Goal: Task Accomplishment & Management: Complete application form

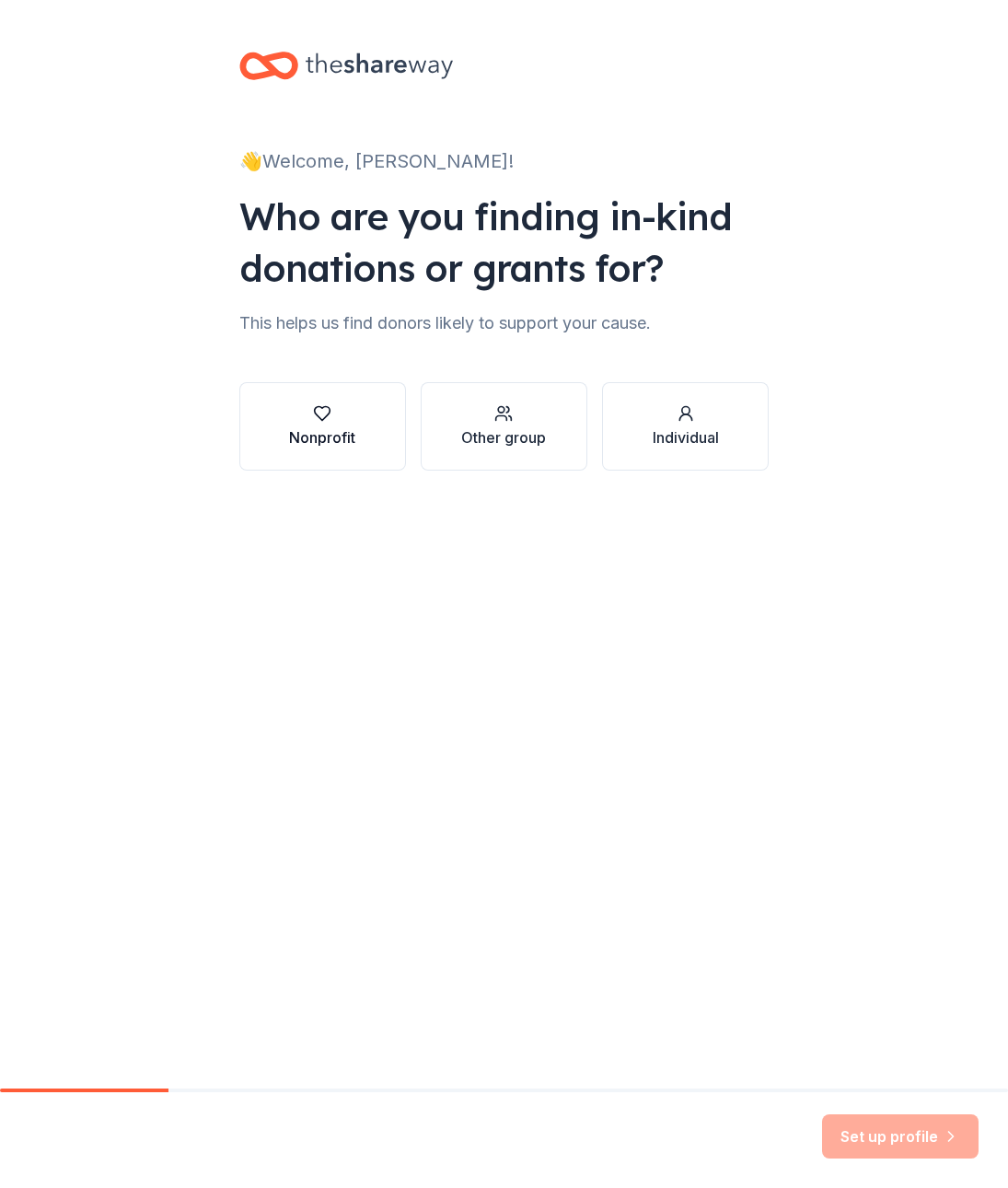
click at [346, 427] on div "Nonprofit" at bounding box center [322, 438] width 66 height 22
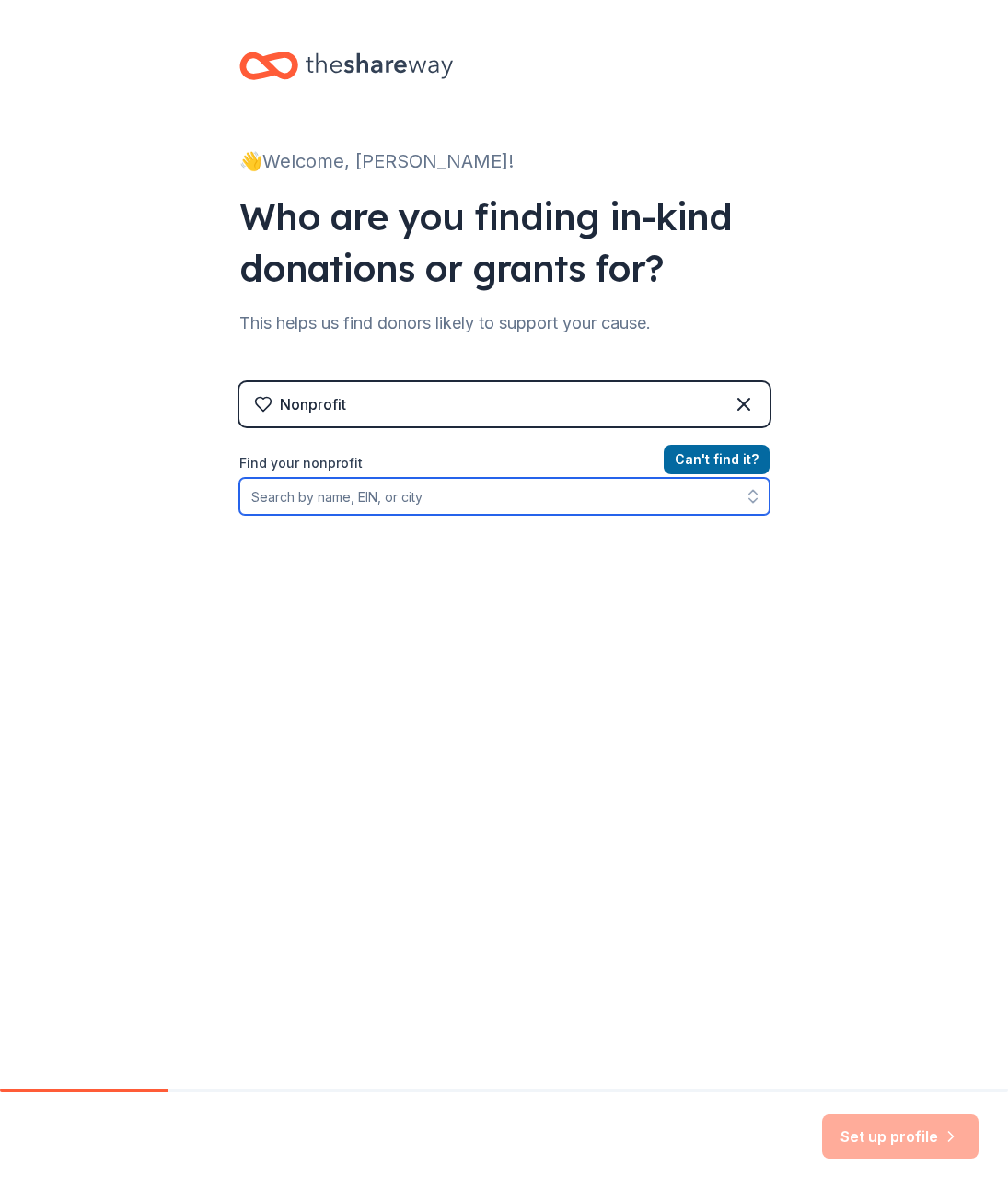
click at [380, 496] on input "Find your nonprofit" at bounding box center [504, 496] width 530 height 36
paste input "[US_EMPLOYER_IDENTIFICATION_NUMBER]"
type input "[US_EMPLOYER_IDENTIFICATION_NUMBER]"
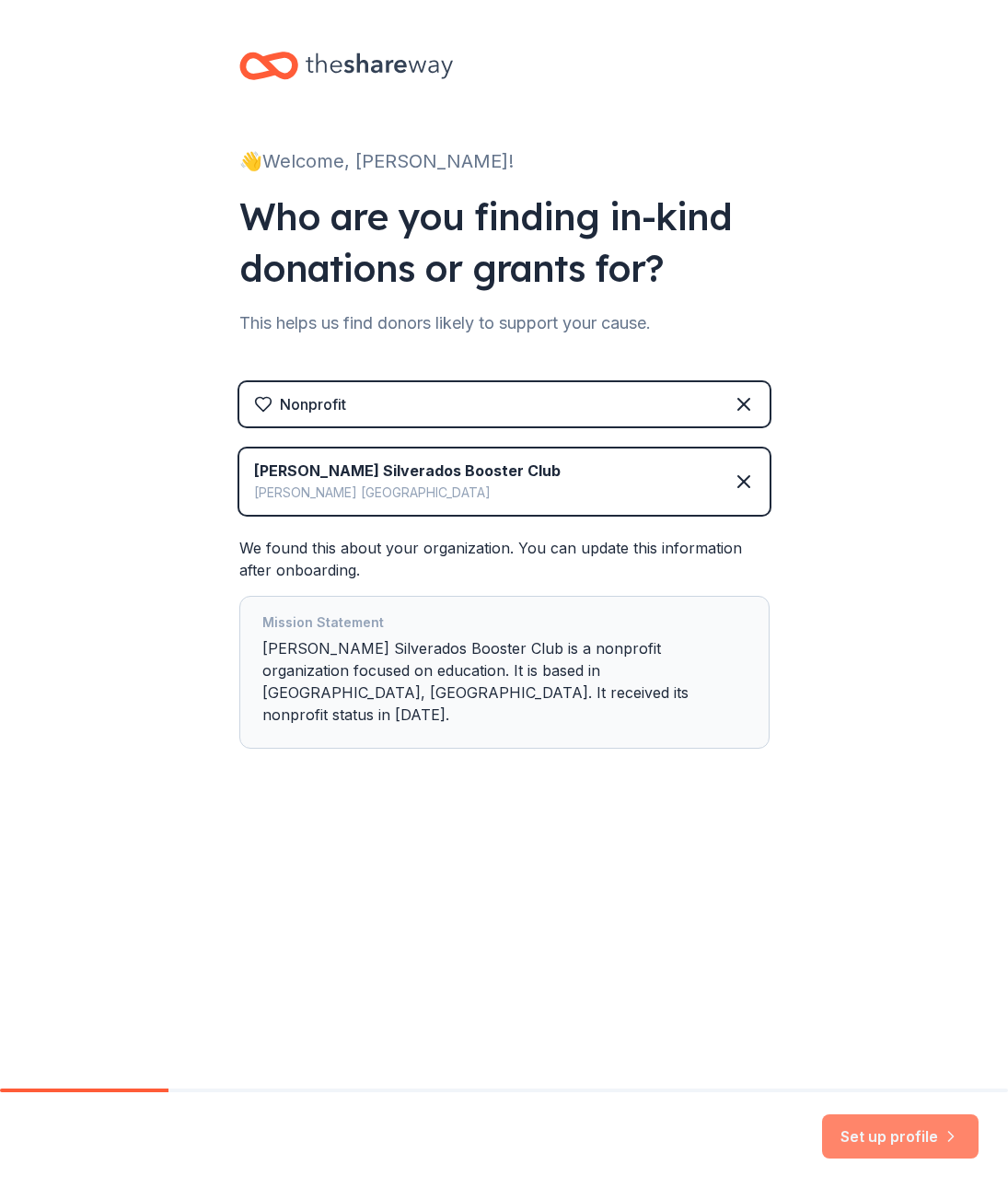
click at [894, 1129] on button "Set up profile" at bounding box center [900, 1137] width 156 height 44
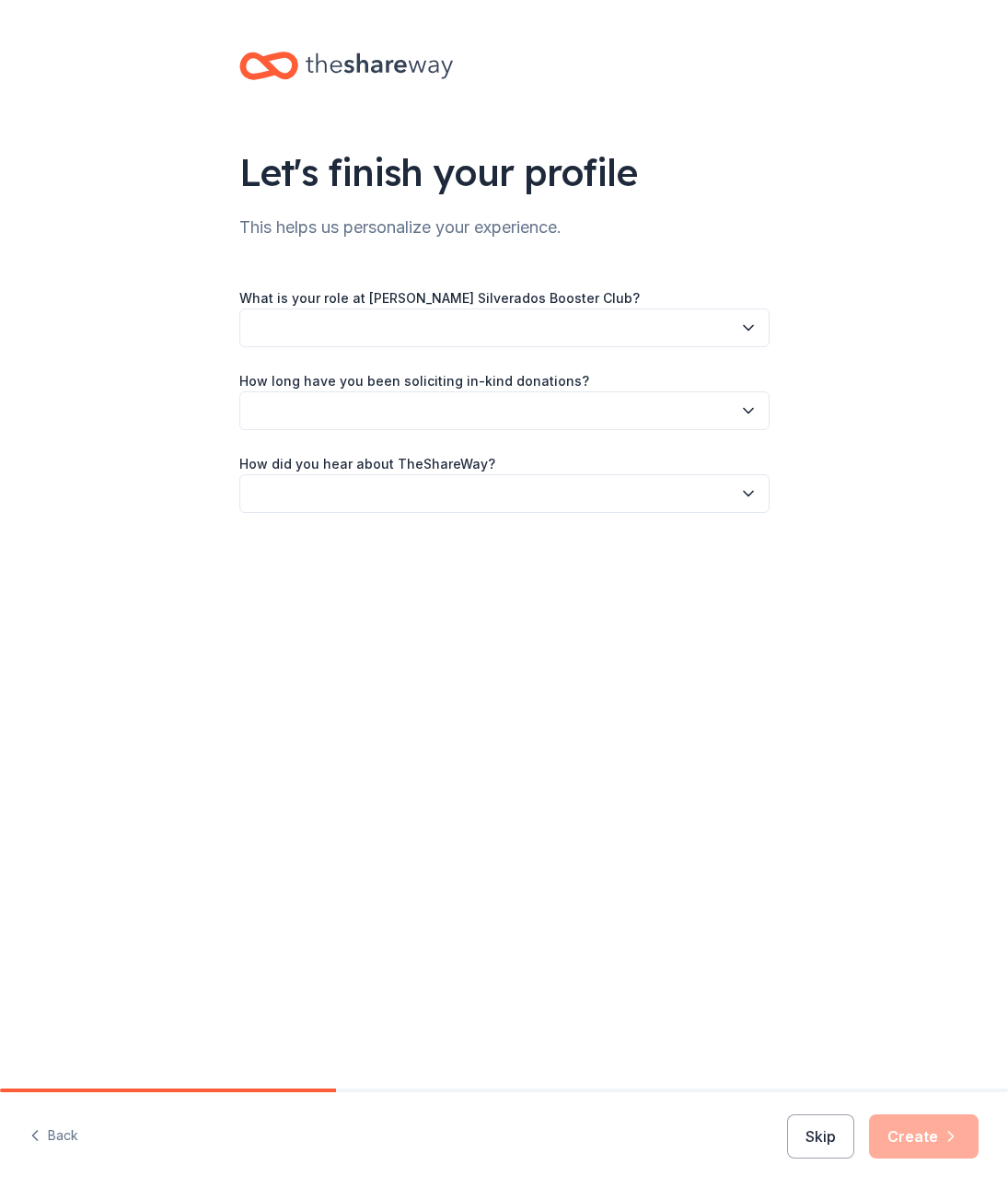
click at [349, 323] on button "button" at bounding box center [504, 327] width 530 height 38
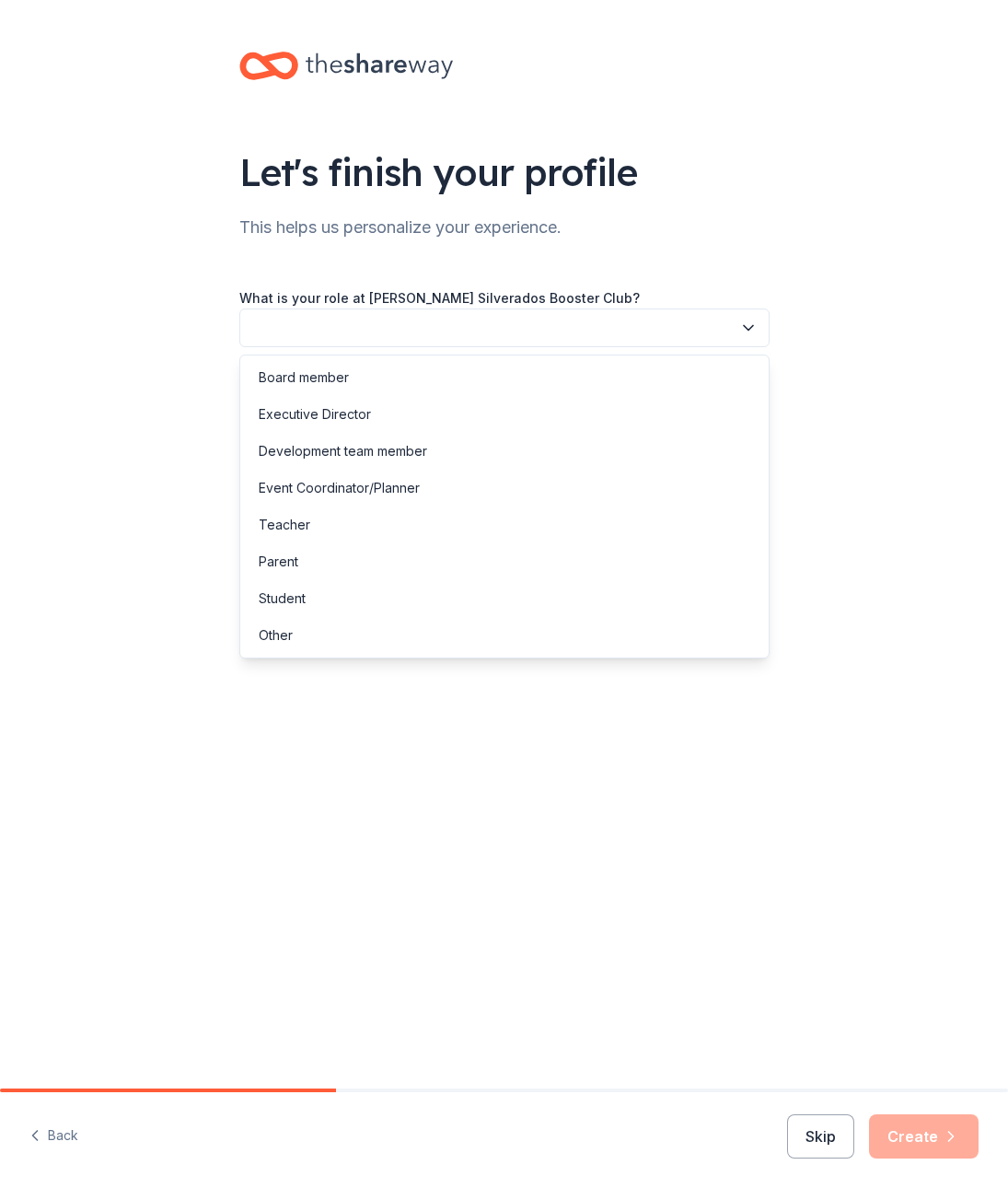
click at [752, 328] on icon "button" at bounding box center [749, 328] width 9 height 5
click at [368, 384] on div "Board member" at bounding box center [504, 377] width 521 height 36
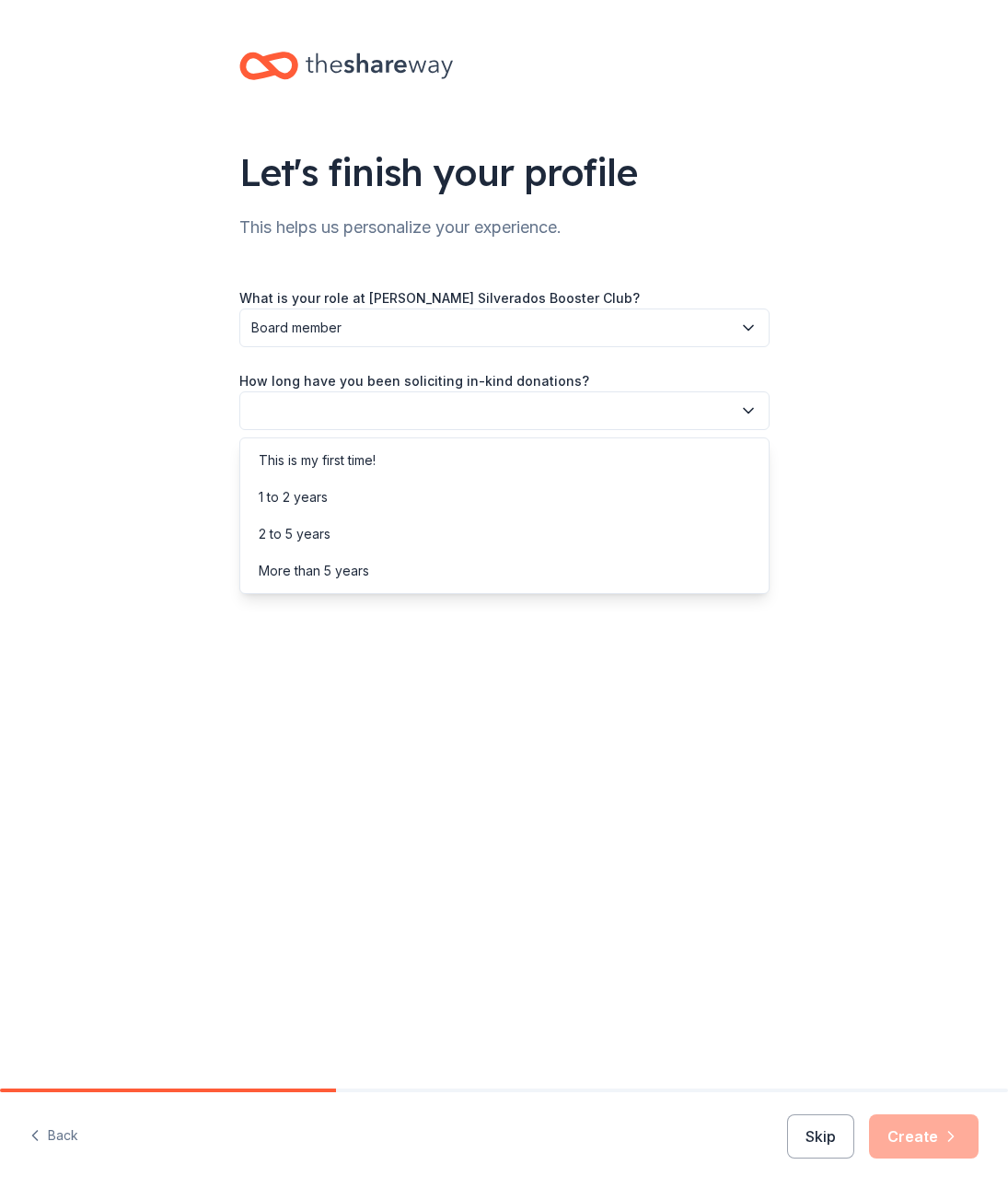
click at [755, 410] on icon "button" at bounding box center [749, 411] width 19 height 19
click at [356, 465] on div "This is my first time!" at bounding box center [317, 461] width 117 height 22
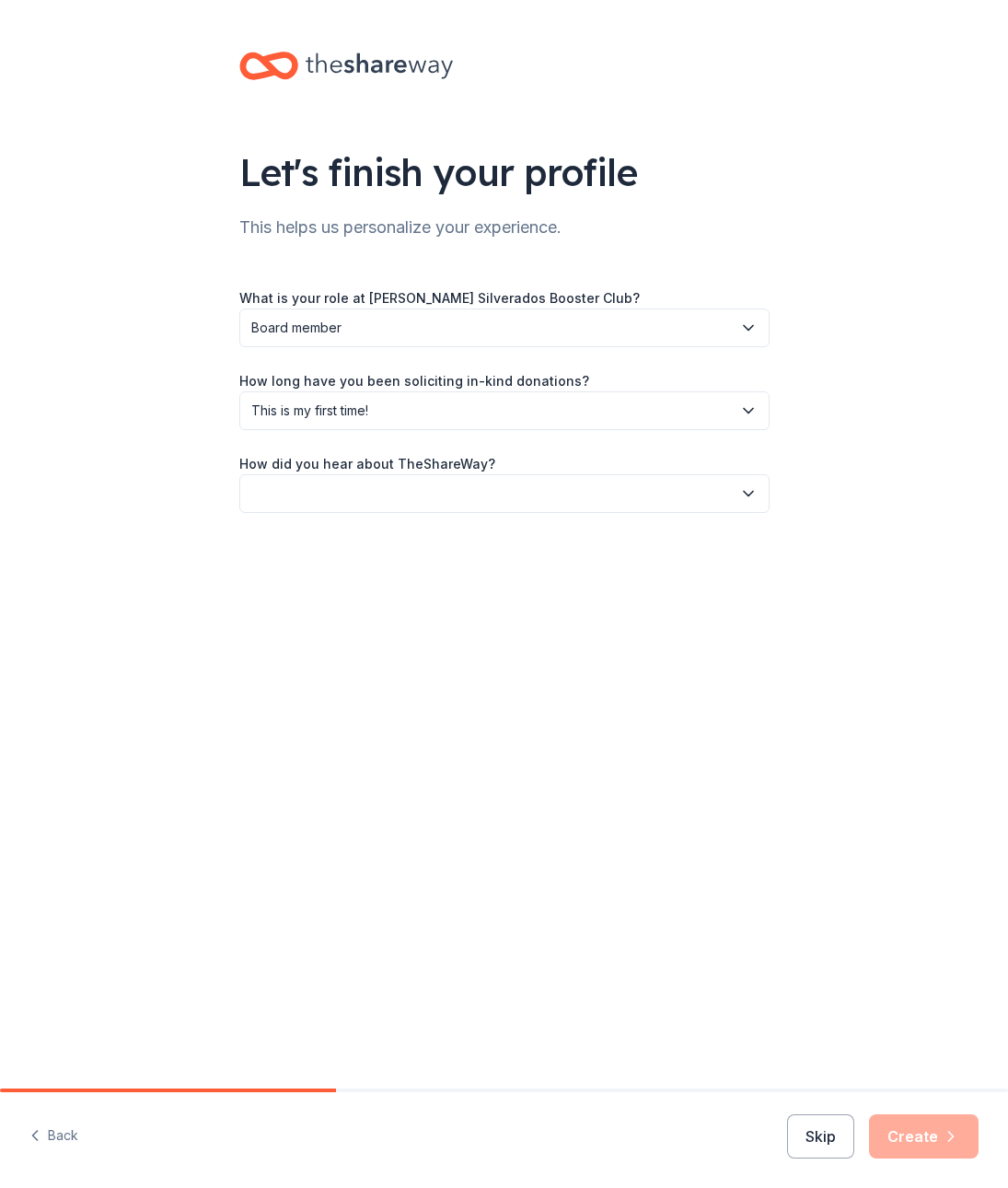
click at [751, 490] on icon "button" at bounding box center [749, 494] width 19 height 19
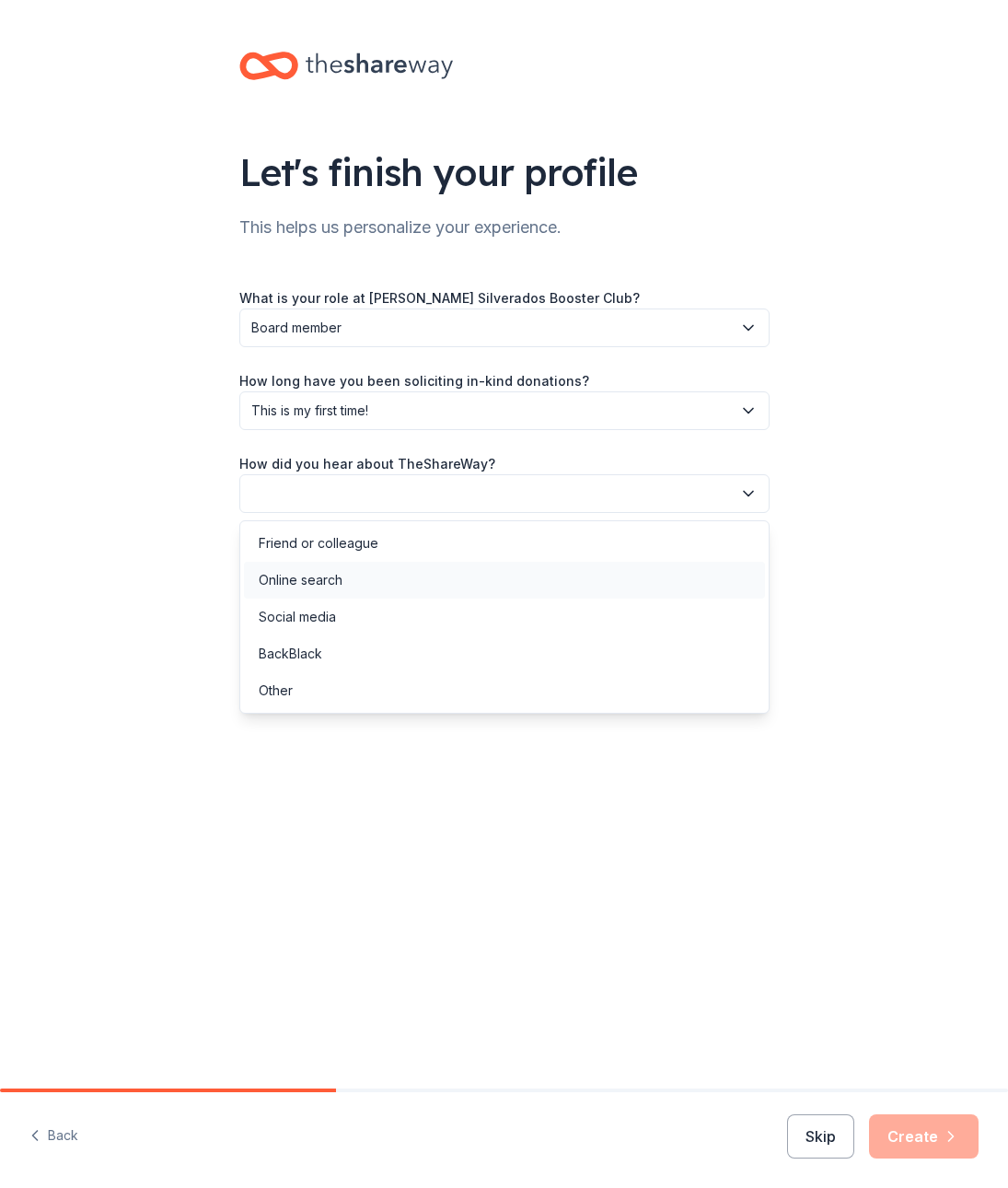
click at [320, 580] on div "Online search" at bounding box center [301, 581] width 84 height 22
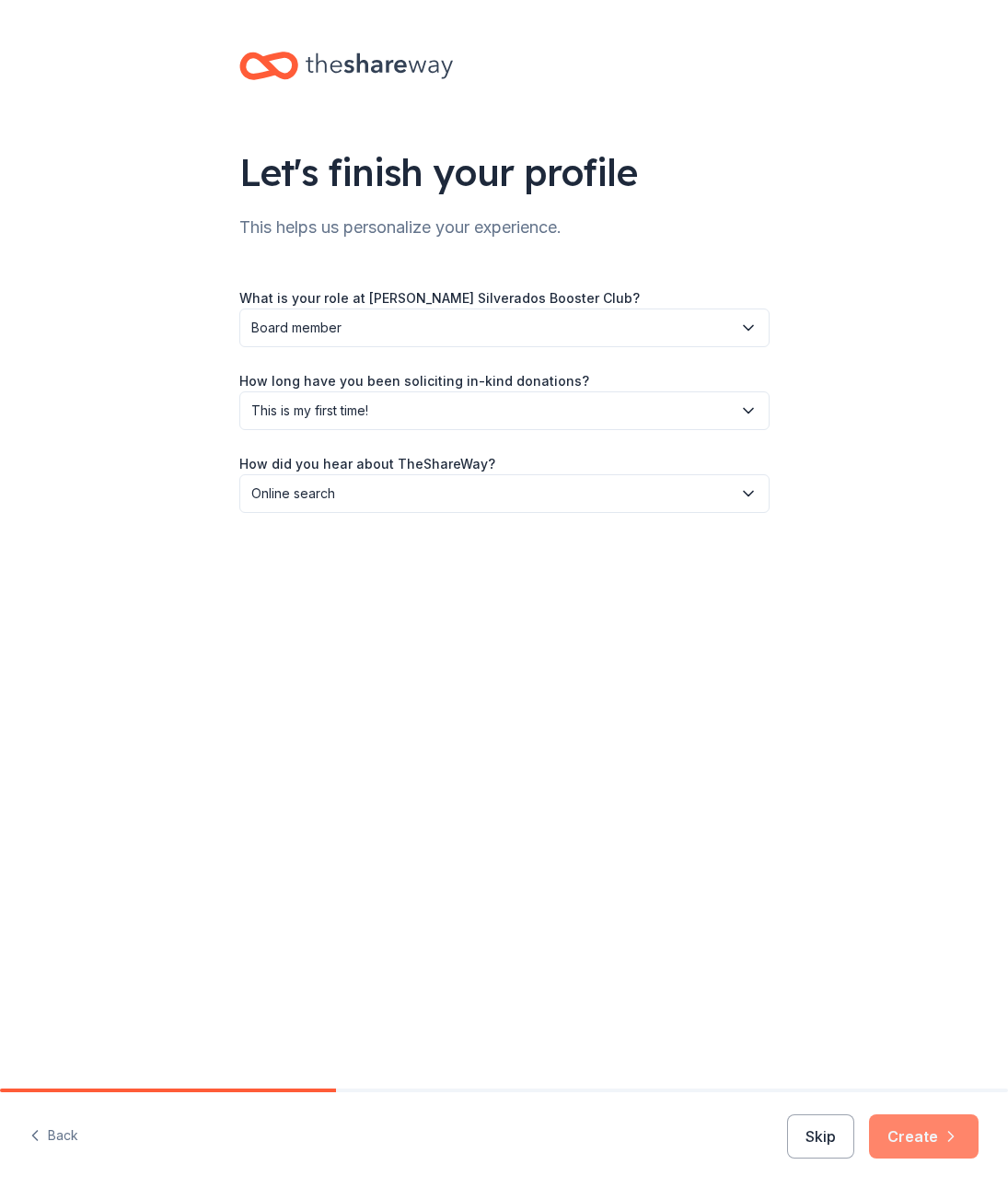
click at [920, 1137] on button "Create" at bounding box center [924, 1137] width 109 height 44
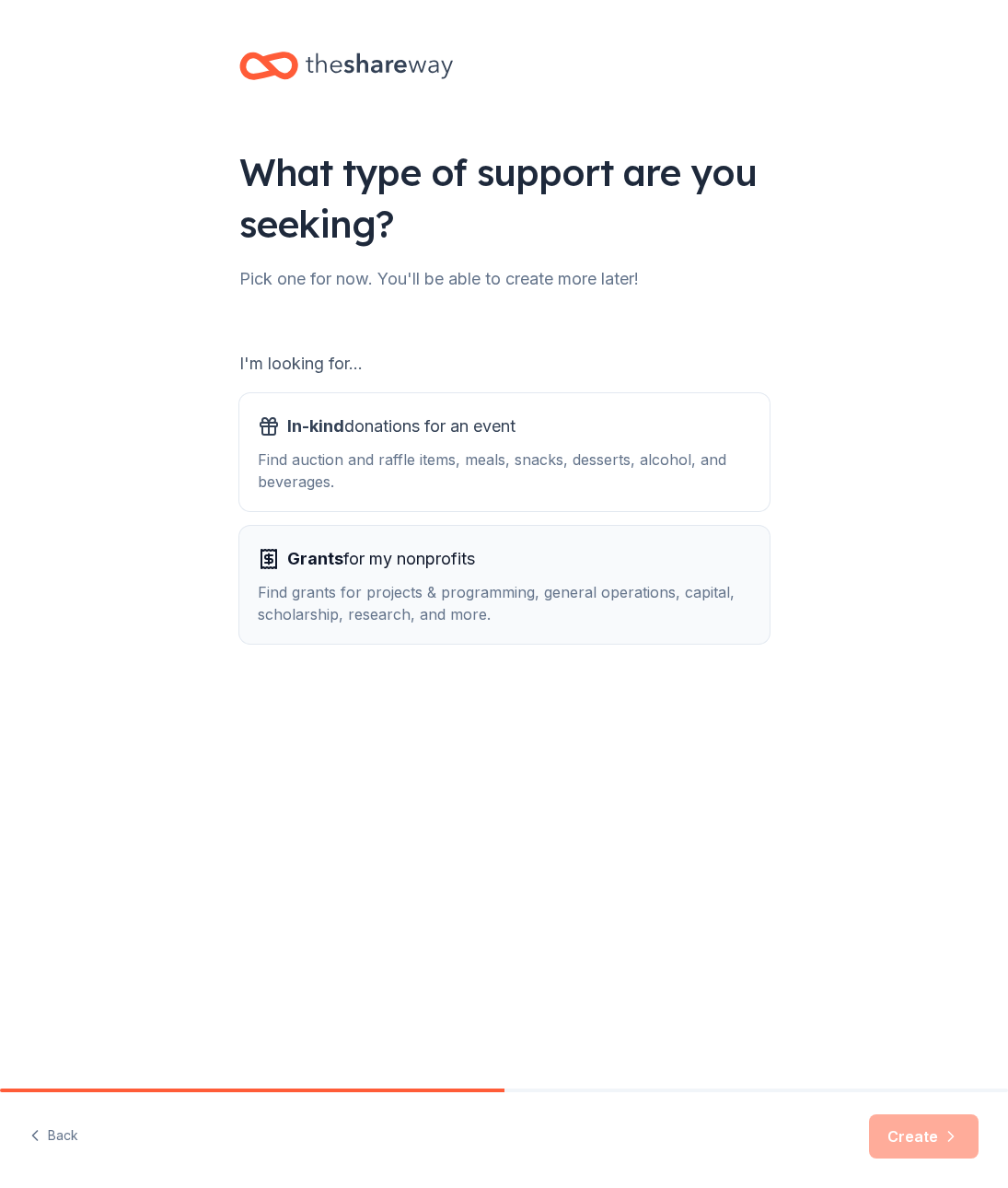
drag, startPoint x: 356, startPoint y: 464, endPoint x: 472, endPoint y: 587, distance: 169.1
click at [356, 463] on div "Find auction and raffle items, meals, snacks, desserts, alcohol, and beverages." at bounding box center [505, 471] width 494 height 44
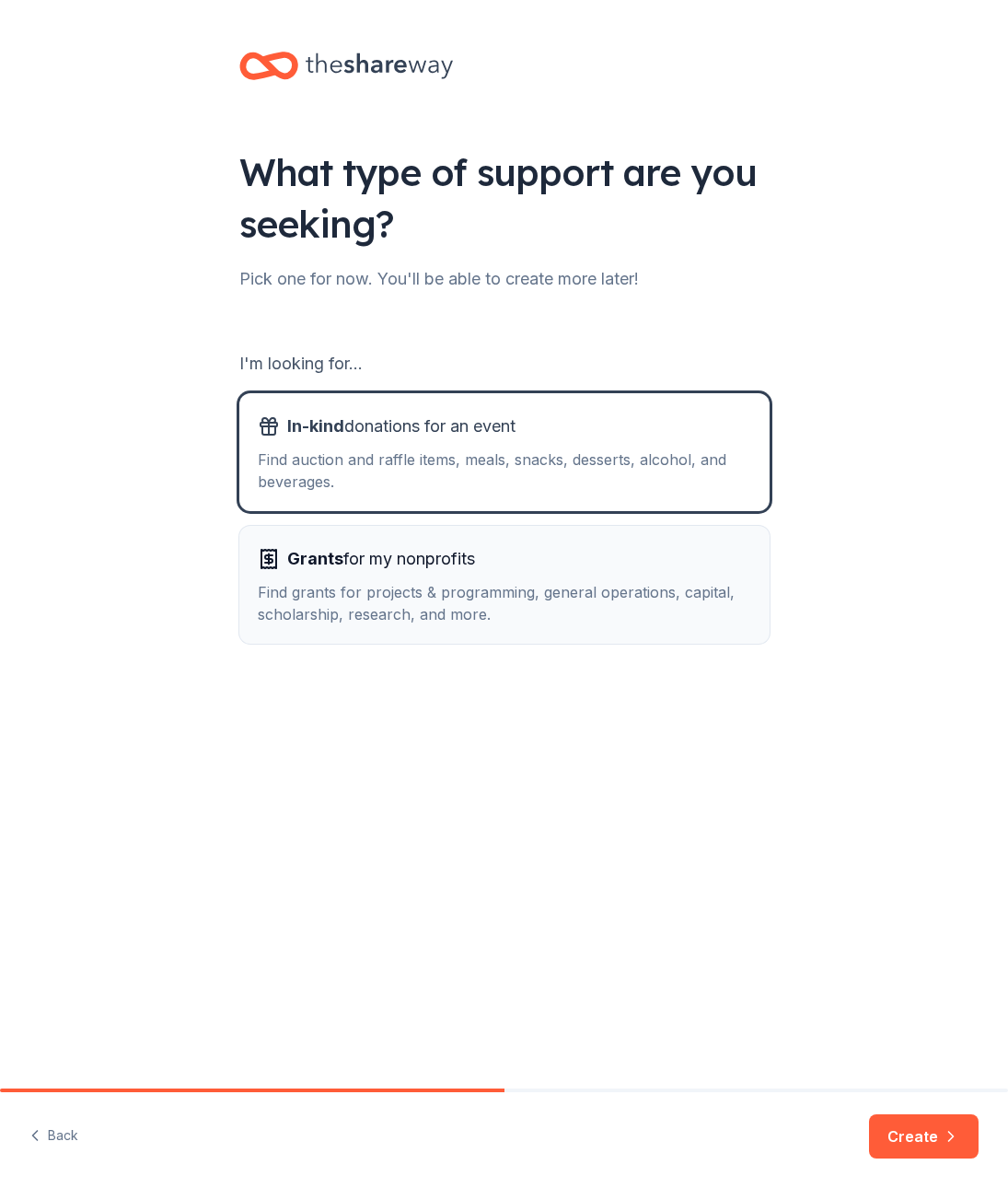
click at [516, 604] on div "Find grants for projects & programming, general operations, capital, scholarshi…" at bounding box center [505, 602] width 494 height 44
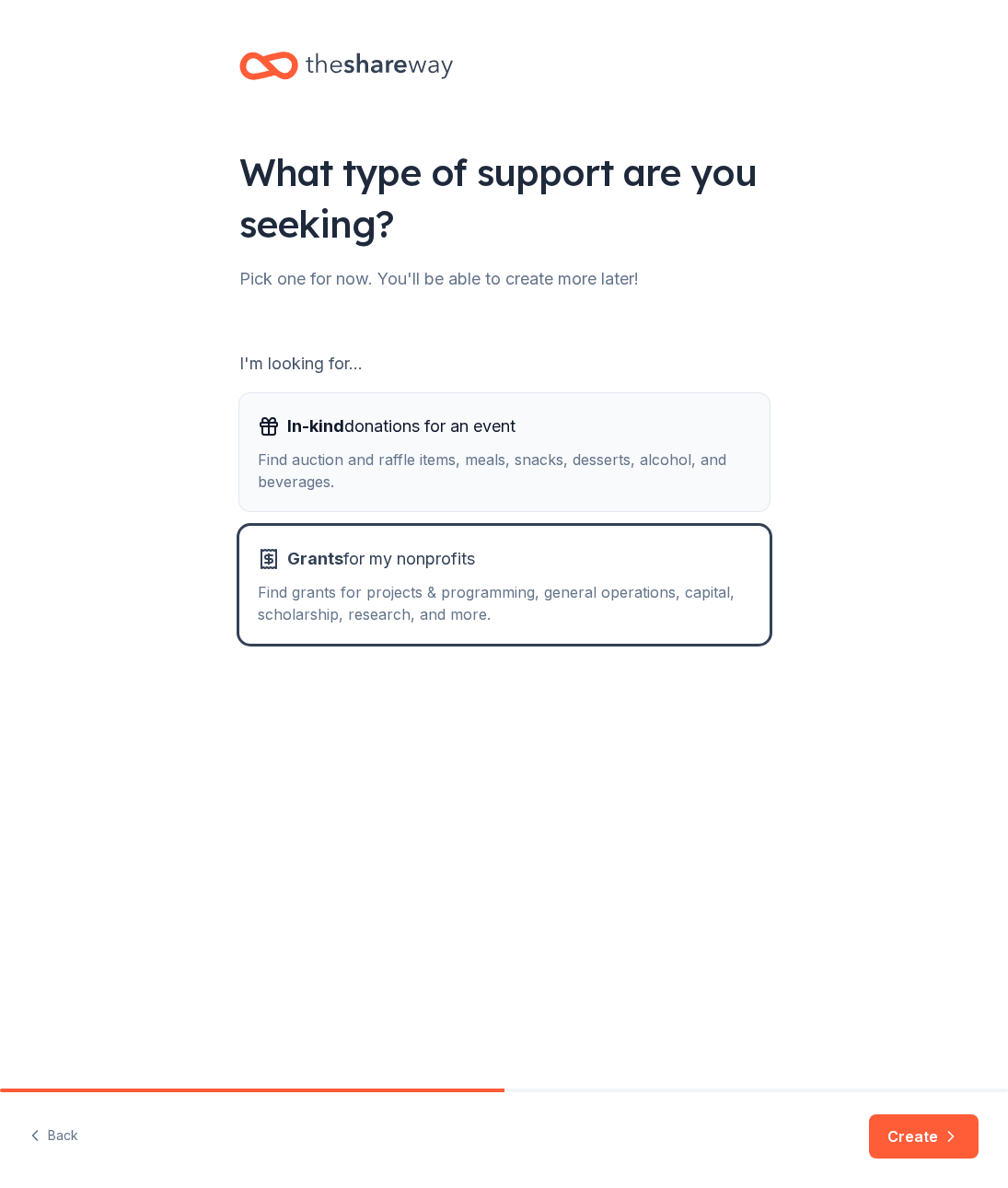
click at [512, 459] on div "Find auction and raffle items, meals, snacks, desserts, alcohol, and beverages." at bounding box center [505, 471] width 494 height 44
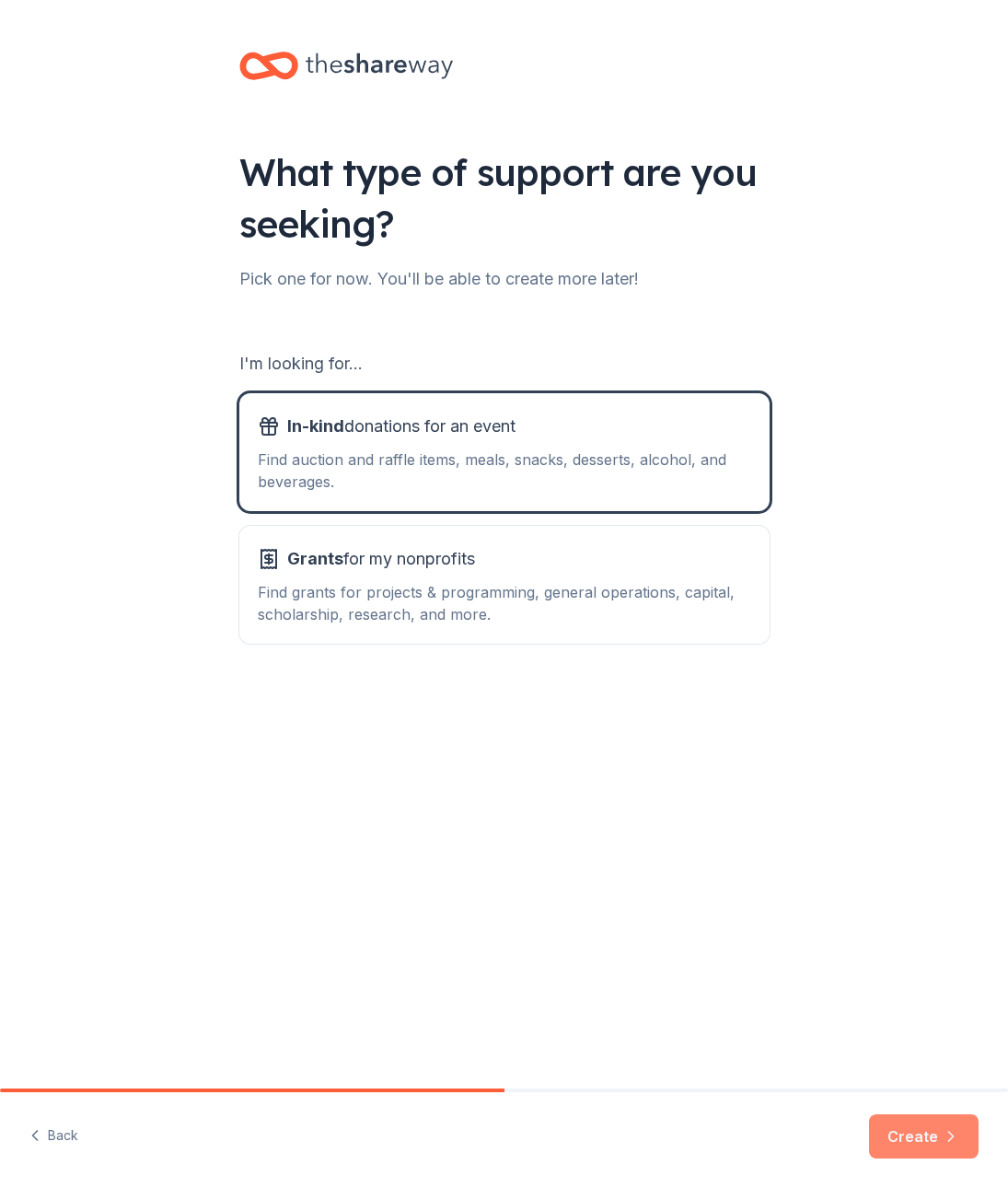
click at [926, 1136] on button "Create" at bounding box center [924, 1137] width 109 height 44
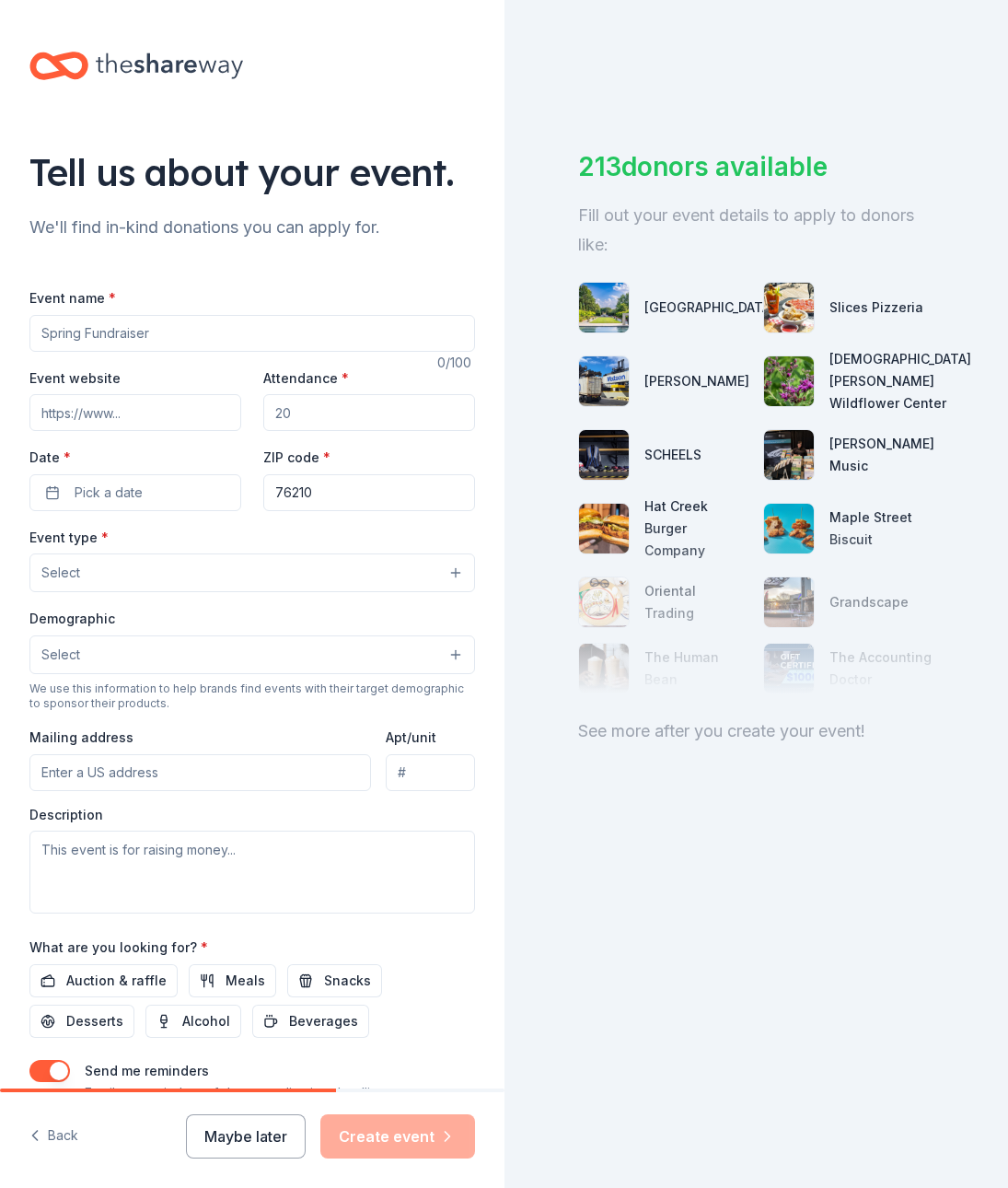
paste input "2025 Silverado Silent Auction"
type input "2025 Silverado Silent Auction"
click at [99, 411] on input "Event website" at bounding box center [136, 412] width 211 height 36
paste input "https://guyersilverados.square.site/silentauction"
type input "https://guyersilverados.square.site/silentauction"
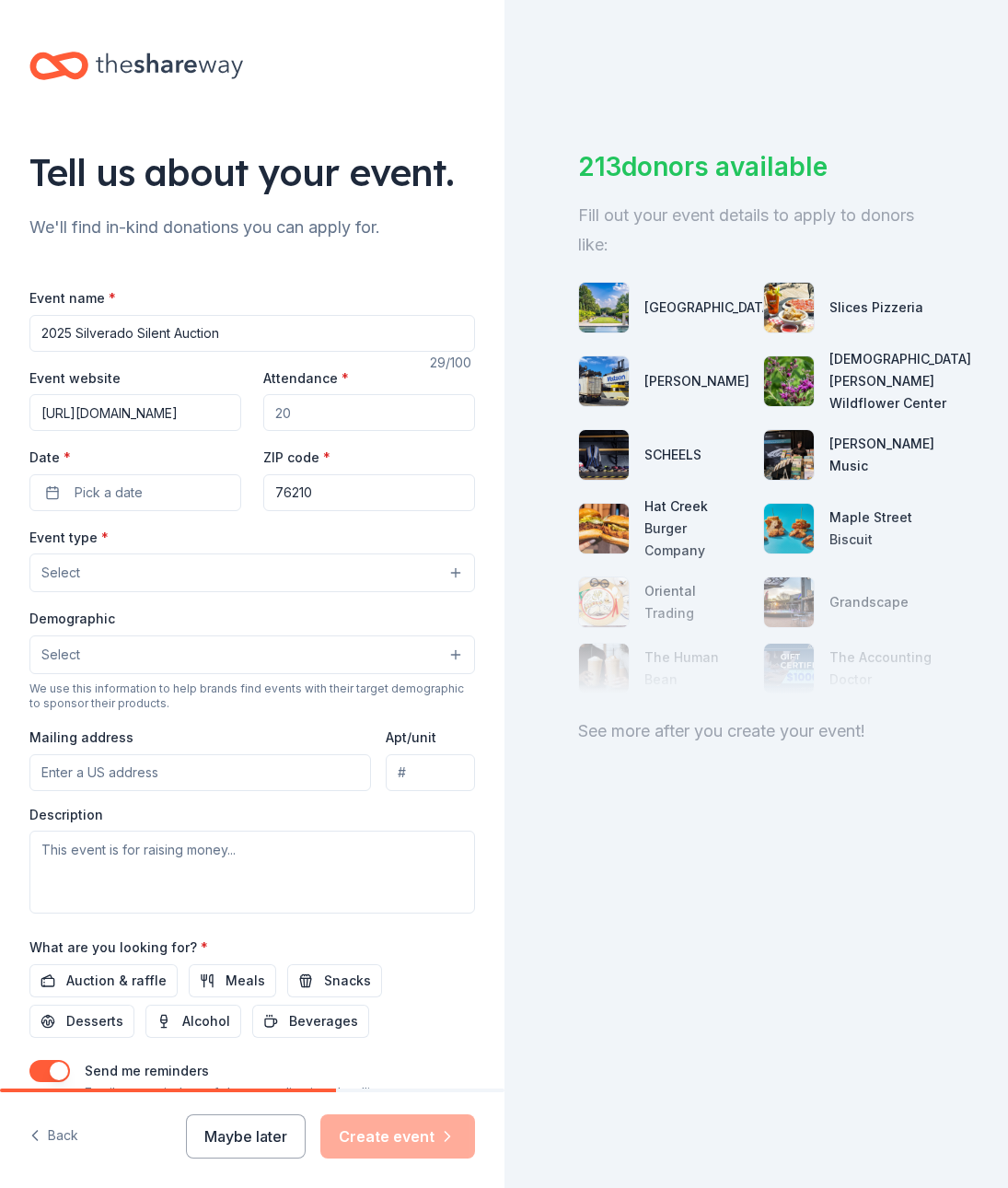
click at [361, 412] on input "Attendance *" at bounding box center [369, 412] width 211 height 36
type input "200"
click at [134, 494] on span "Pick a date" at bounding box center [108, 493] width 68 height 22
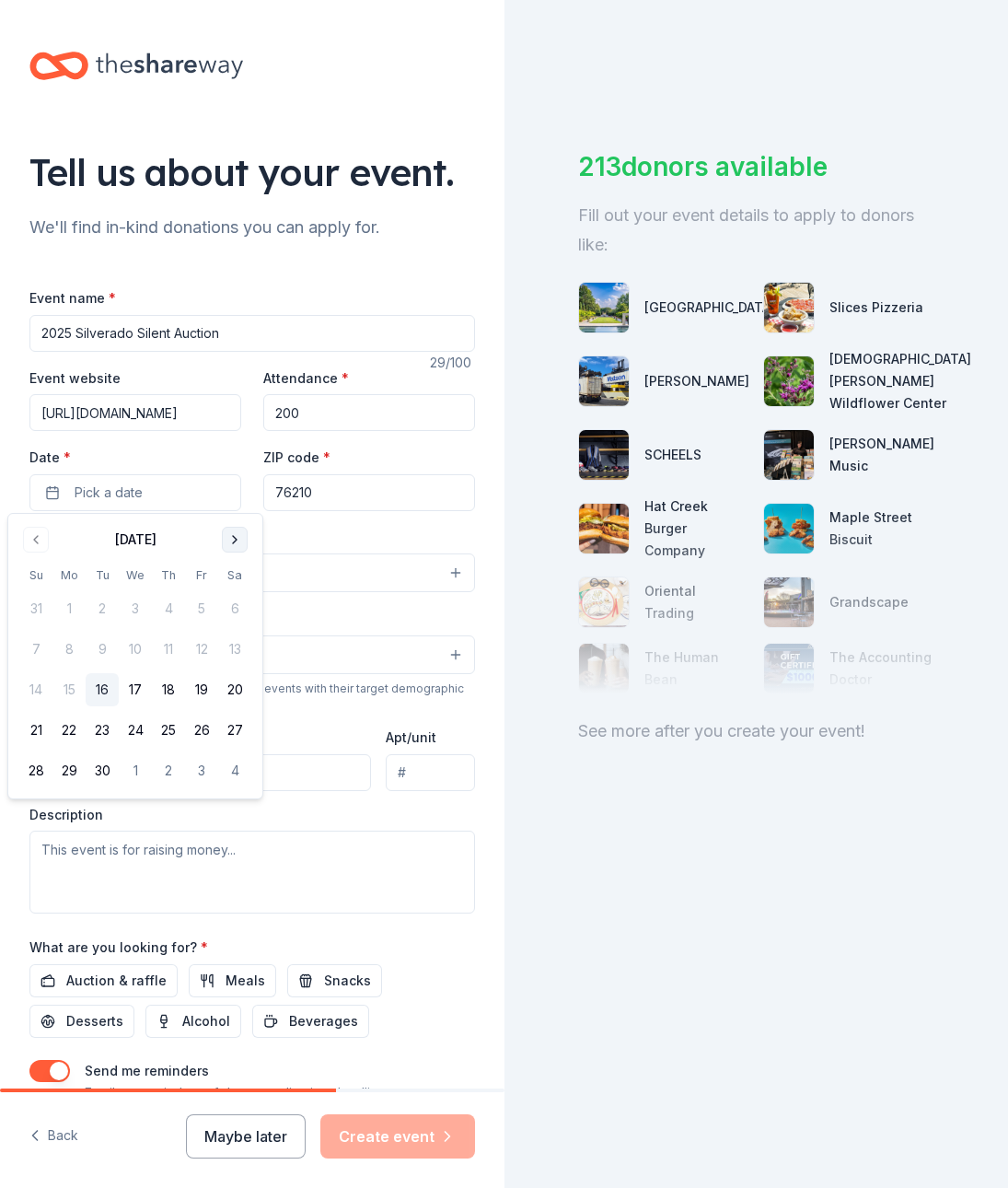
click at [238, 541] on button "Go to next month" at bounding box center [235, 540] width 26 height 26
click at [45, 815] on button "30" at bounding box center [36, 811] width 33 height 33
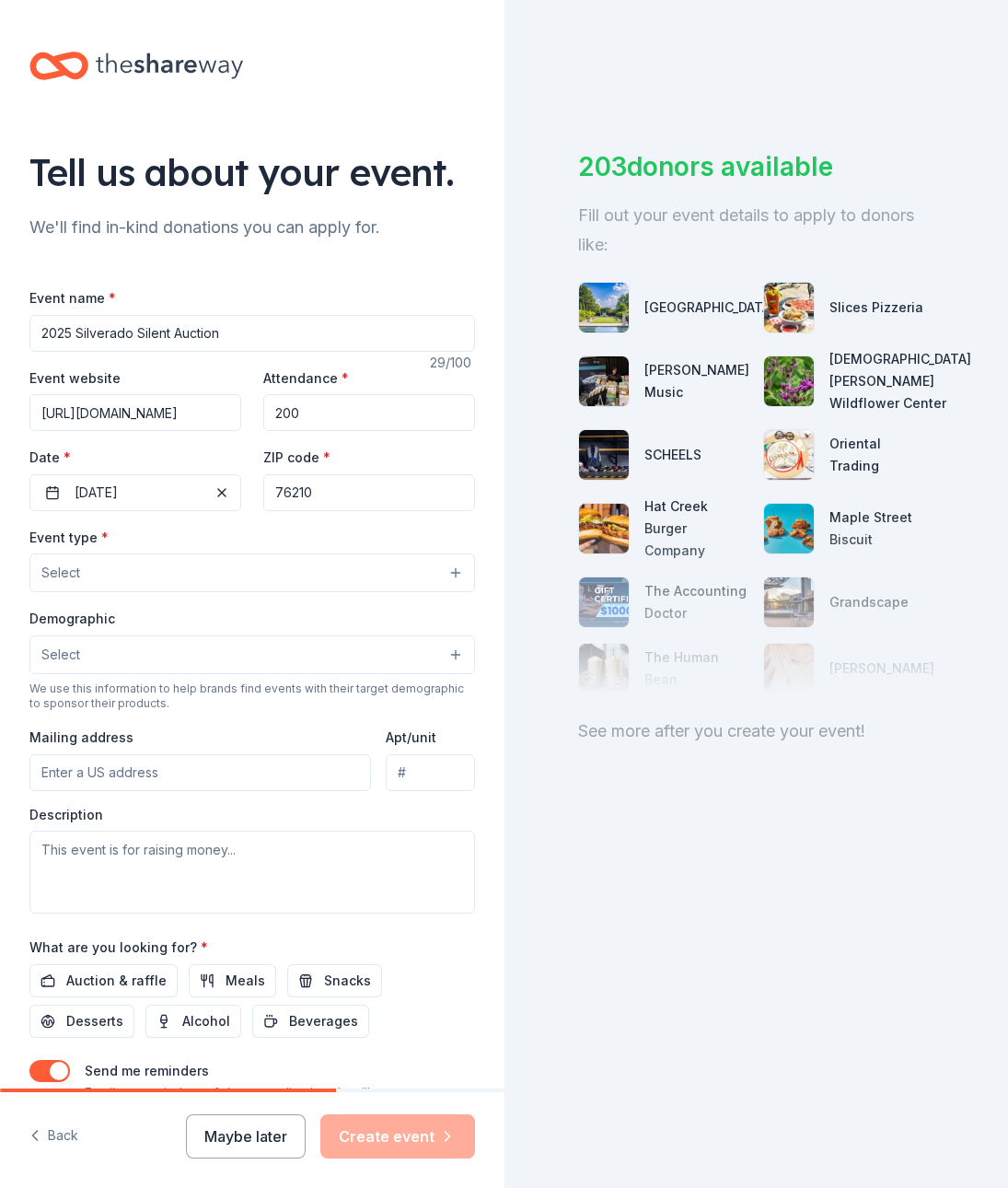
click at [60, 570] on span "Select" at bounding box center [60, 573] width 38 height 22
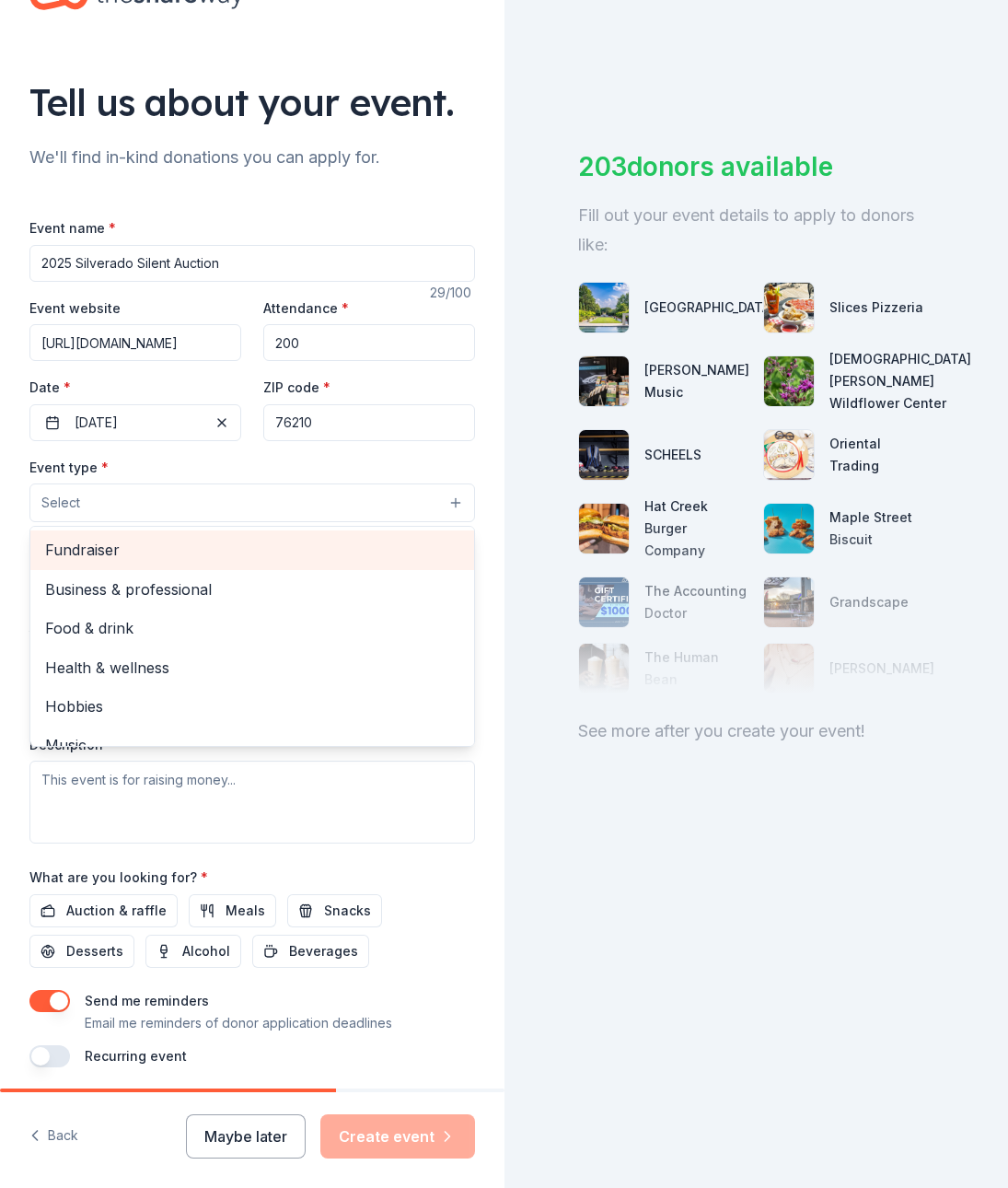
click at [88, 549] on span "Fundraiser" at bounding box center [252, 550] width 414 height 24
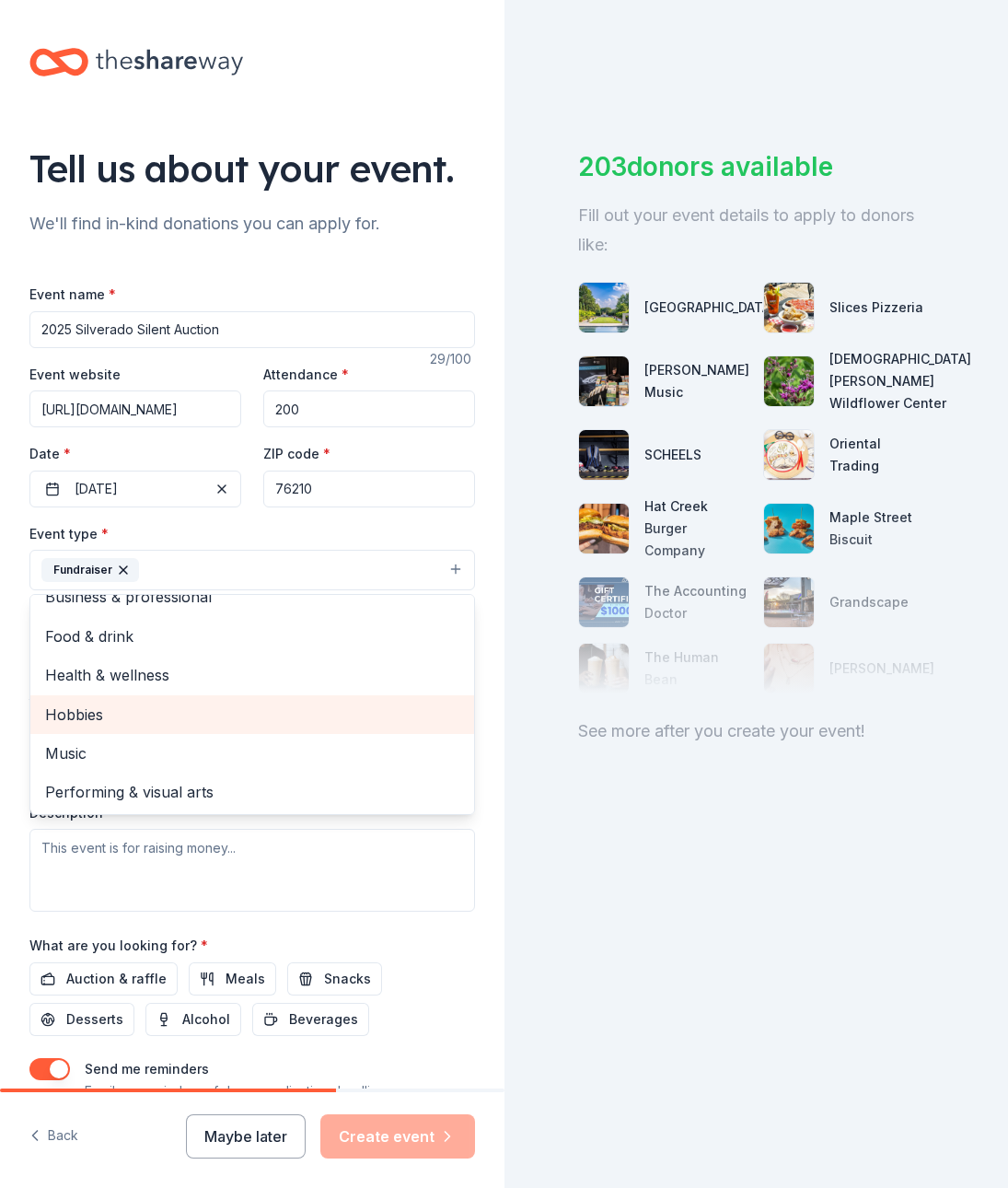
scroll to position [21, 0]
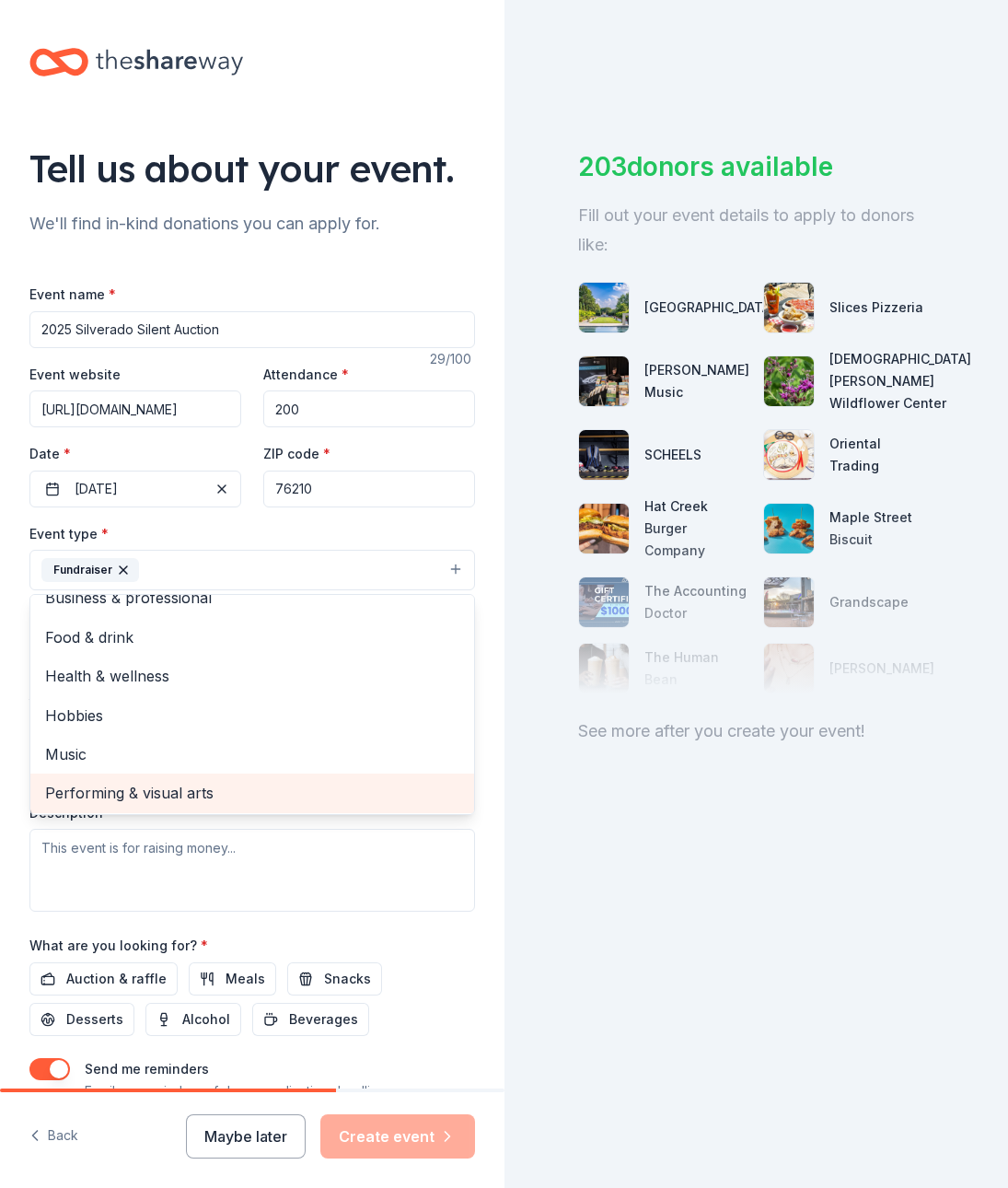
click at [121, 790] on span "Performing & visual arts" at bounding box center [252, 793] width 414 height 24
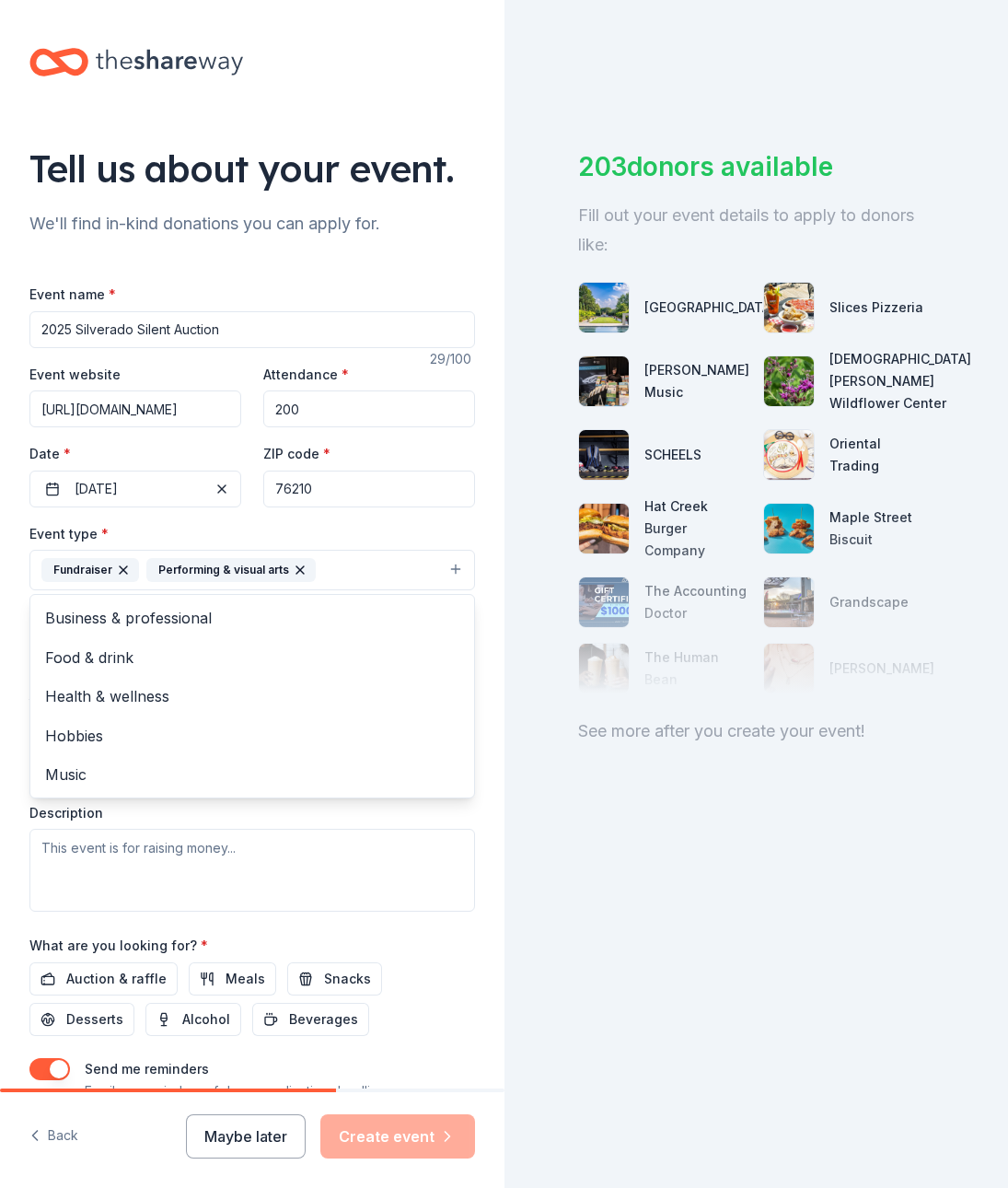
click at [488, 936] on div "Tell us about your event. We'll find in-kind donations you can apply for. Event…" at bounding box center [252, 610] width 505 height 1228
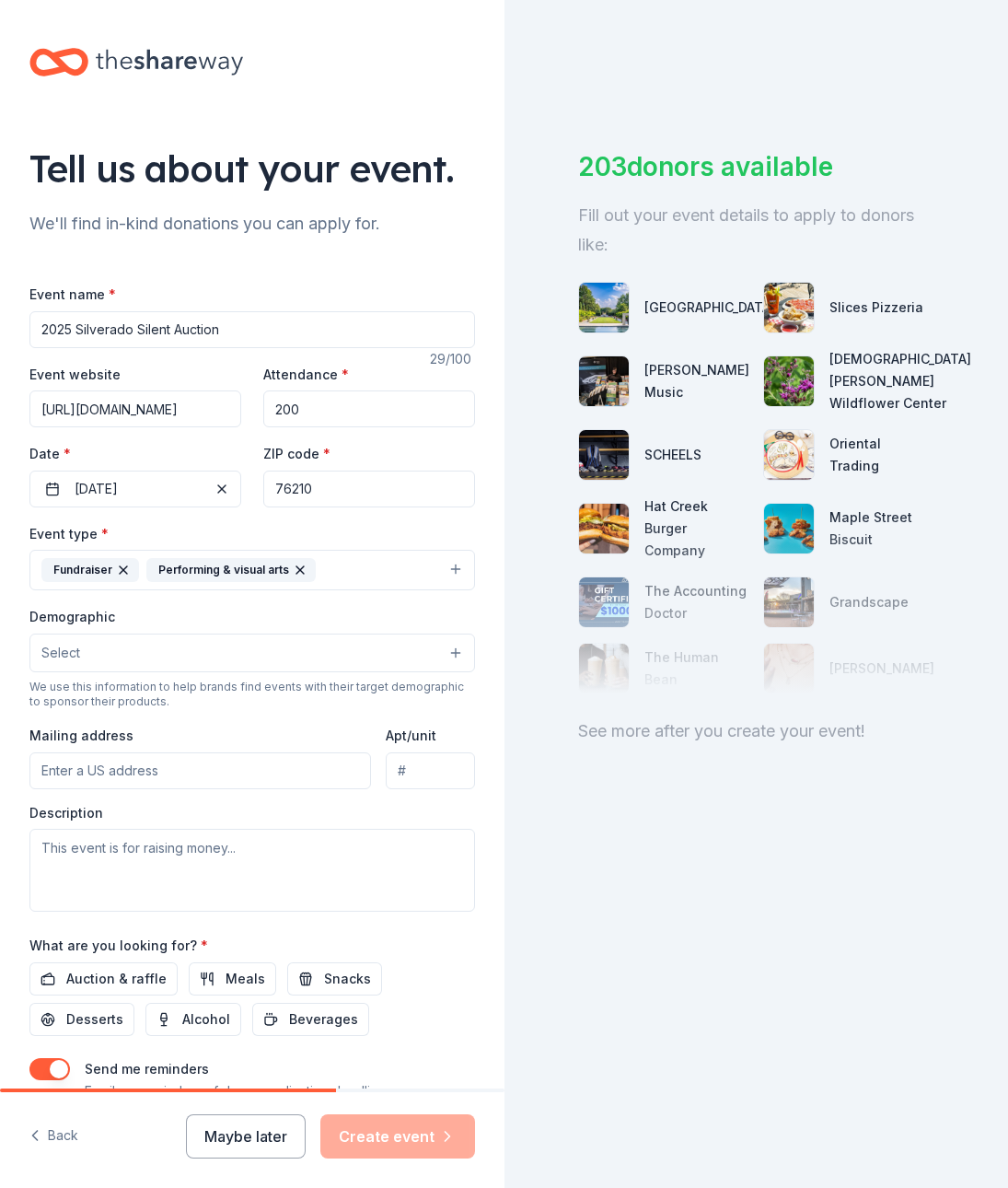
click at [98, 656] on button "Select" at bounding box center [252, 653] width 446 height 38
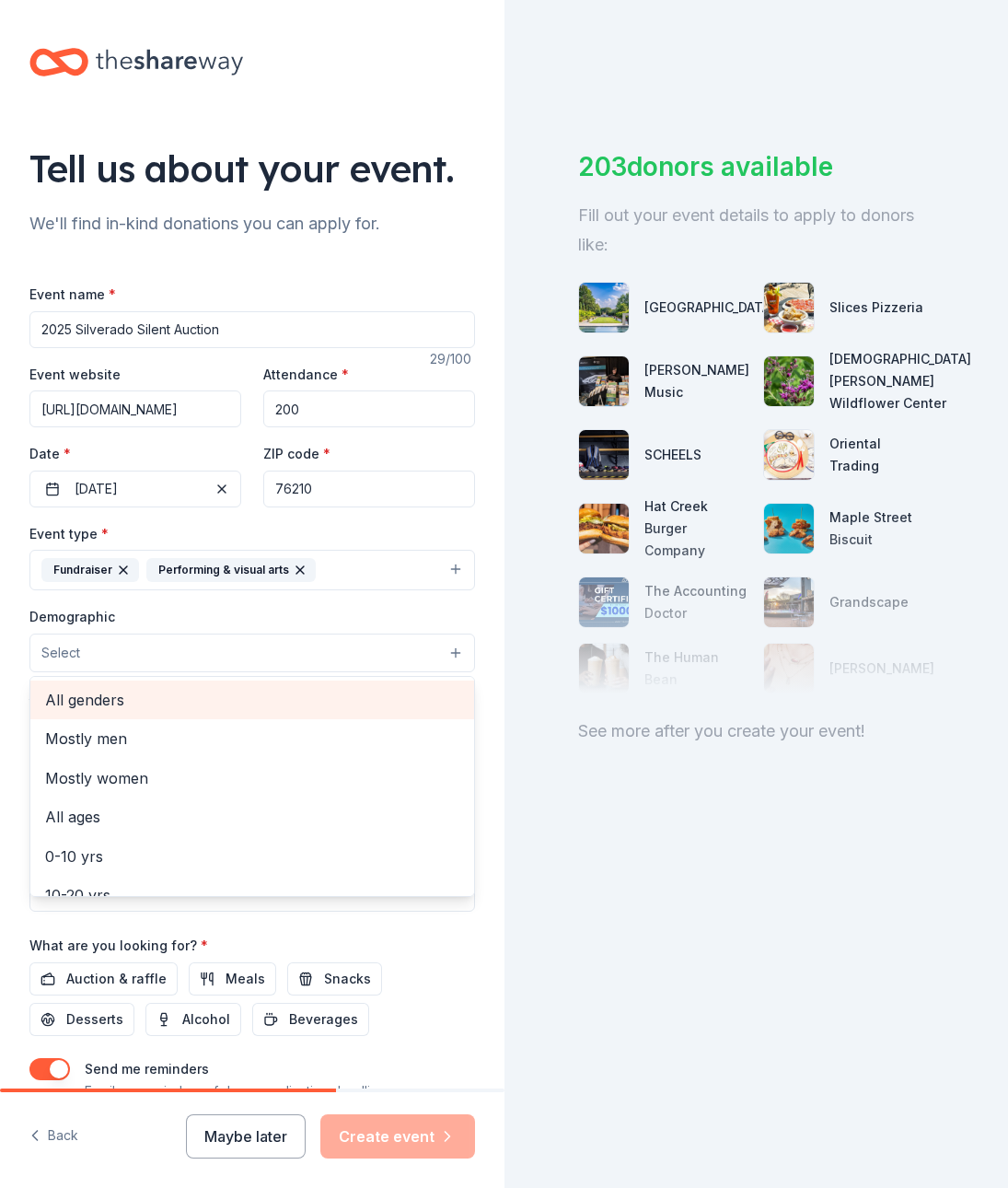
click at [115, 695] on span "All genders" at bounding box center [252, 701] width 414 height 24
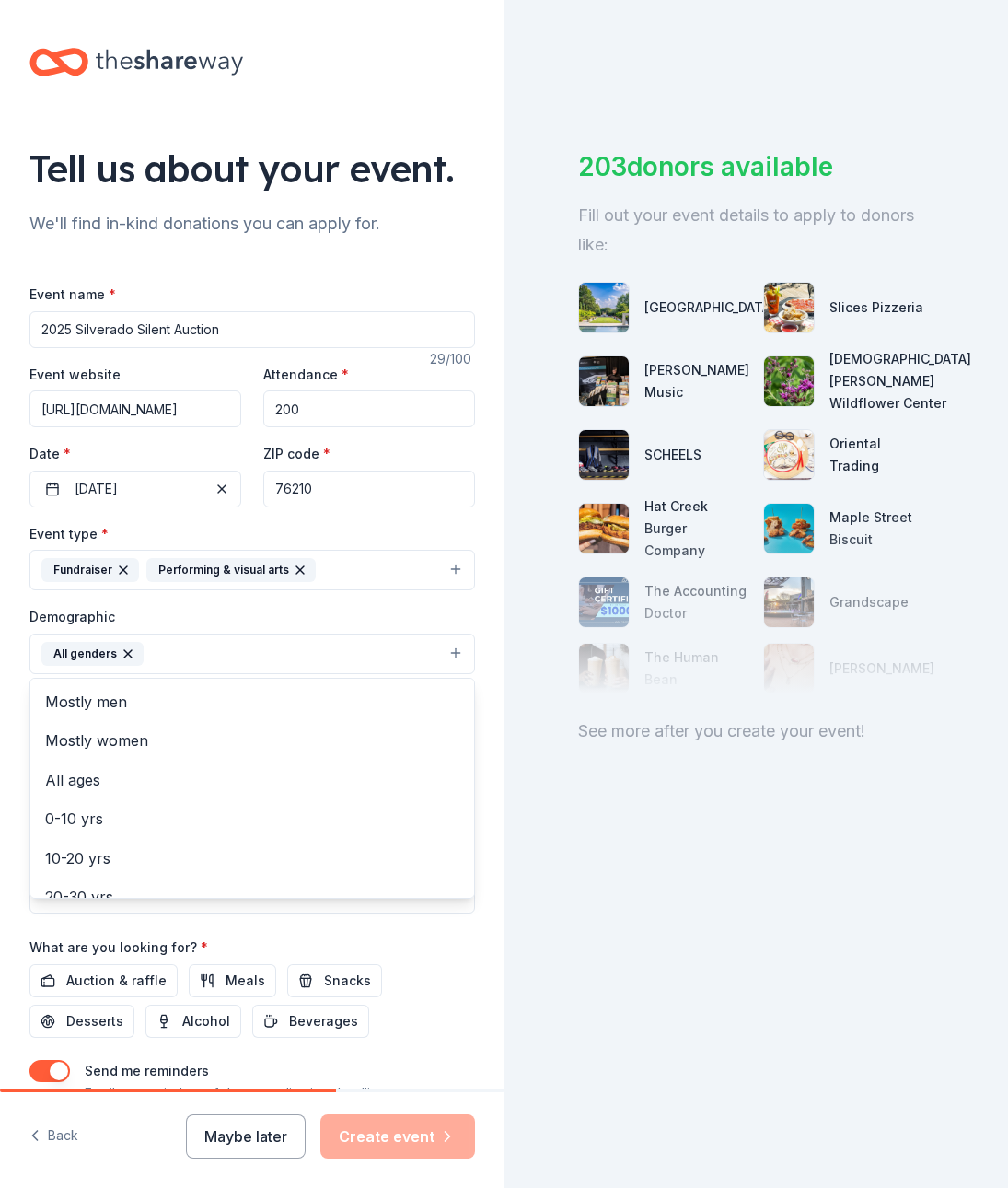
drag, startPoint x: 542, startPoint y: 977, endPoint x: 377, endPoint y: 709, distance: 314.7
click at [542, 977] on div "Tell us about your event. We'll find in-kind donations you can apply for. Event…" at bounding box center [504, 594] width 1008 height 1188
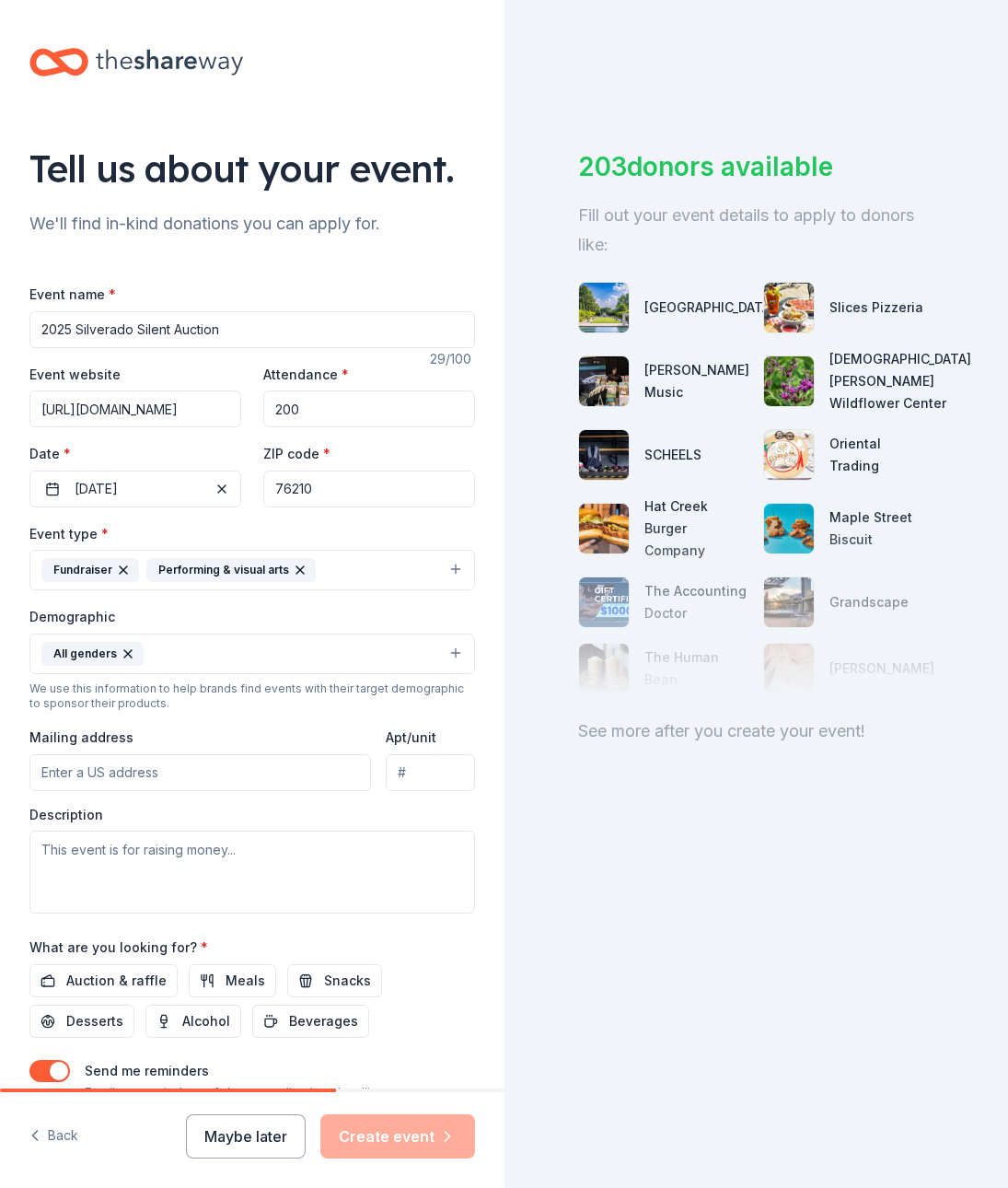
click at [293, 569] on icon "button" at bounding box center [300, 571] width 15 height 15
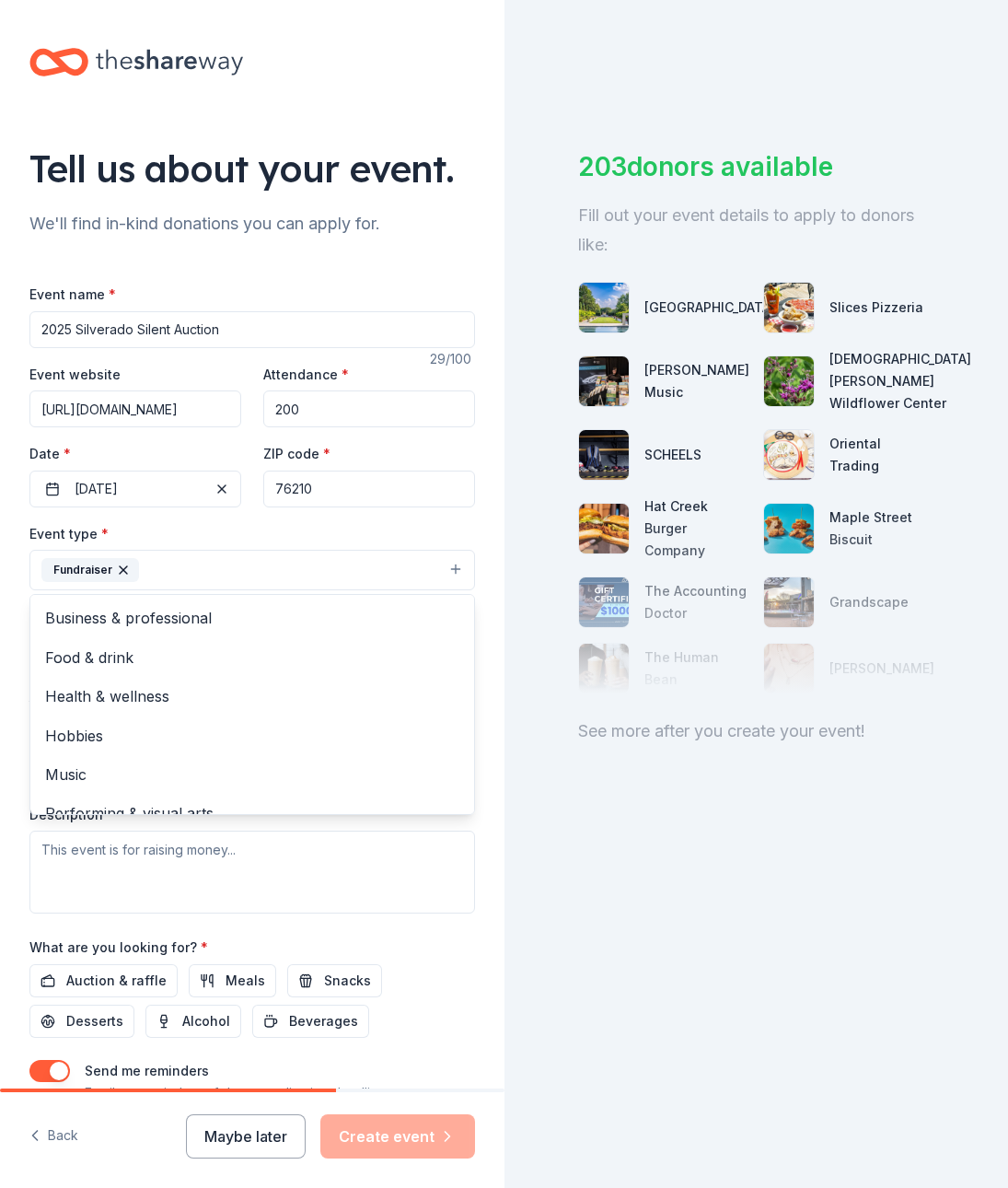
click at [464, 890] on div "Event type * Fundraiser Business & professional Food & drink Health & wellness …" at bounding box center [252, 717] width 446 height 392
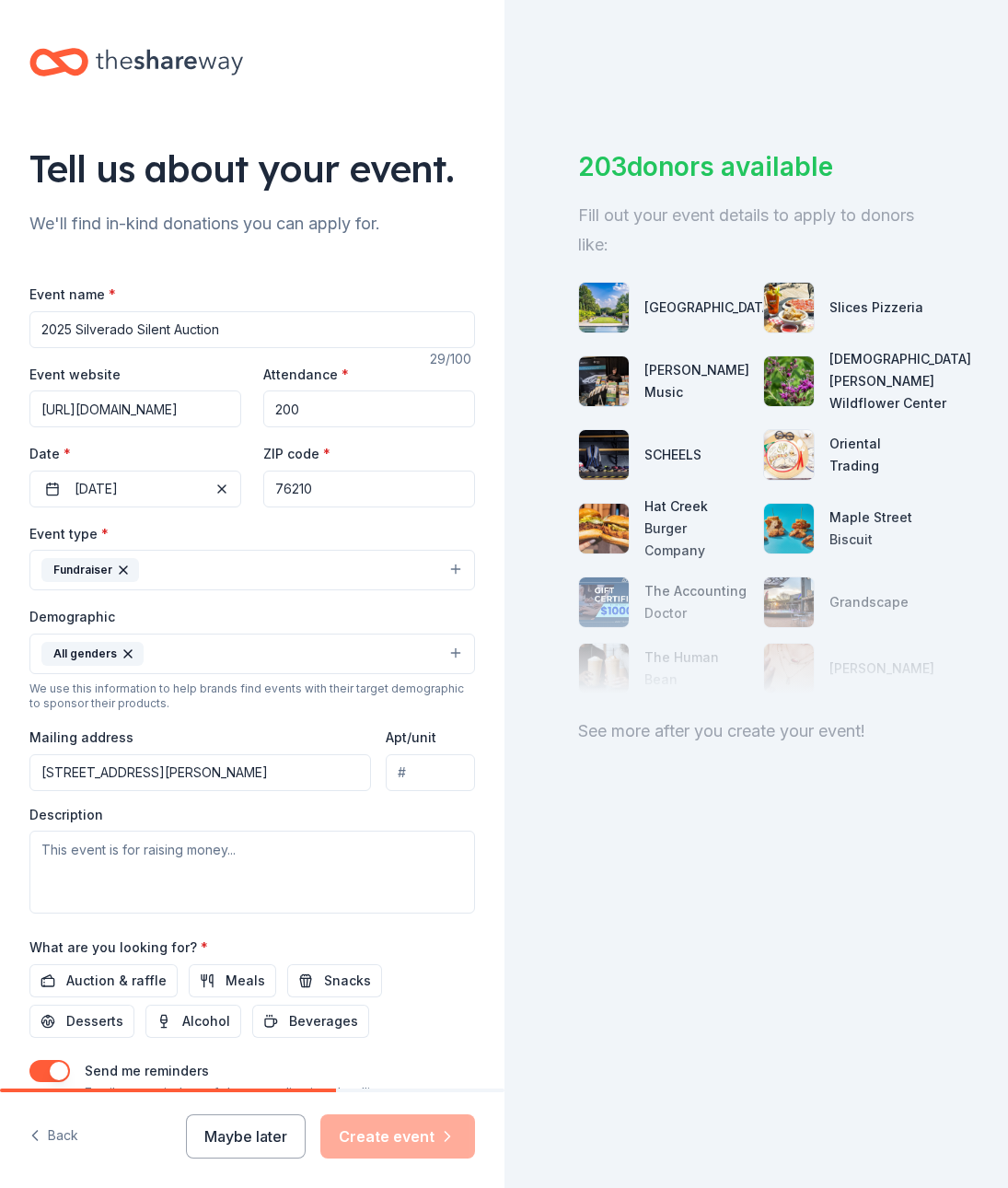
type input "7501 Teasley Lane, Denton, TX, 76210"
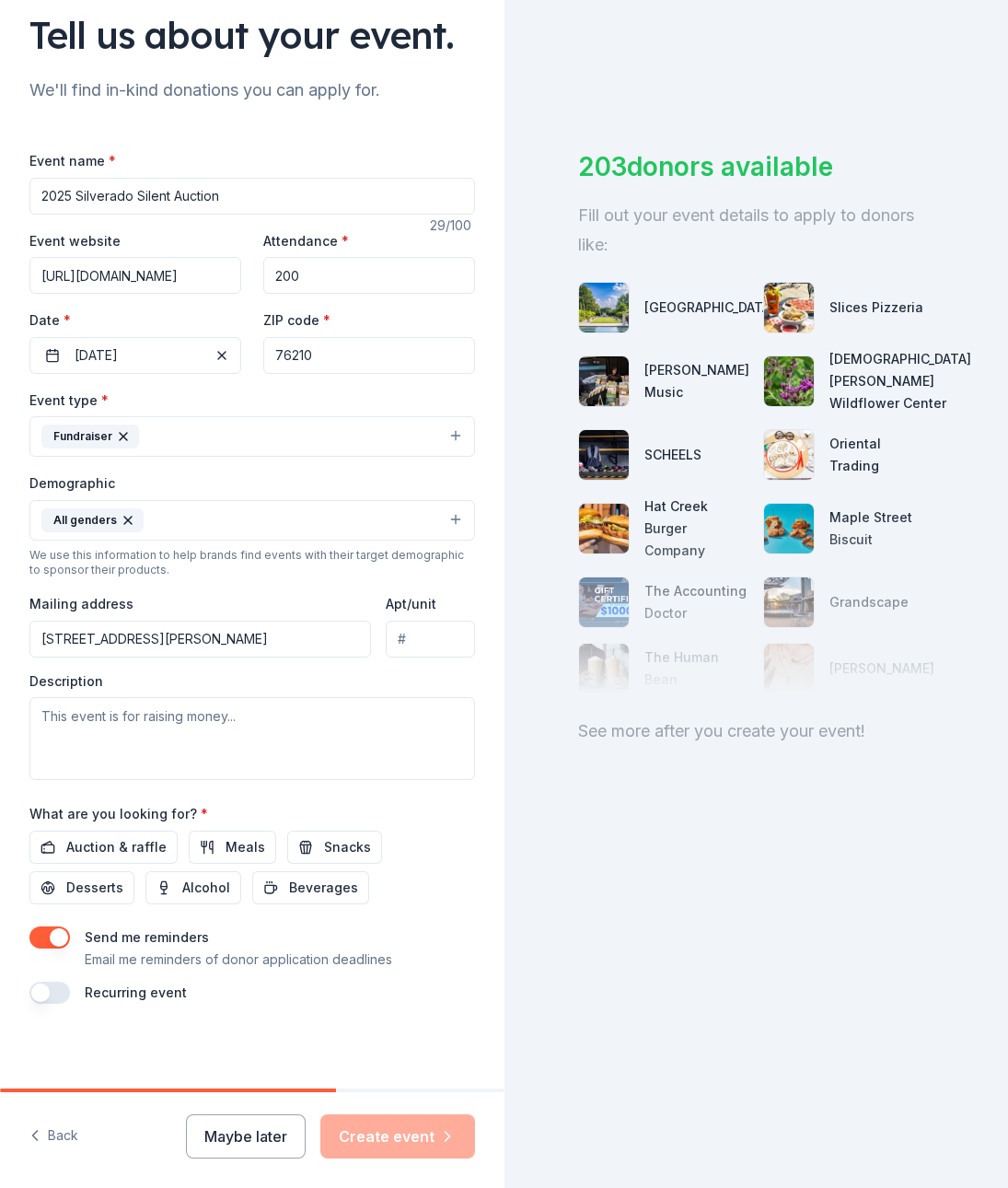
scroll to position [137, 0]
click at [239, 733] on textarea at bounding box center [252, 739] width 446 height 83
paste textarea "The Denton Guyer Silverados drill team is organizing a Silent Auction November …"
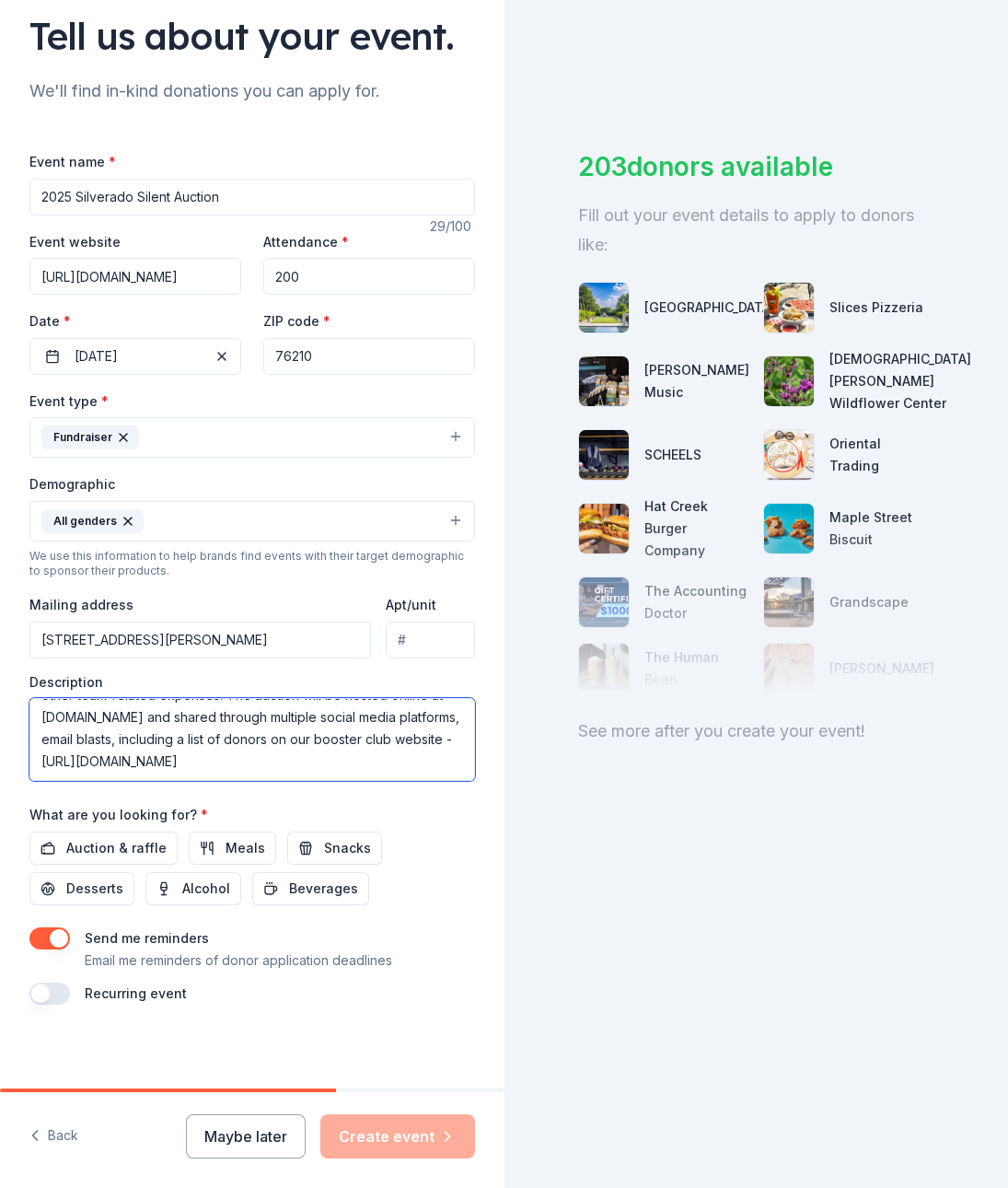
scroll to position [0, 0]
type textarea "The Denton Guyer Silverados drill team is organizing a Silent Auction November …"
click at [116, 845] on span "Auction & raffle" at bounding box center [116, 848] width 100 height 22
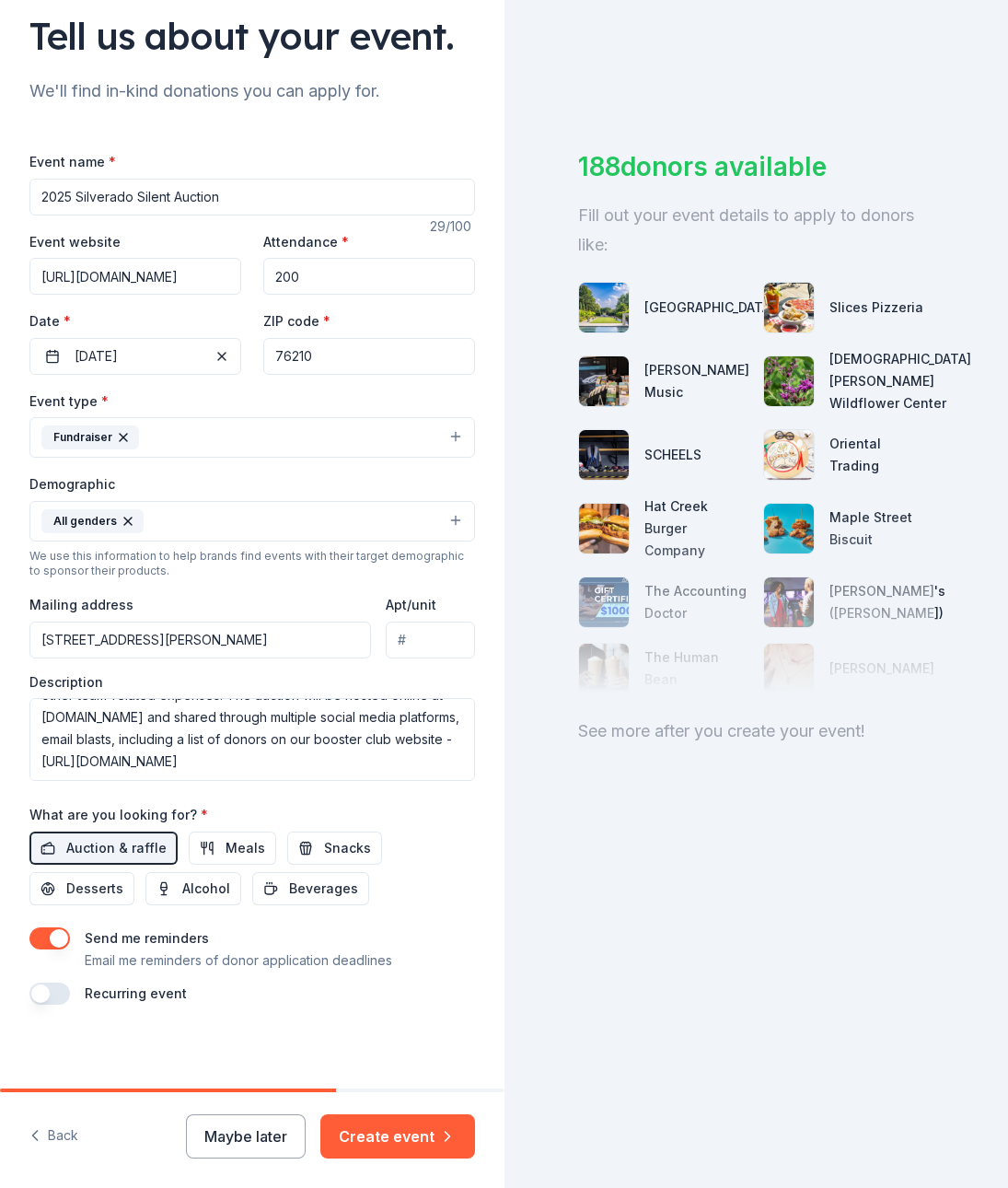
click at [59, 990] on button "button" at bounding box center [50, 994] width 40 height 22
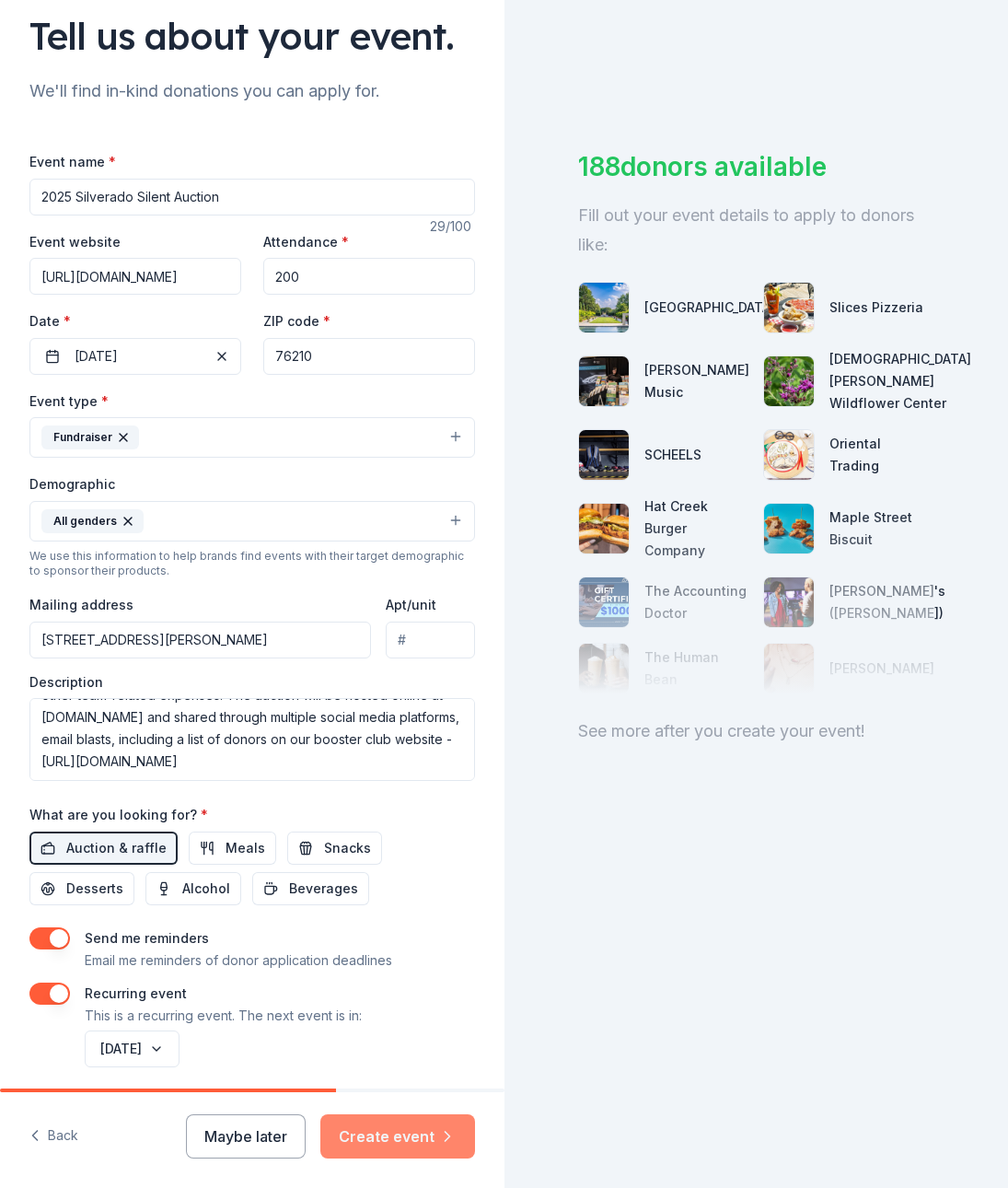
click at [425, 1140] on button "Create event" at bounding box center [397, 1137] width 154 height 44
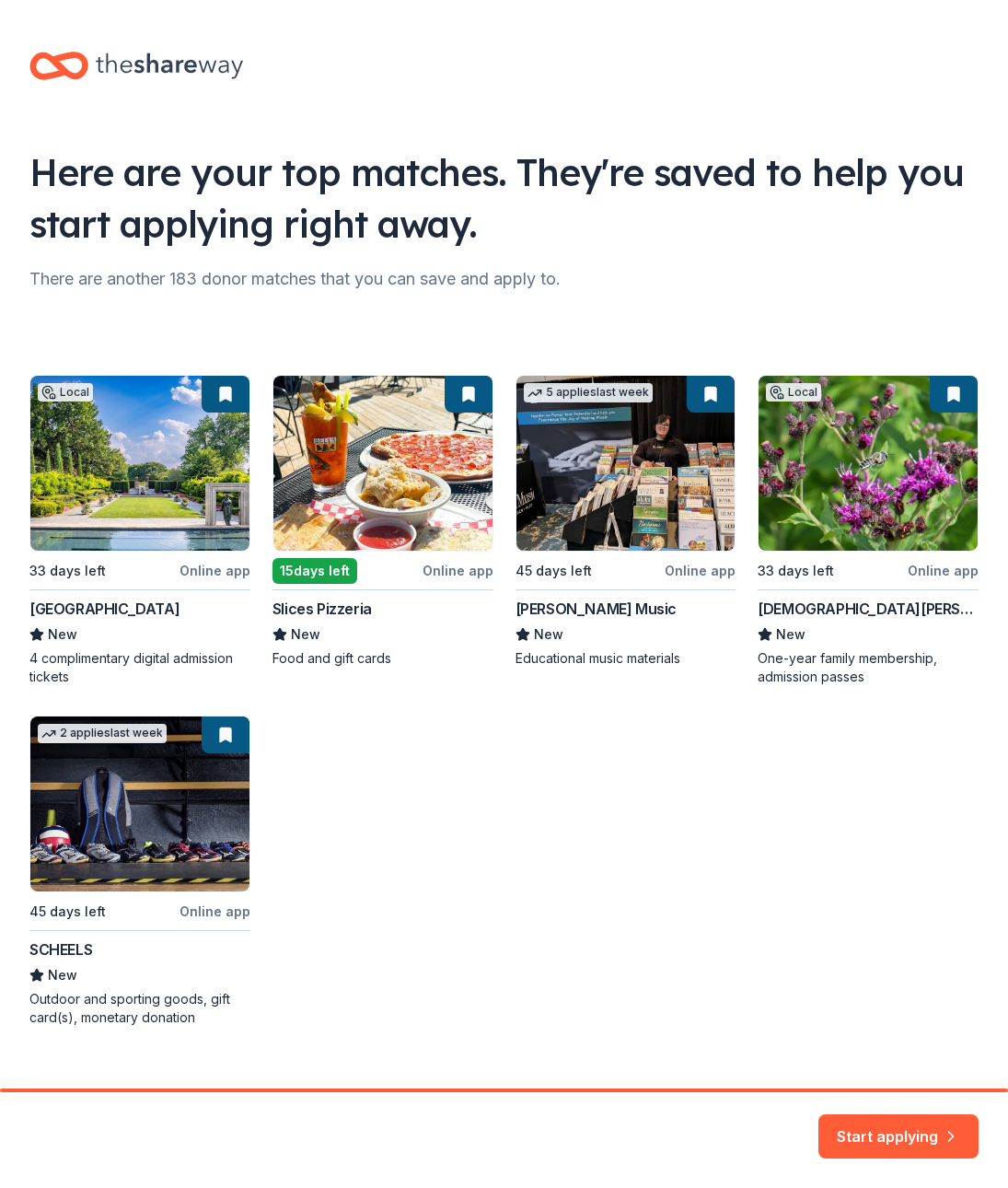
click at [165, 775] on div "Local 33 days left Online app Dallas Arboretum and Botanical Garden New 4 compl…" at bounding box center [504, 701] width 949 height 652
click at [905, 1124] on button "Start applying" at bounding box center [898, 1134] width 160 height 44
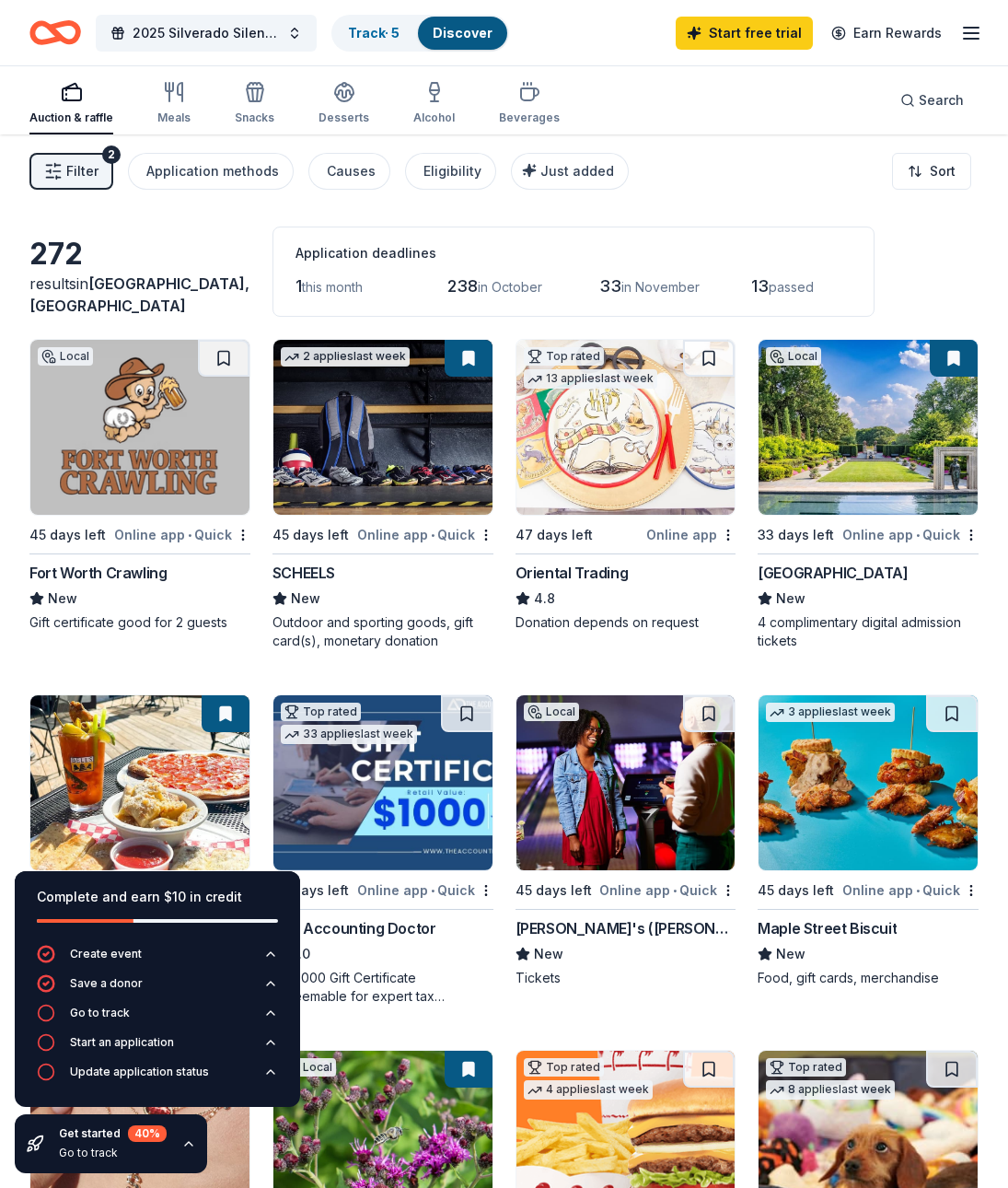
click at [147, 454] on img at bounding box center [139, 427] width 219 height 175
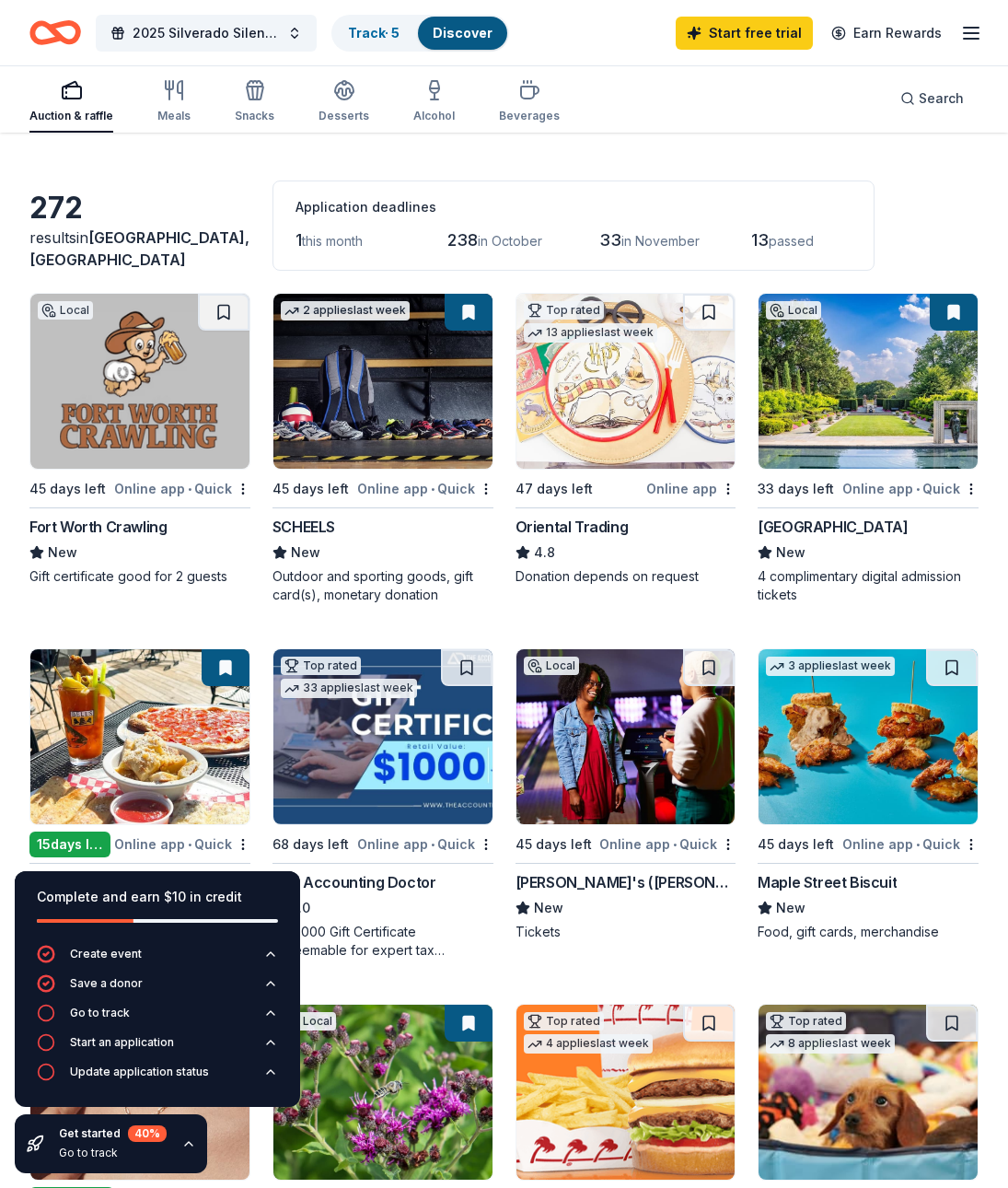
scroll to position [49, 0]
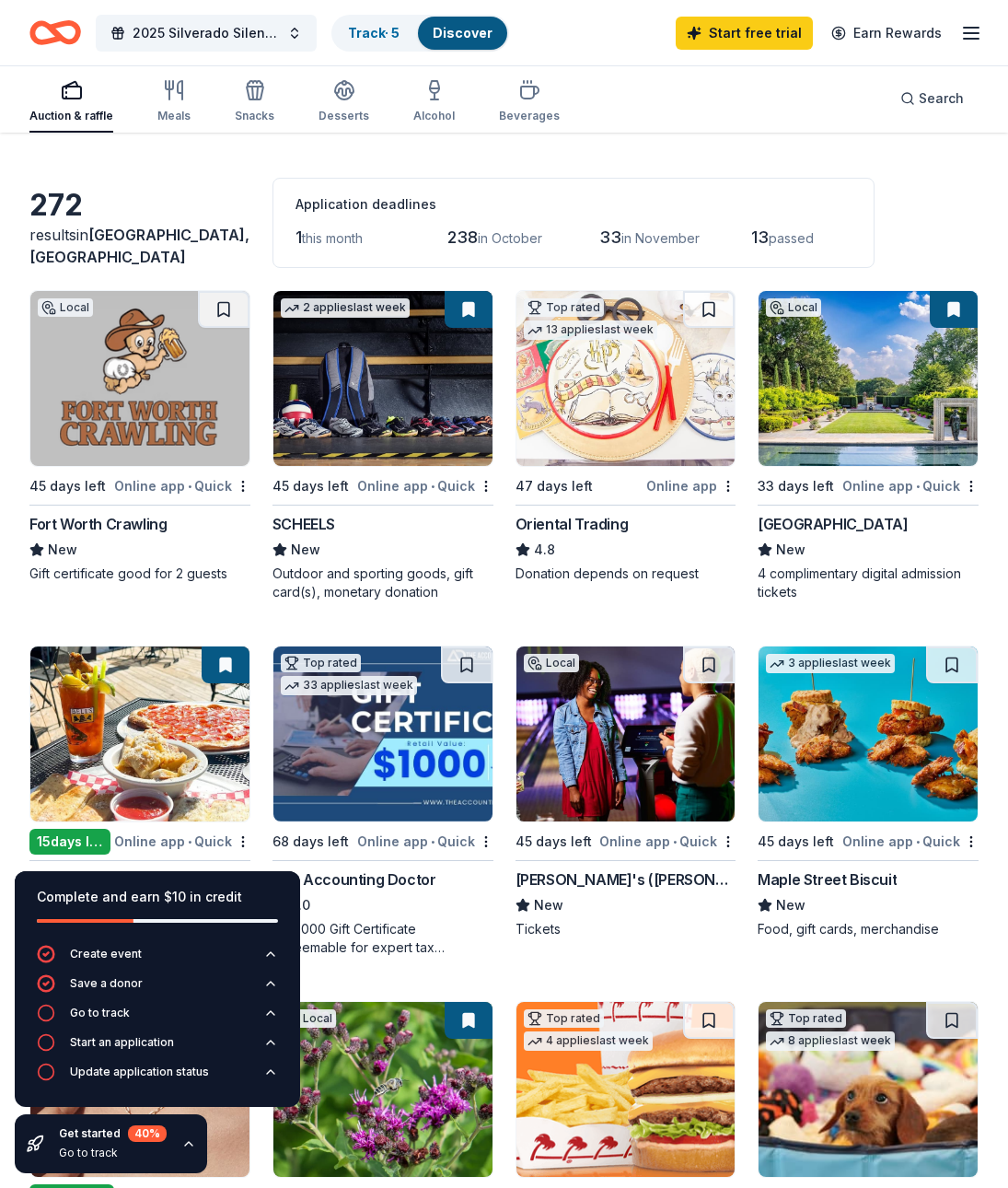
click at [356, 424] on img at bounding box center [382, 378] width 219 height 175
click at [631, 722] on img at bounding box center [626, 733] width 219 height 175
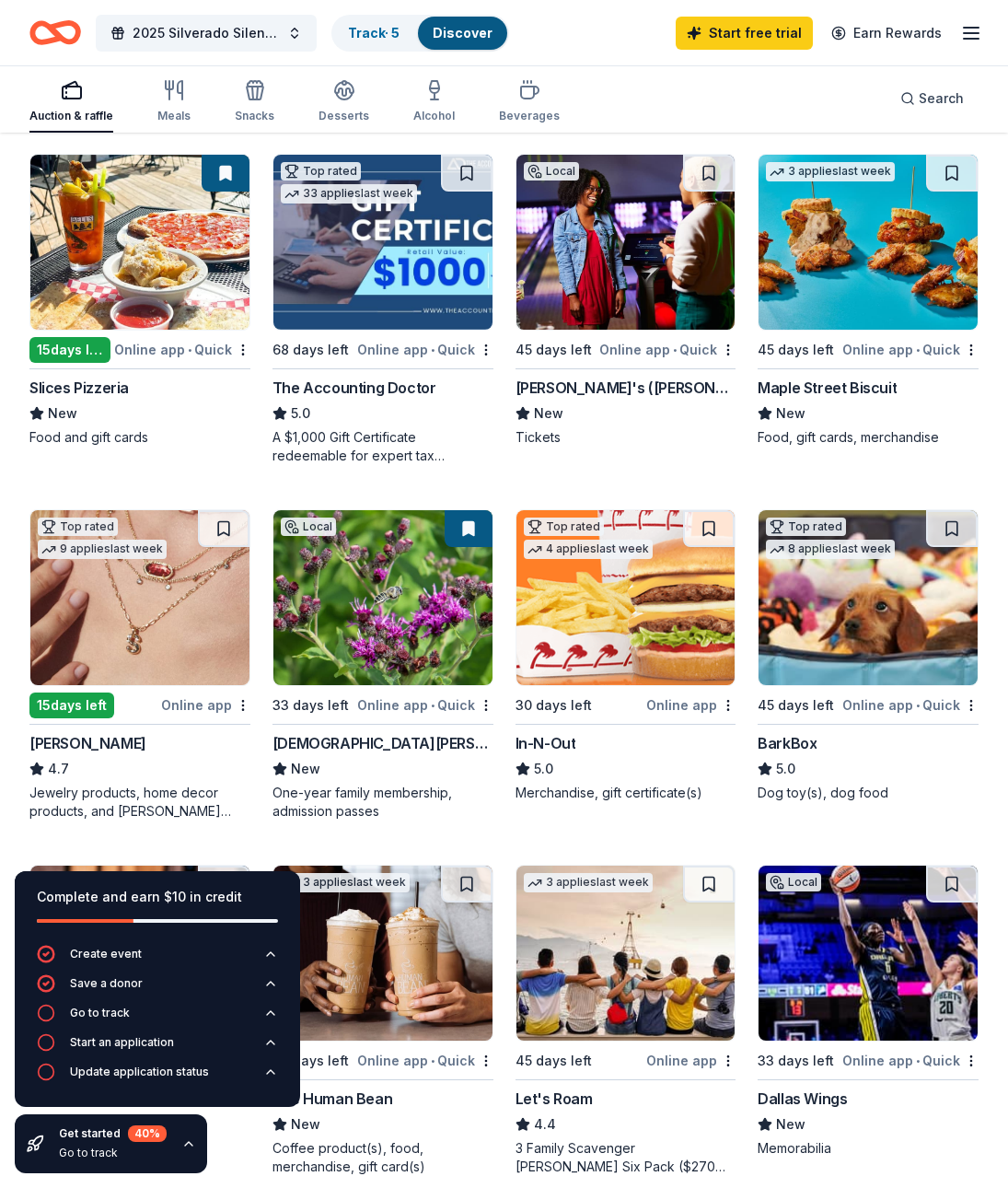
scroll to position [558, 0]
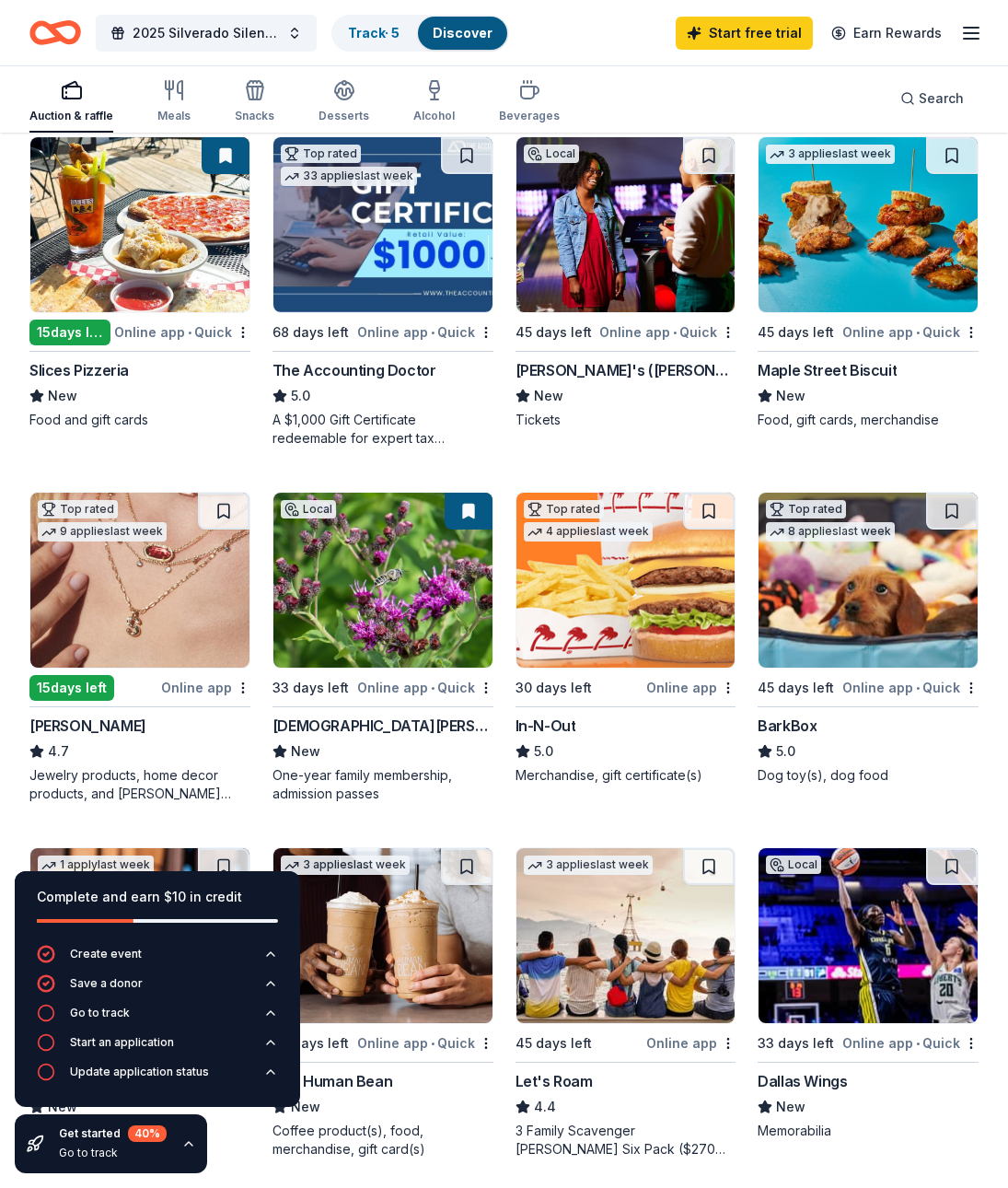
click at [391, 609] on img at bounding box center [382, 580] width 219 height 175
click at [875, 603] on img at bounding box center [868, 580] width 219 height 175
click at [659, 615] on img at bounding box center [626, 580] width 219 height 175
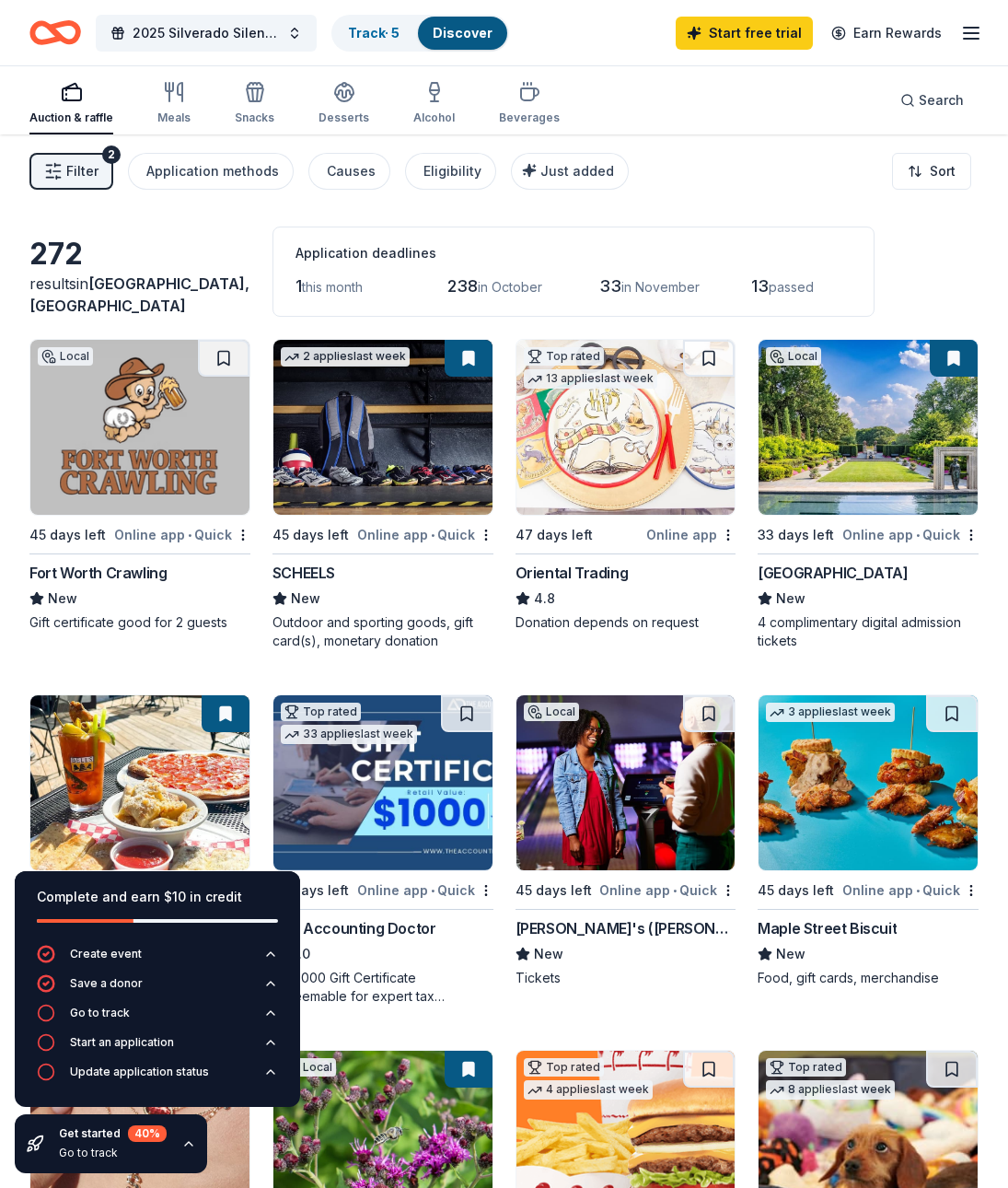
scroll to position [0, 0]
click at [430, 99] on icon "button" at bounding box center [435, 93] width 22 height 22
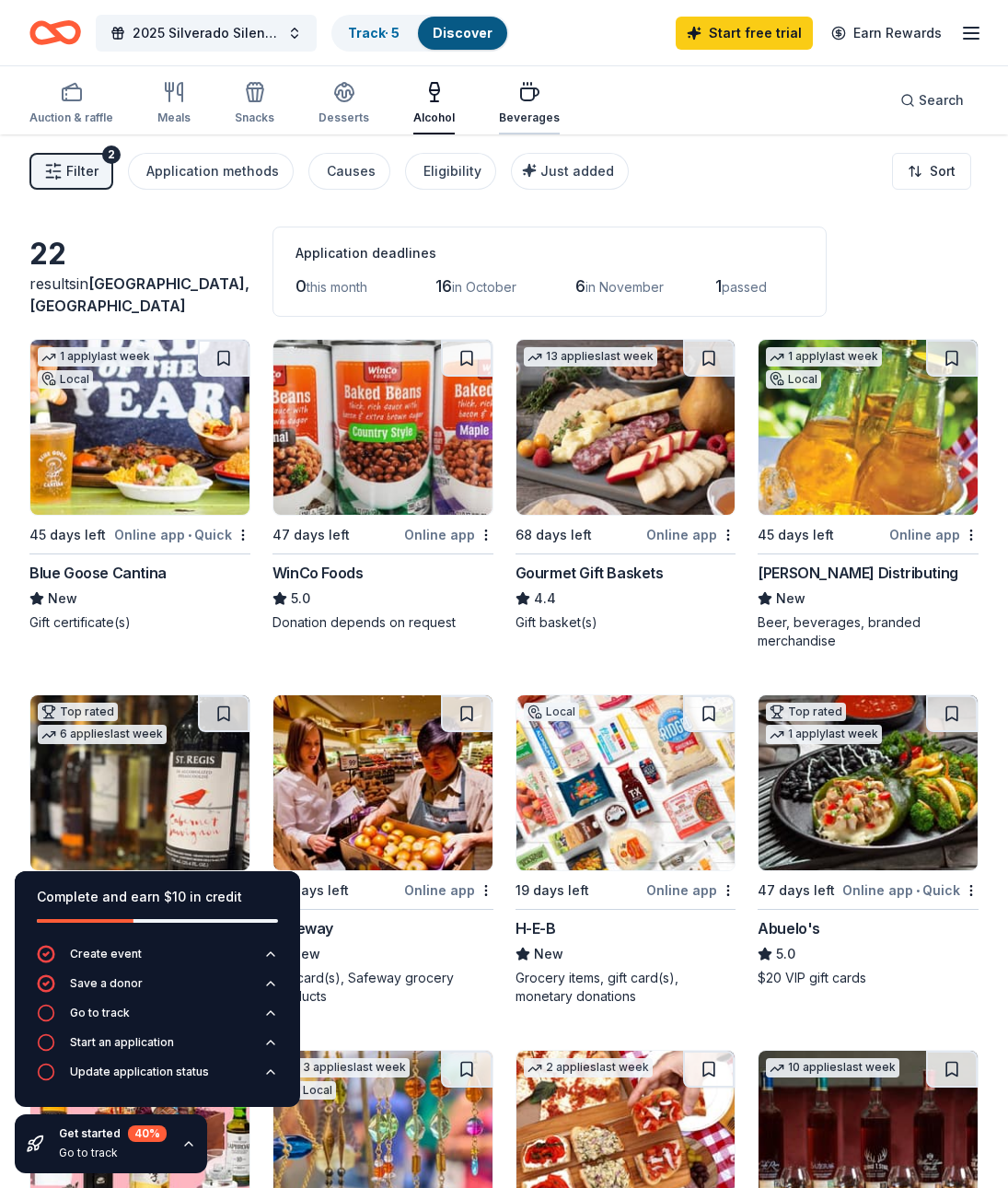
click at [518, 96] on icon "button" at bounding box center [529, 93] width 22 height 22
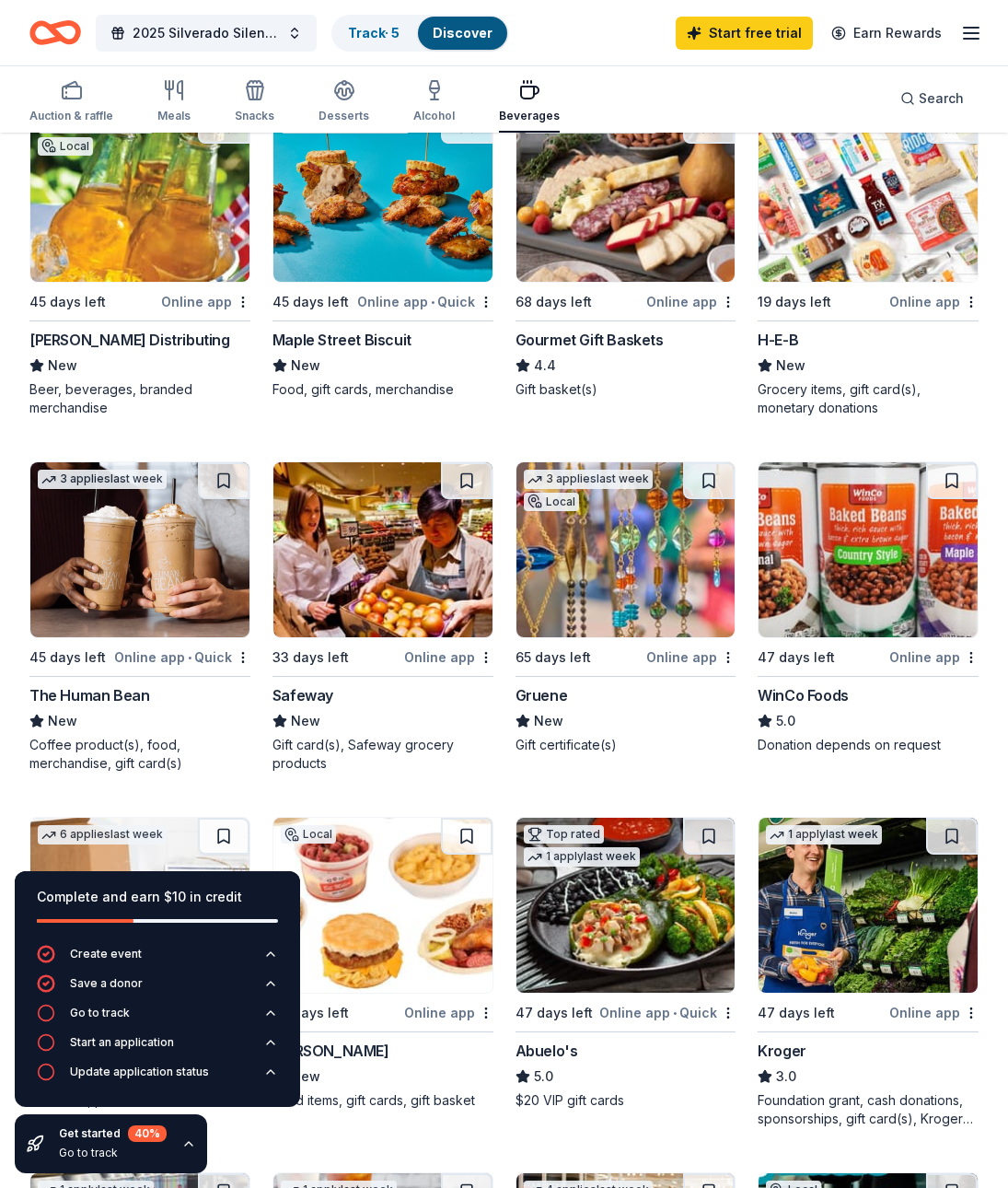
scroll to position [238, 0]
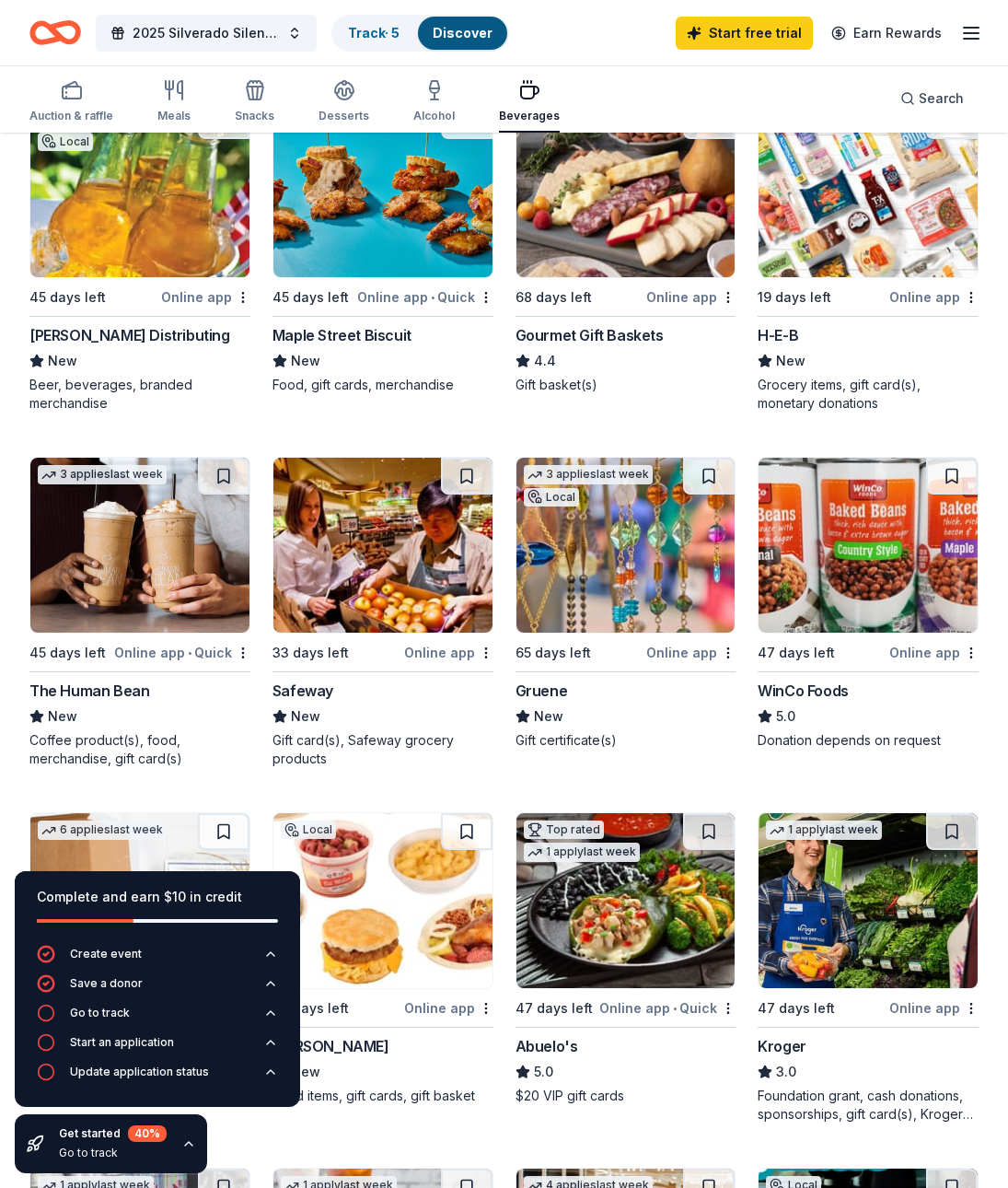
click at [554, 628] on img at bounding box center [626, 544] width 219 height 175
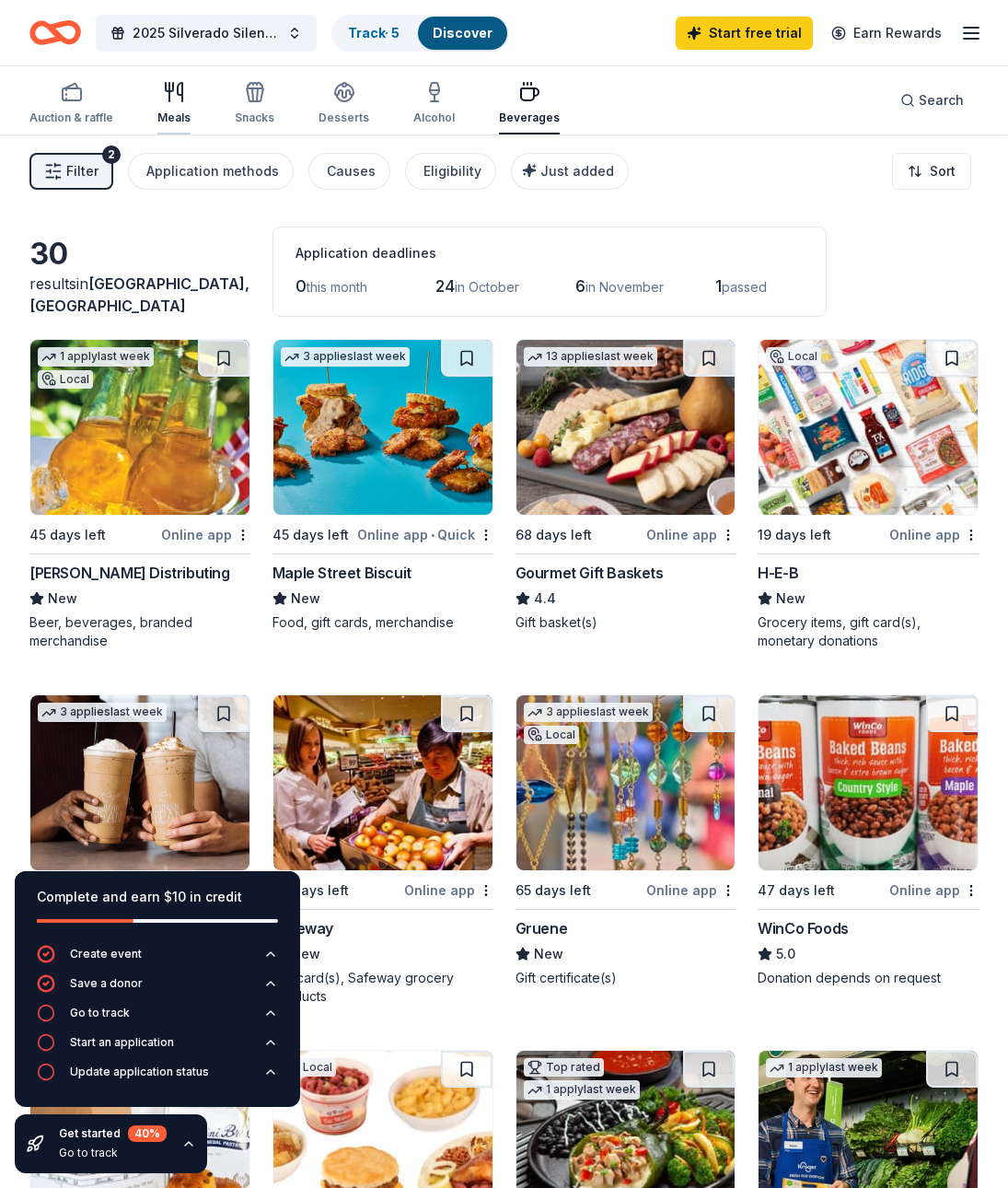
scroll to position [0, 0]
click at [169, 100] on icon "button" at bounding box center [169, 93] width 0 height 19
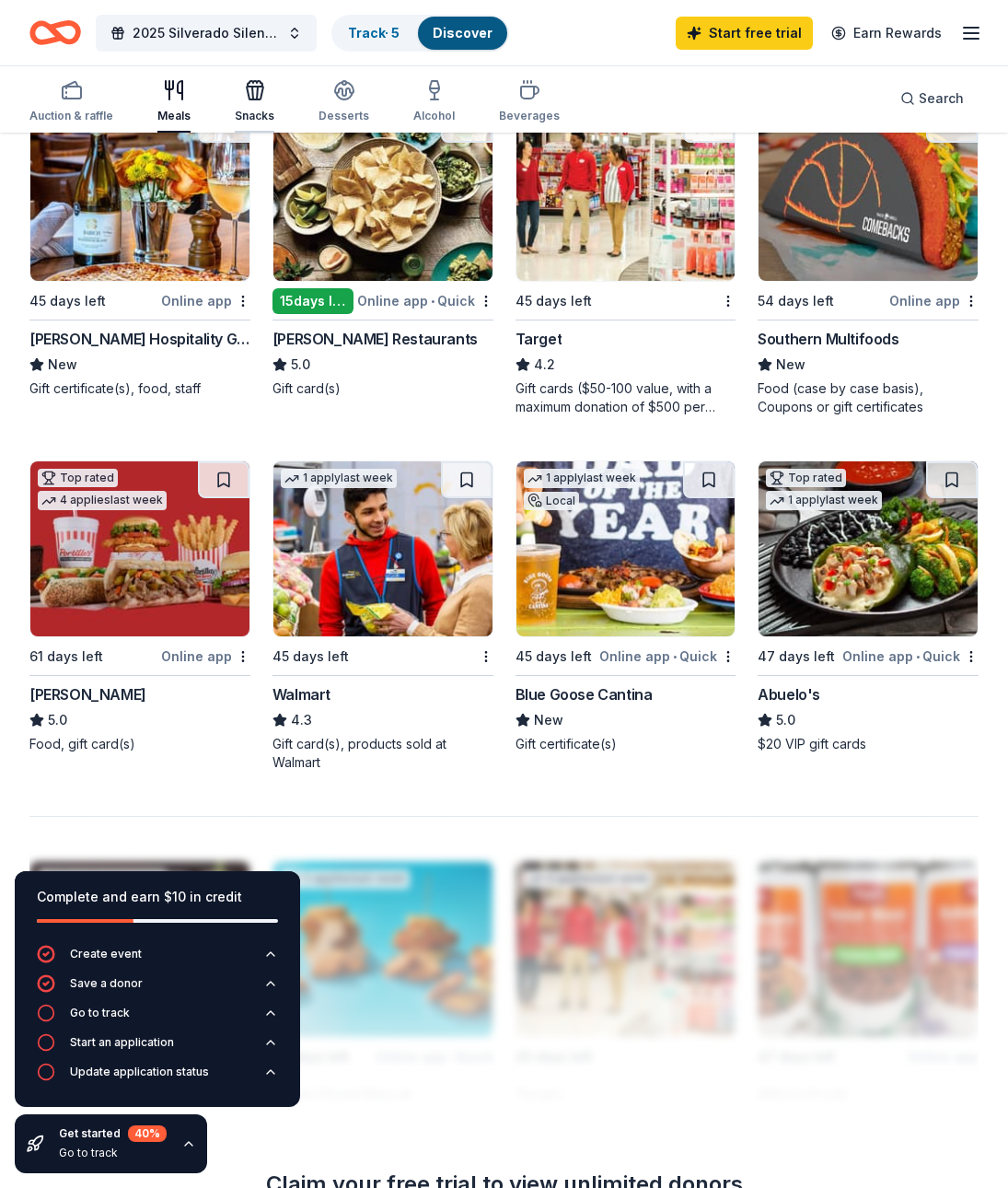
scroll to position [1301, 0]
click at [255, 97] on icon "button" at bounding box center [255, 91] width 22 height 22
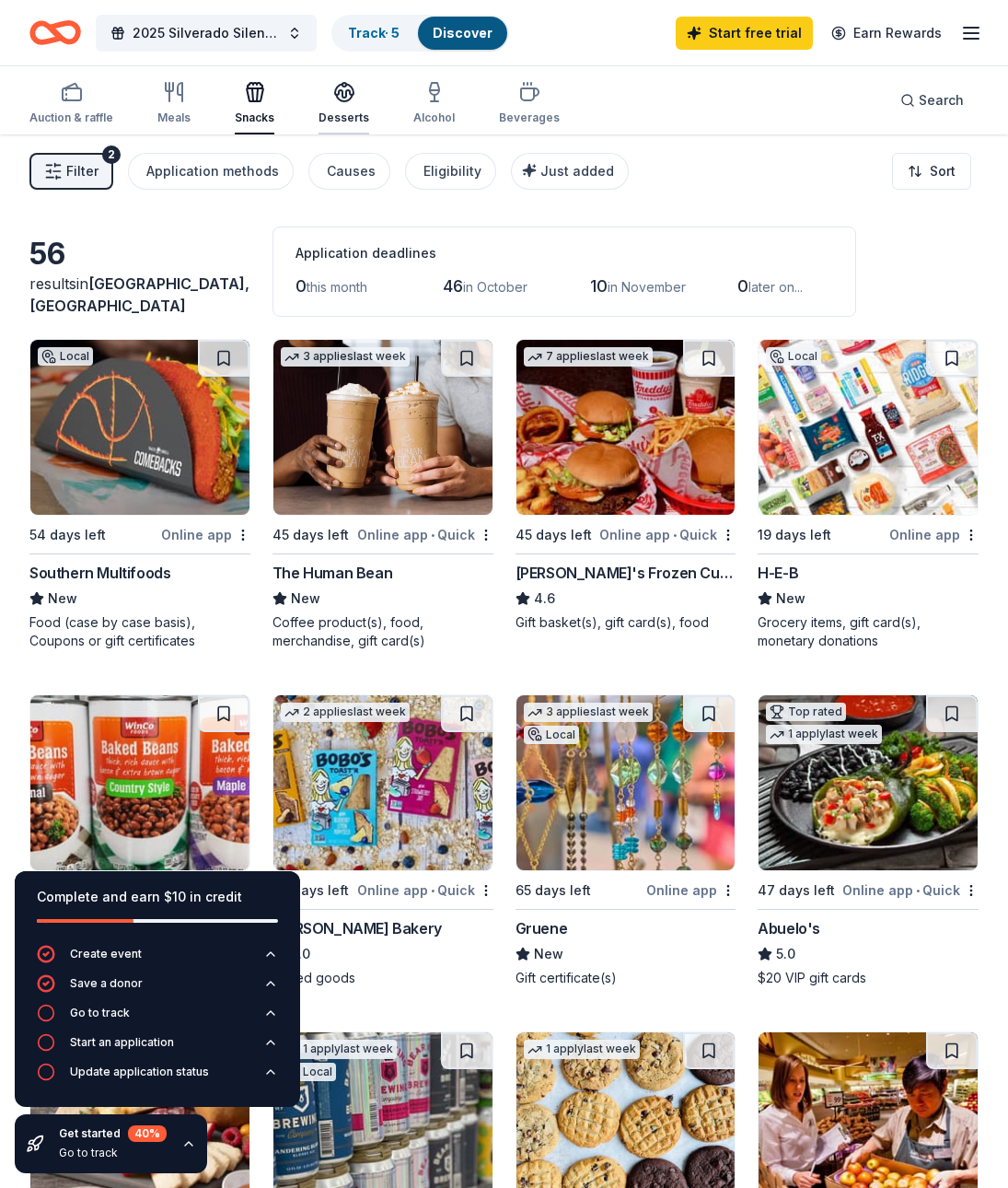
click at [343, 103] on div "Desserts" at bounding box center [344, 103] width 50 height 44
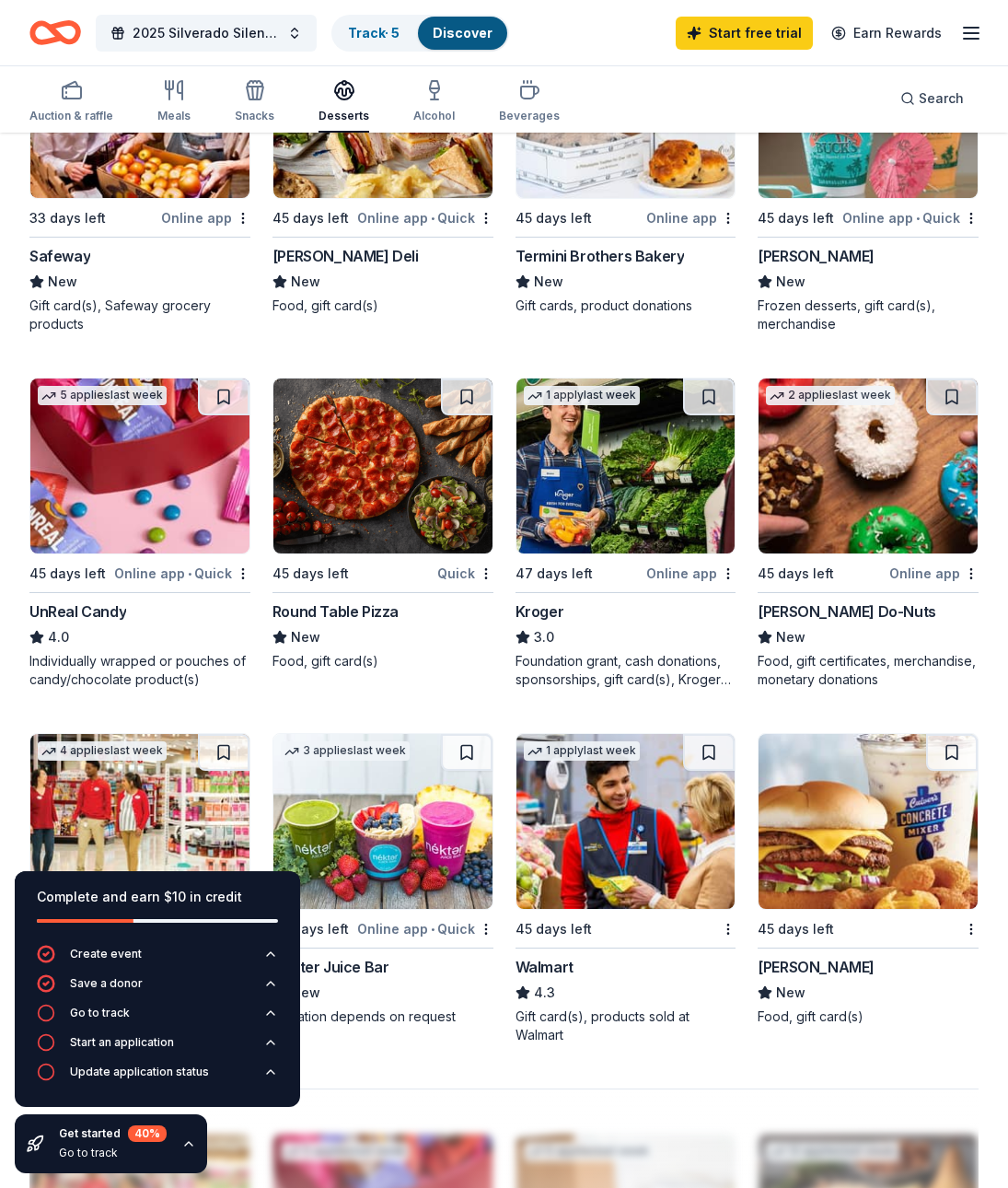
scroll to position [1005, 0]
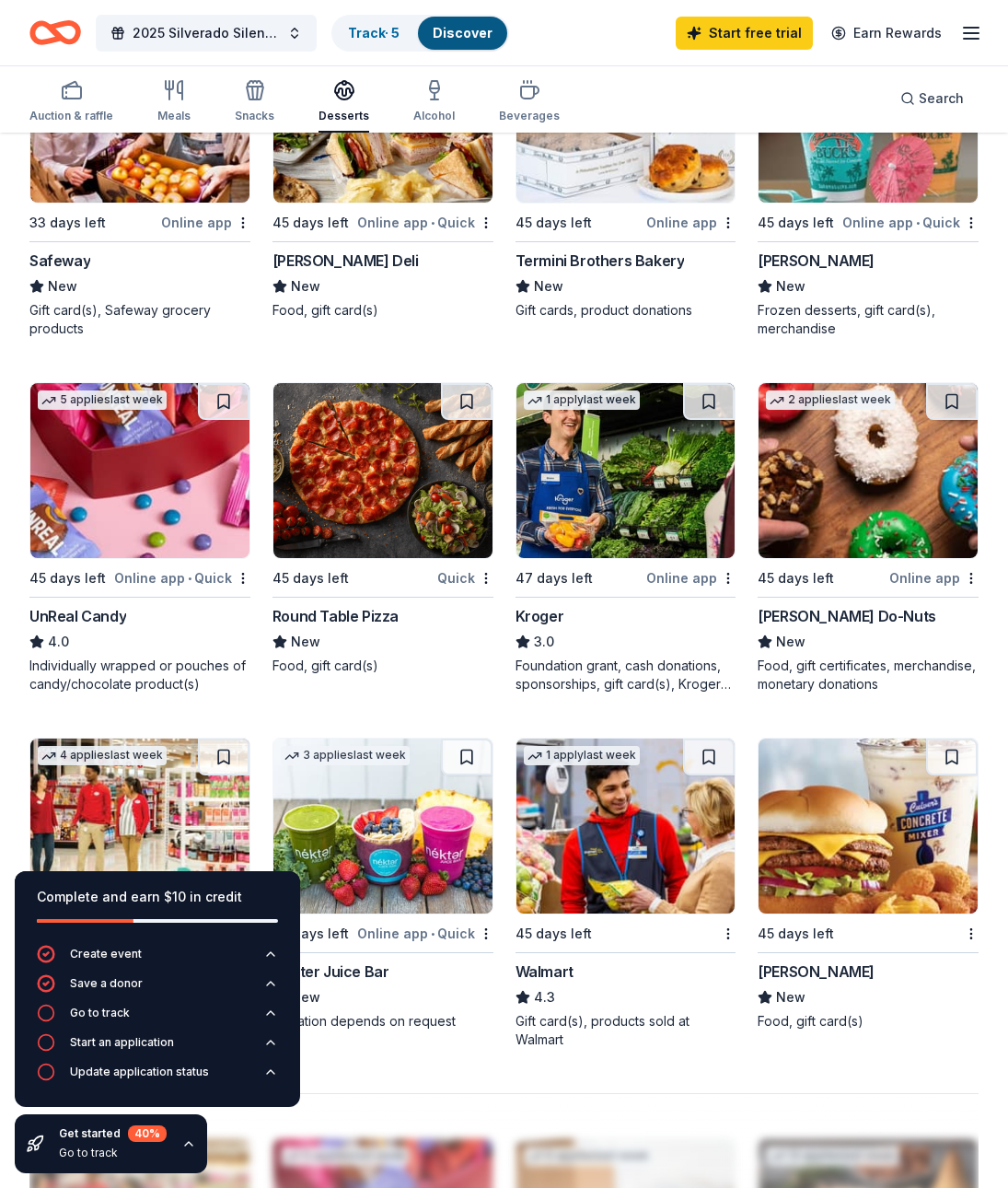
click at [352, 192] on img at bounding box center [382, 115] width 219 height 175
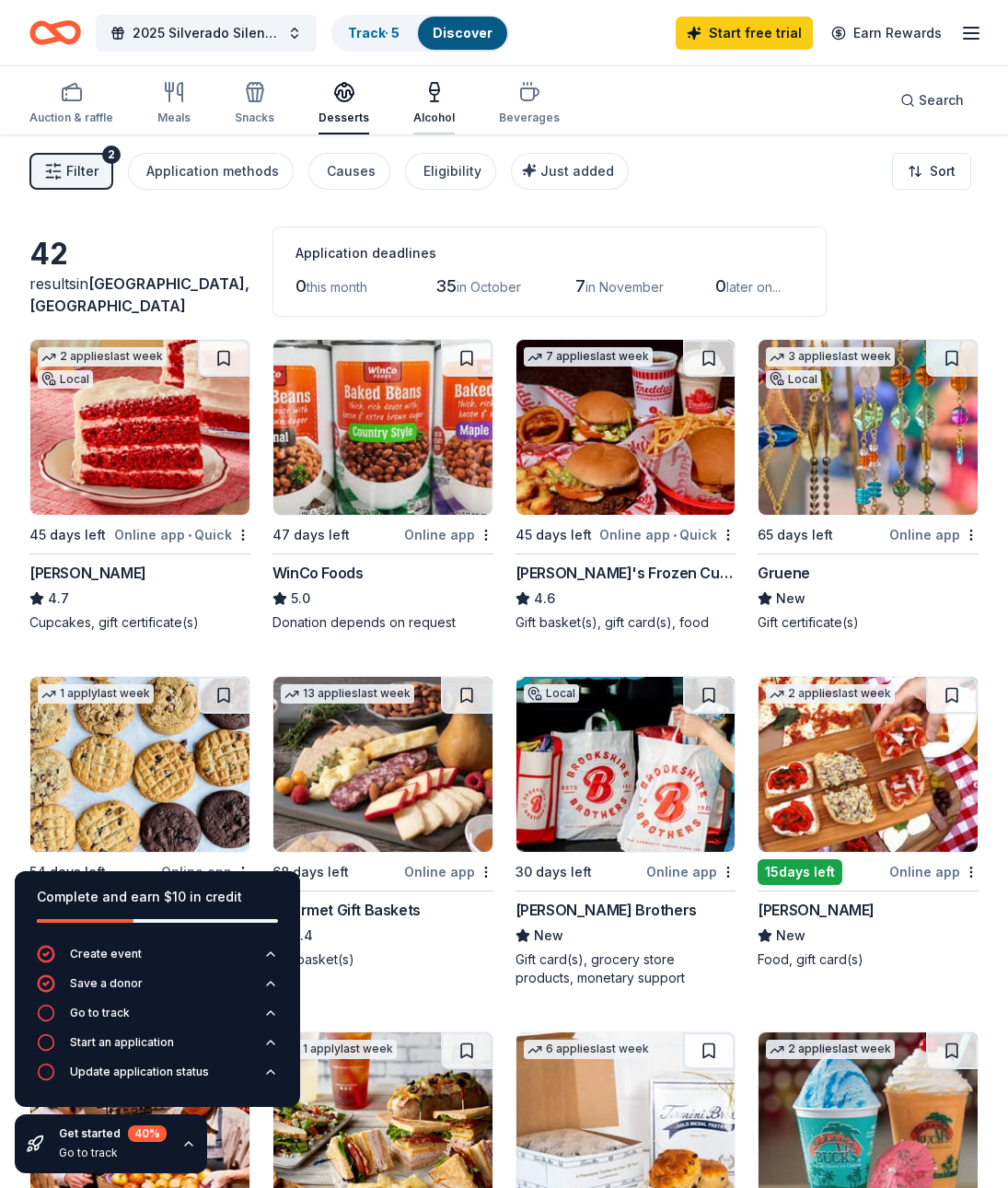
scroll to position [0, 0]
click at [439, 101] on icon "button" at bounding box center [435, 93] width 22 height 22
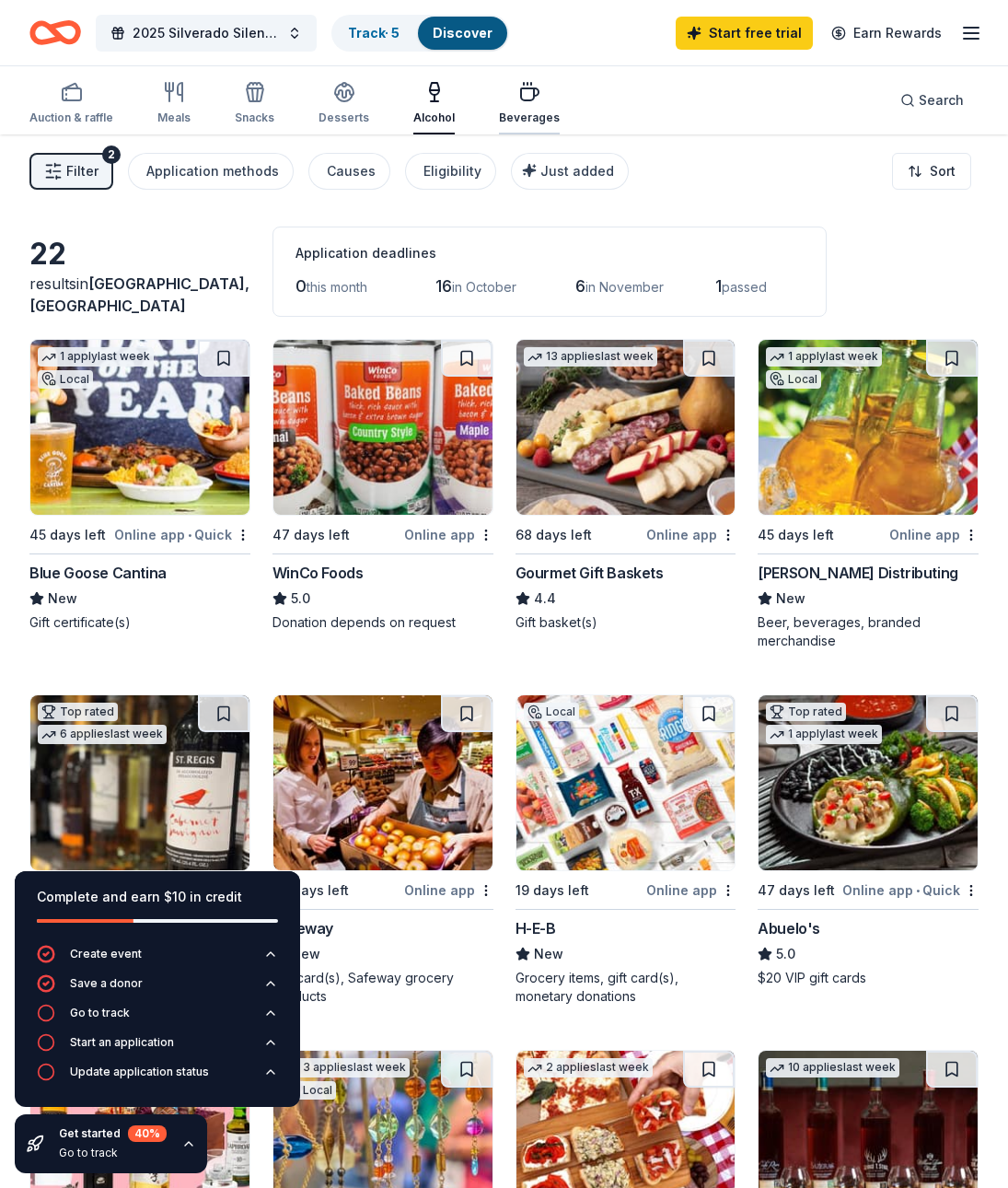
click at [518, 95] on icon "button" at bounding box center [529, 93] width 22 height 22
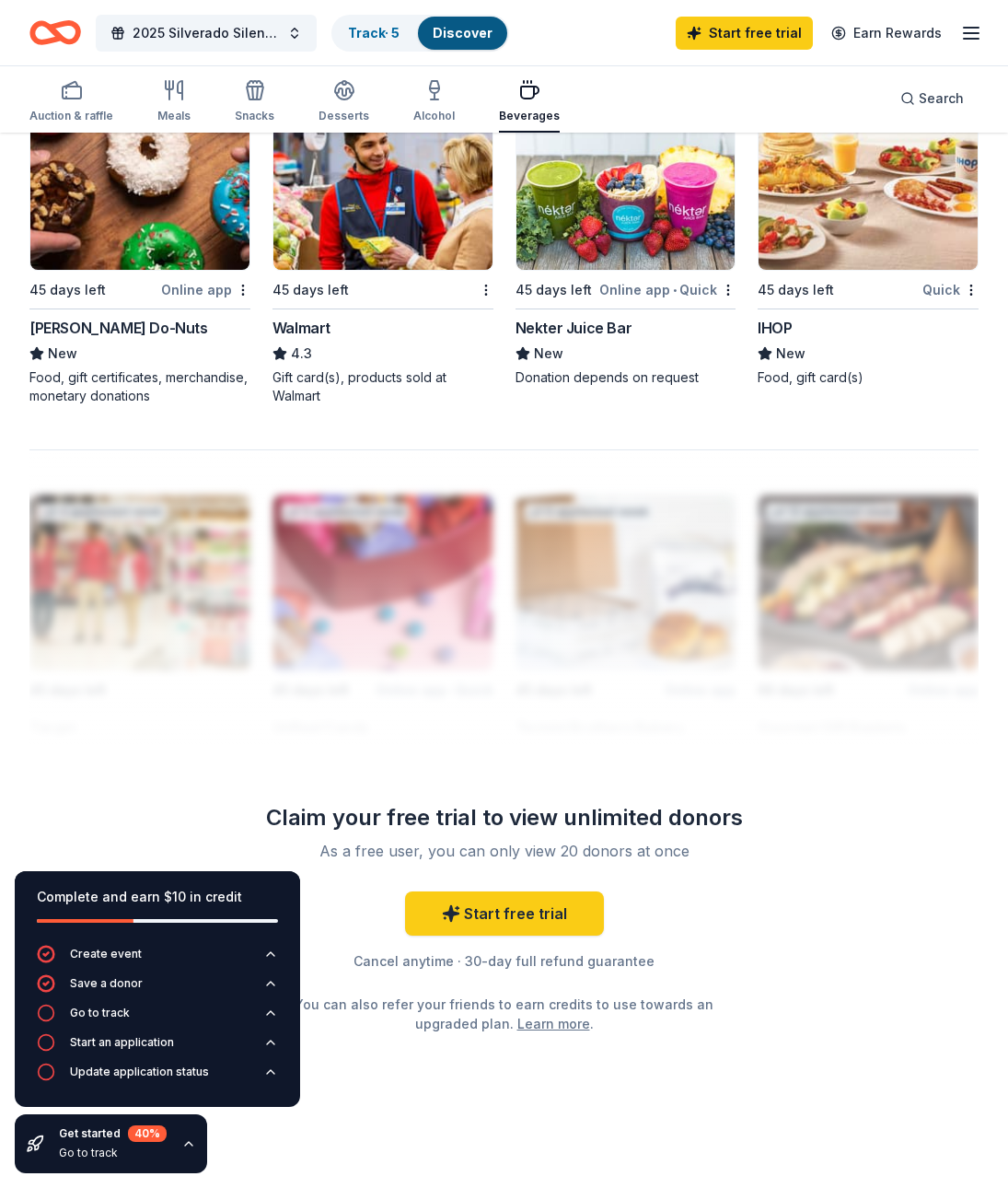
scroll to position [1667, 0]
click at [374, 30] on link "Track · 5" at bounding box center [373, 33] width 51 height 16
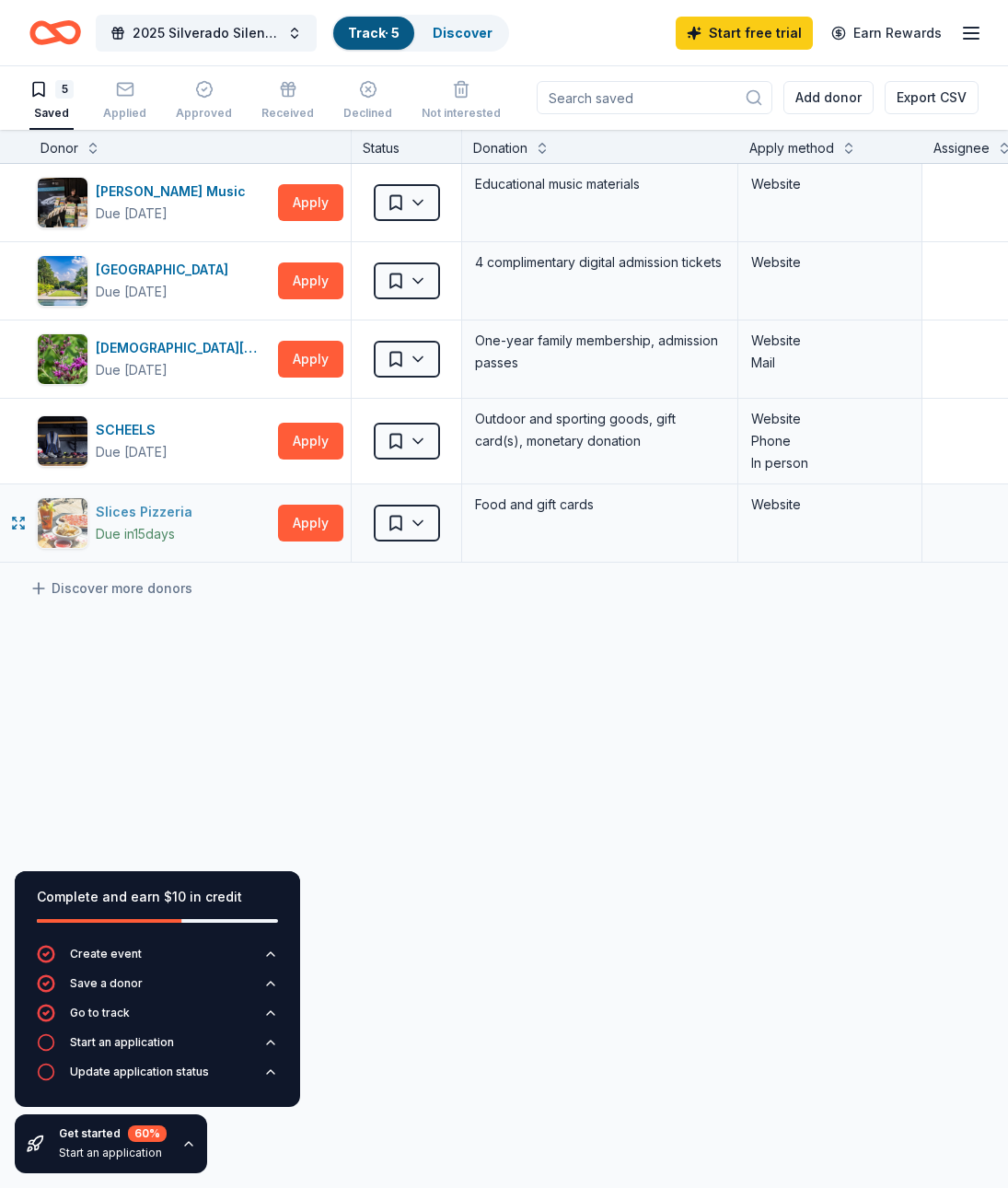
click at [138, 512] on div "Slices Pizzeria" at bounding box center [147, 513] width 104 height 22
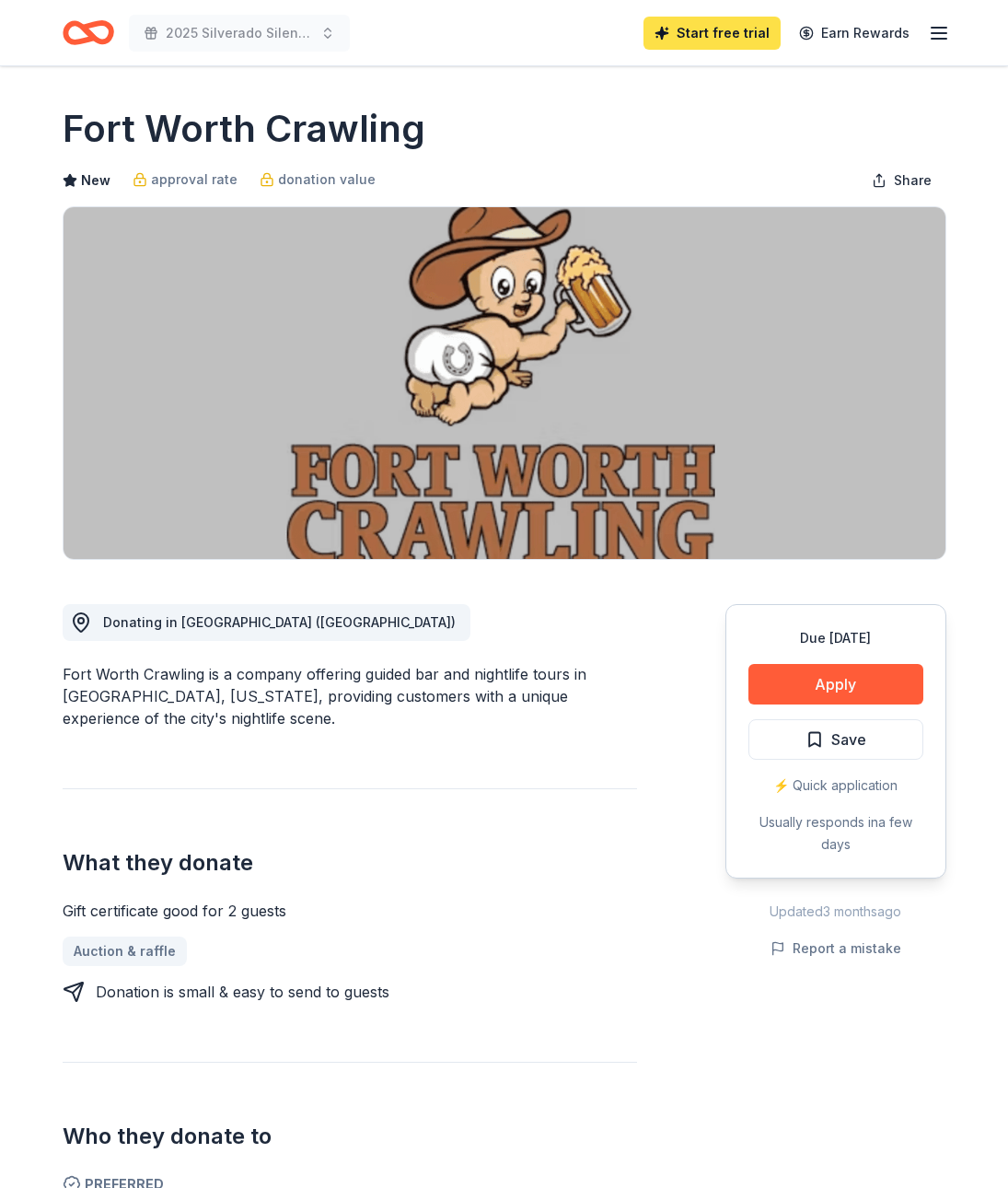
click at [711, 32] on link "Start free trial" at bounding box center [712, 33] width 137 height 33
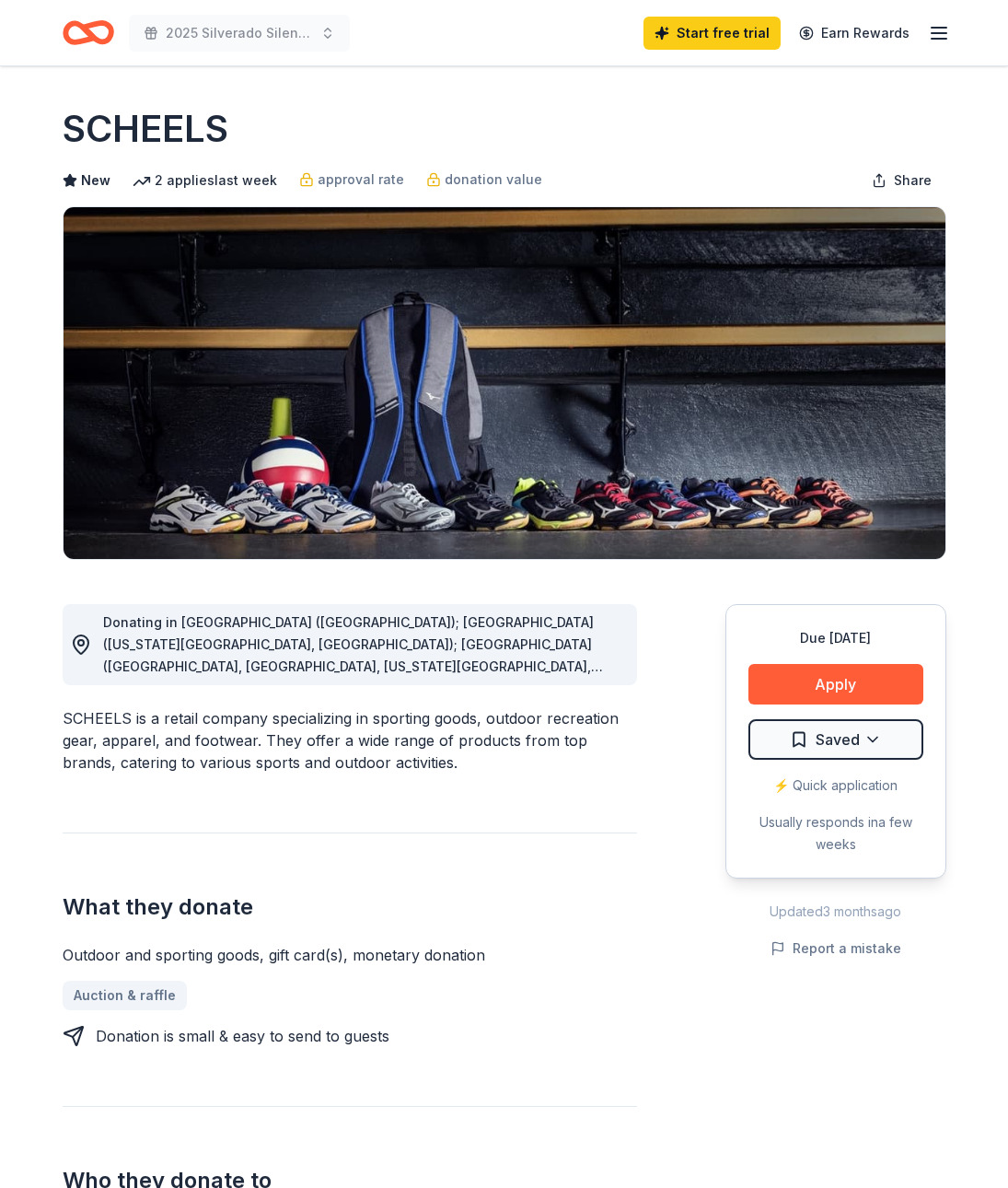
click at [555, 660] on span "Donating in AZ (Chandler); CO (Colorado Springs, Johnstown); IA (Cedar Falls, D…" at bounding box center [361, 788] width 517 height 347
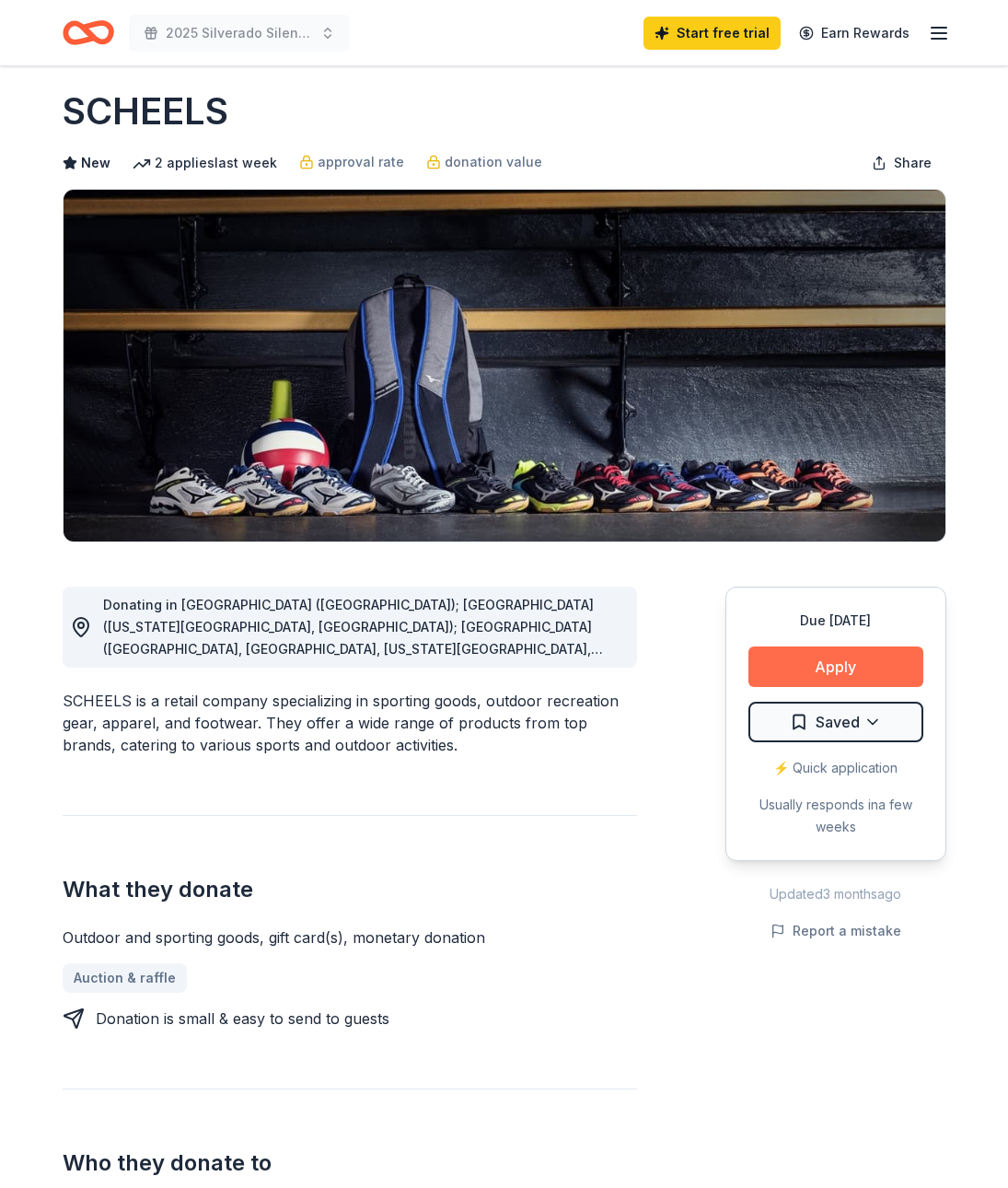
scroll to position [17, 0]
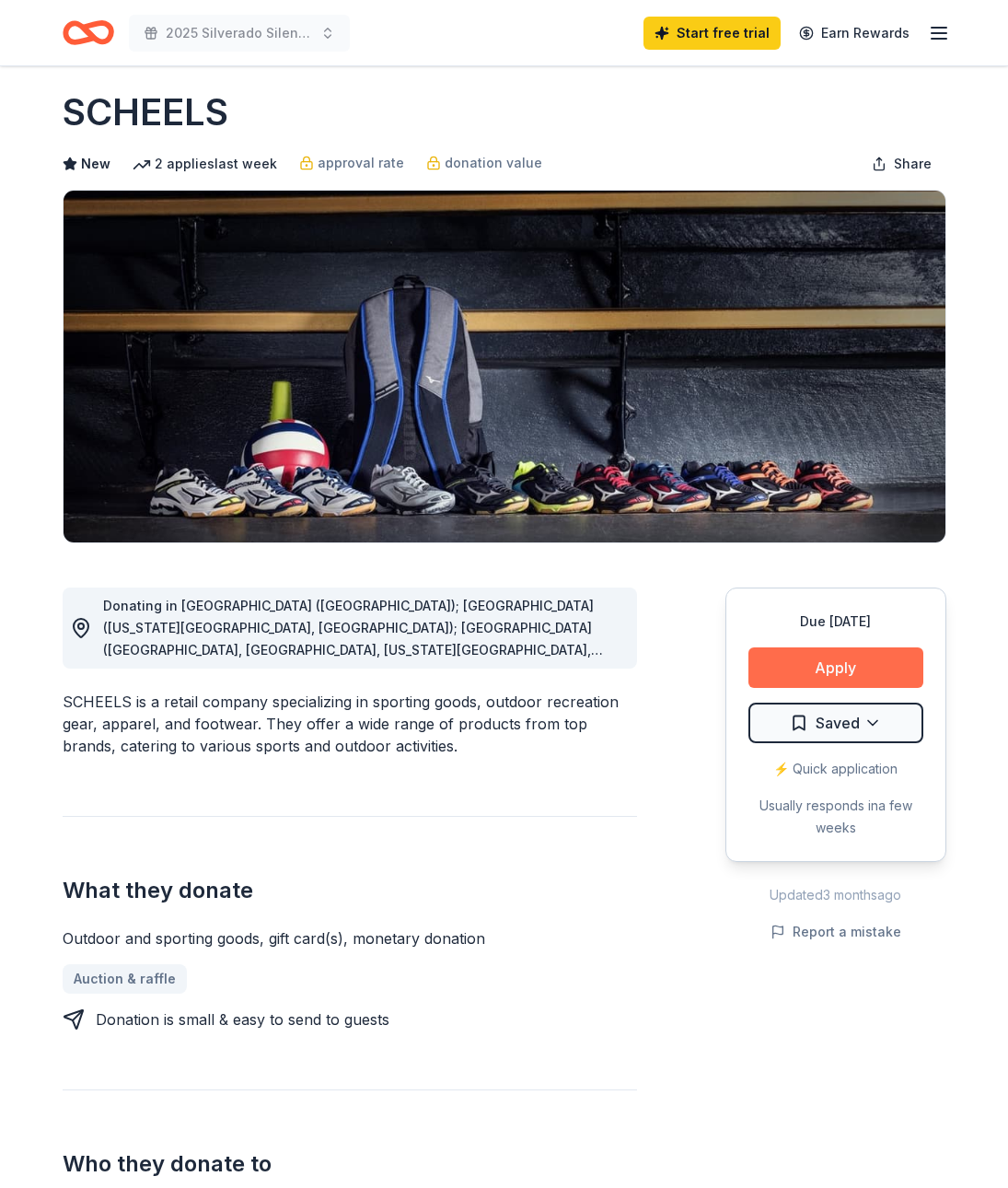
click at [827, 666] on button "Apply" at bounding box center [836, 667] width 175 height 40
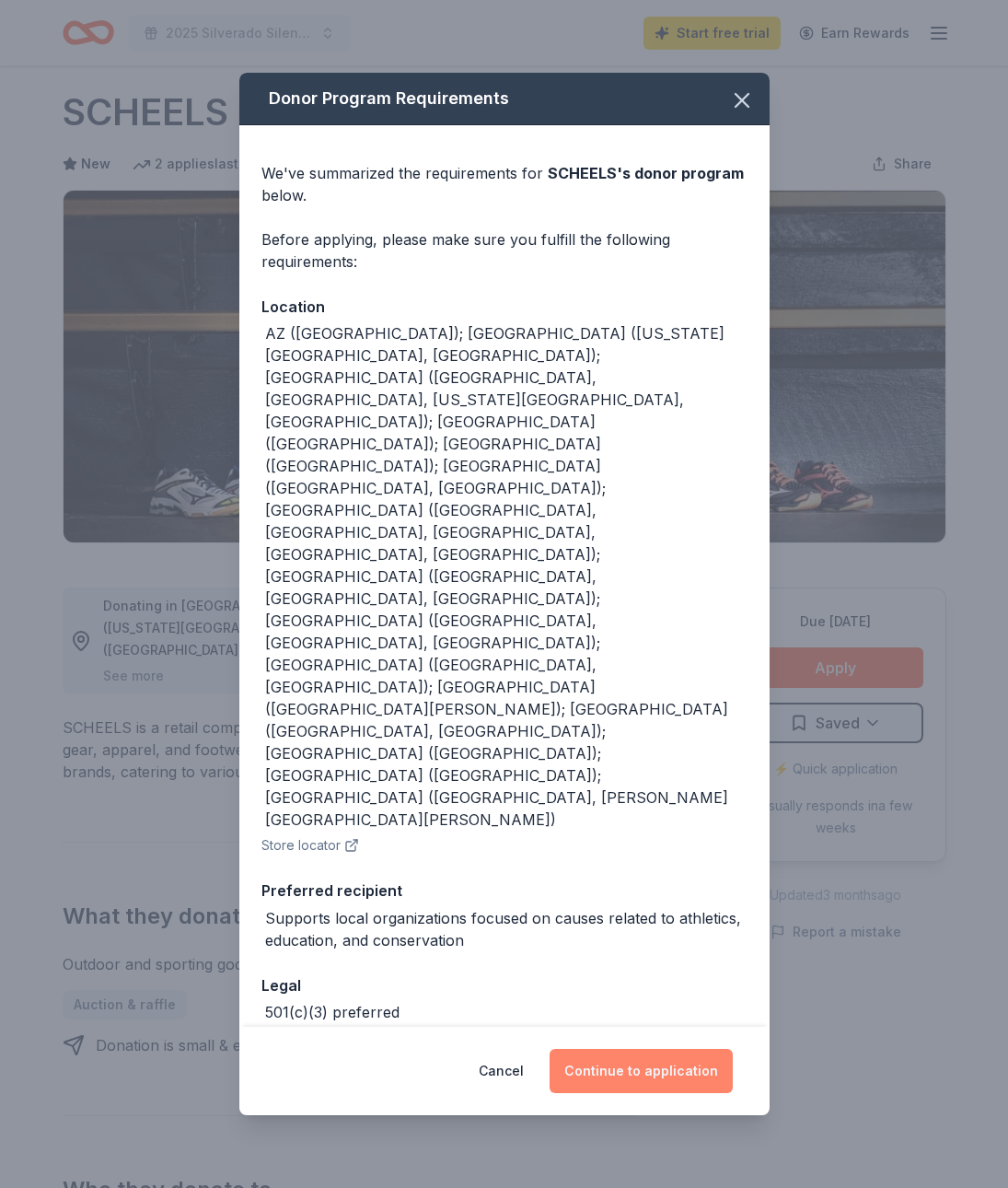
click at [624, 1050] on button "Continue to application" at bounding box center [641, 1071] width 183 height 44
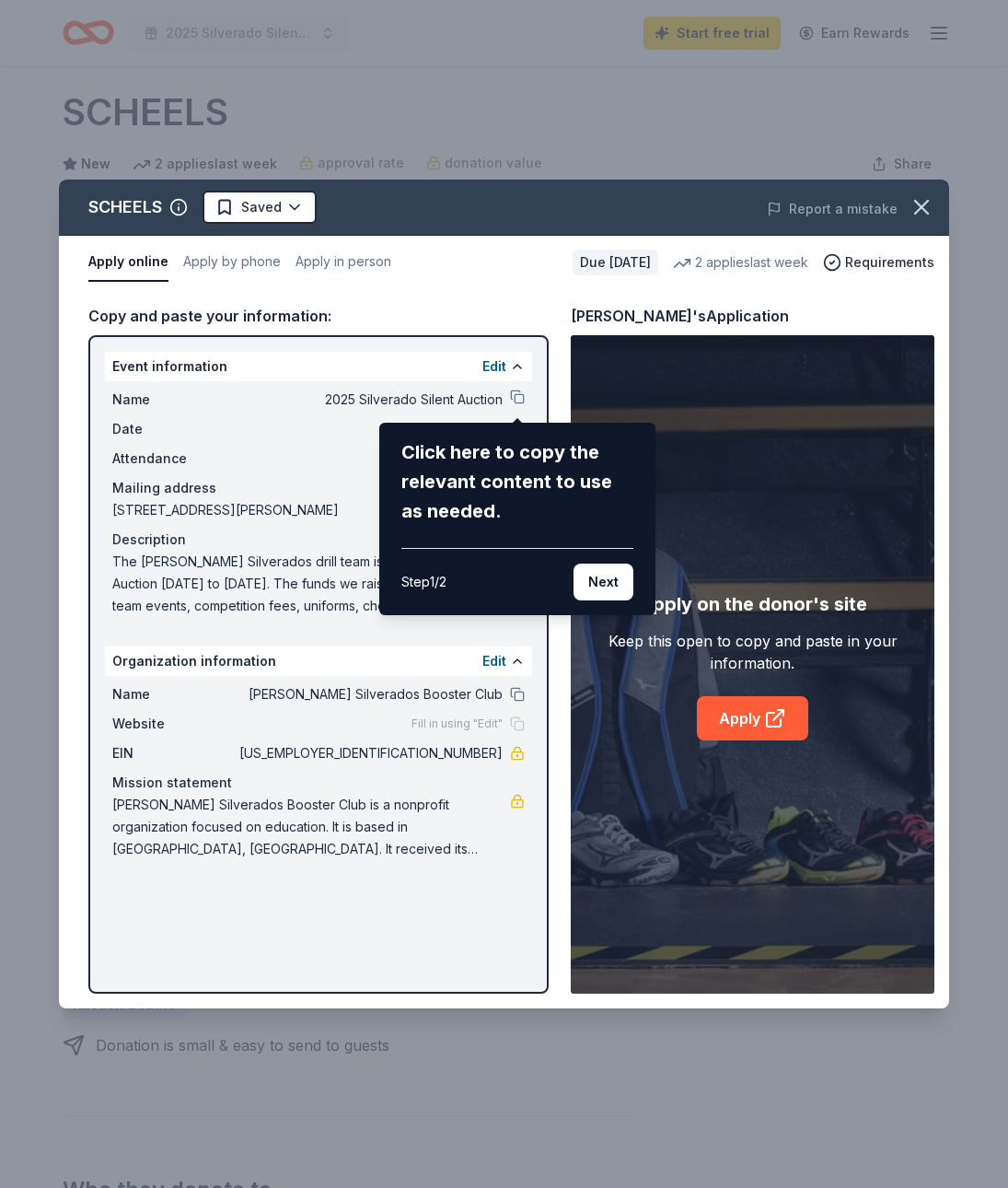
click at [512, 396] on div "SCHEELS Saved Report a mistake Apply online Apply by phone Apply in person Due …" at bounding box center [504, 594] width 890 height 829
click at [746, 719] on div "SCHEELS Saved Report a mistake Apply online Apply by phone Apply in person Due …" at bounding box center [504, 594] width 890 height 829
drag, startPoint x: 741, startPoint y: 716, endPoint x: 775, endPoint y: 718, distance: 34.1
click at [742, 716] on div "SCHEELS Saved Report a mistake Apply online Apply by phone Apply in person Due …" at bounding box center [504, 594] width 890 height 829
click at [774, 717] on div "SCHEELS Saved Report a mistake Apply online Apply by phone Apply in person Due …" at bounding box center [504, 594] width 890 height 829
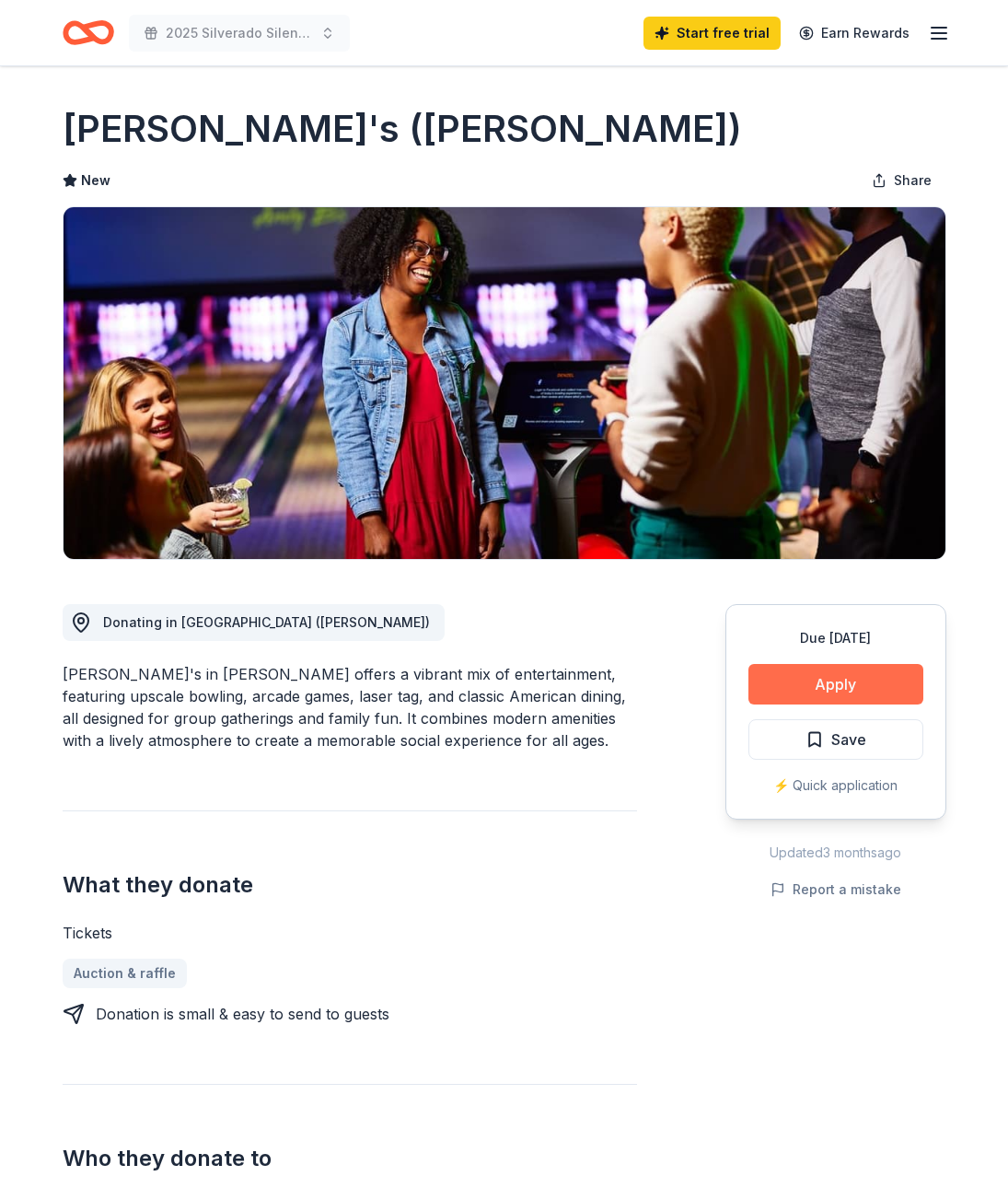
click at [813, 696] on button "Apply" at bounding box center [836, 684] width 175 height 40
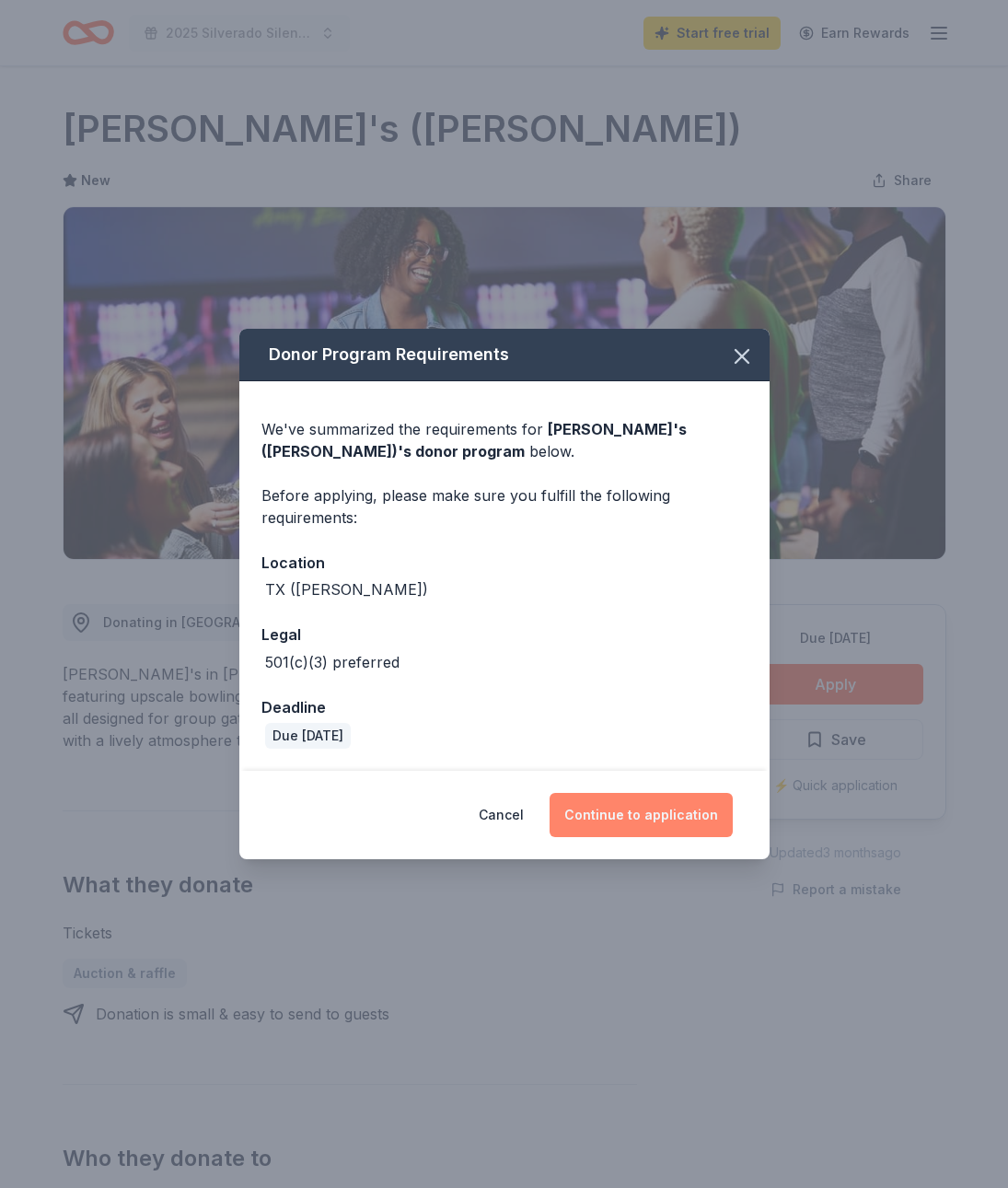
click at [650, 811] on button "Continue to application" at bounding box center [641, 815] width 183 height 44
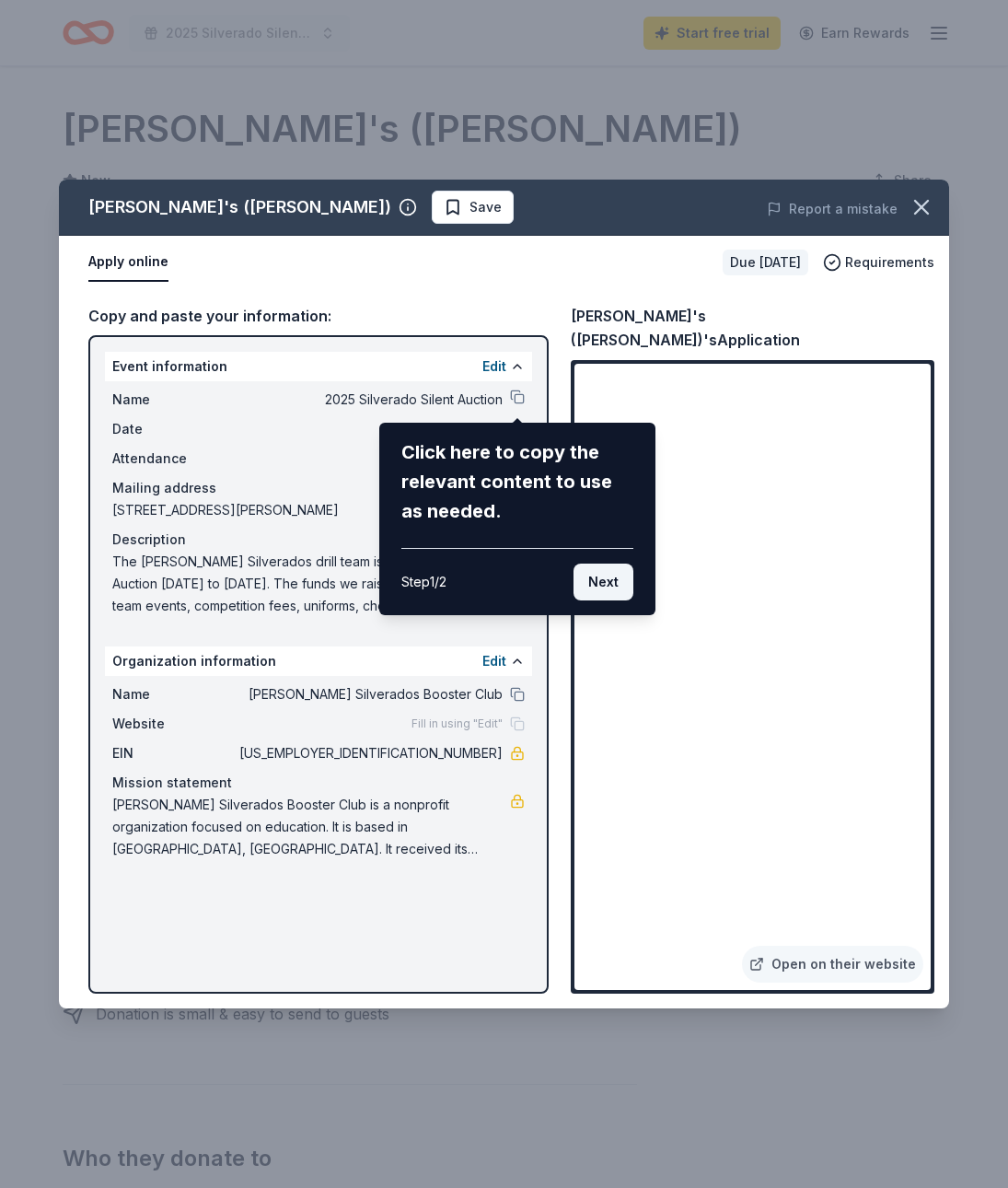
click at [601, 578] on button "Next" at bounding box center [604, 582] width 60 height 36
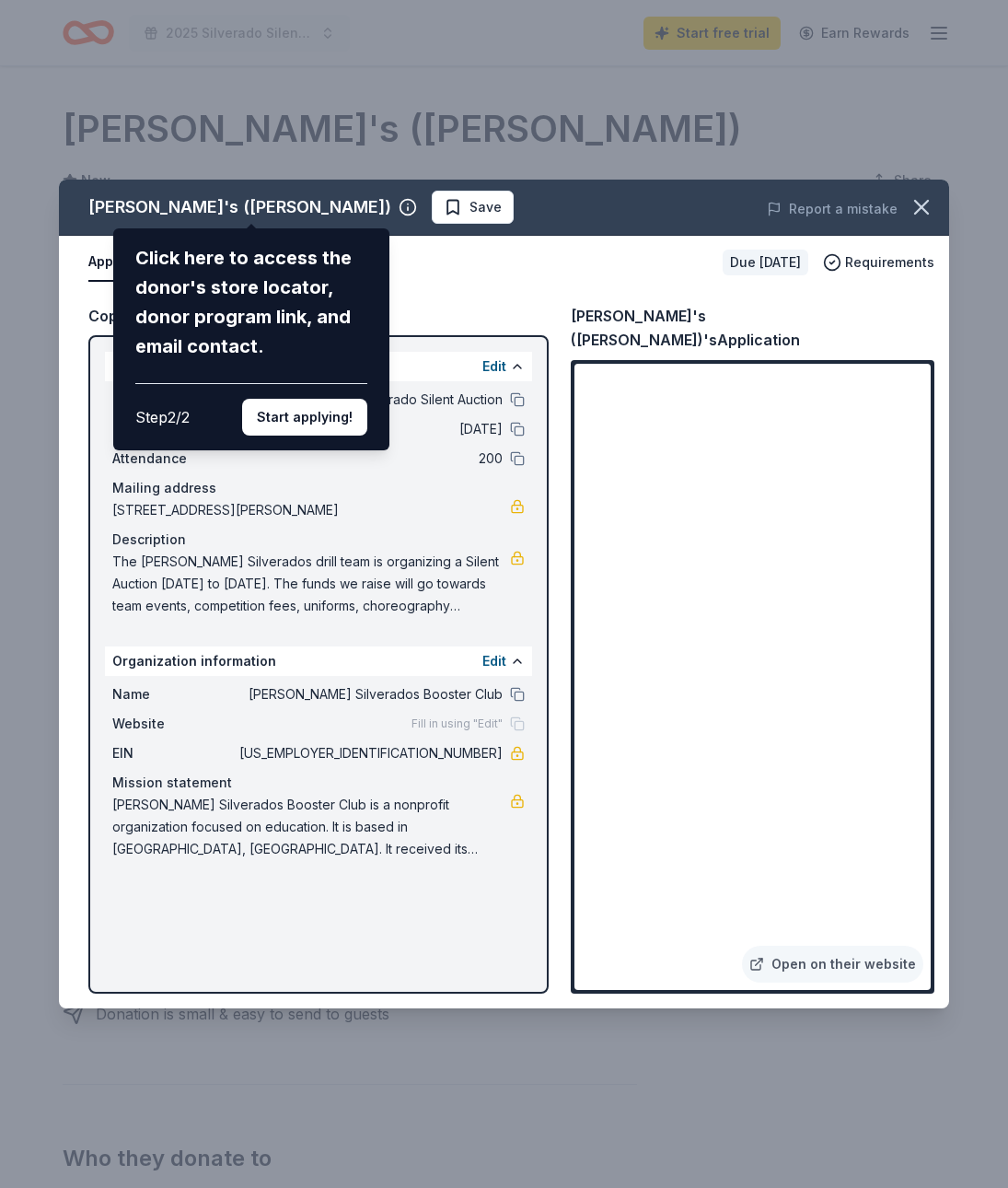
click at [819, 966] on div "Andy B's (Denton) Click here to access the donor's store locator, donor program…" at bounding box center [504, 594] width 890 height 829
click at [759, 962] on div "Andy B's (Denton) Click here to access the donor's store locator, donor program…" at bounding box center [504, 594] width 890 height 829
click at [845, 962] on div "Andy B's (Denton) Click here to access the donor's store locator, donor program…" at bounding box center [504, 594] width 890 height 829
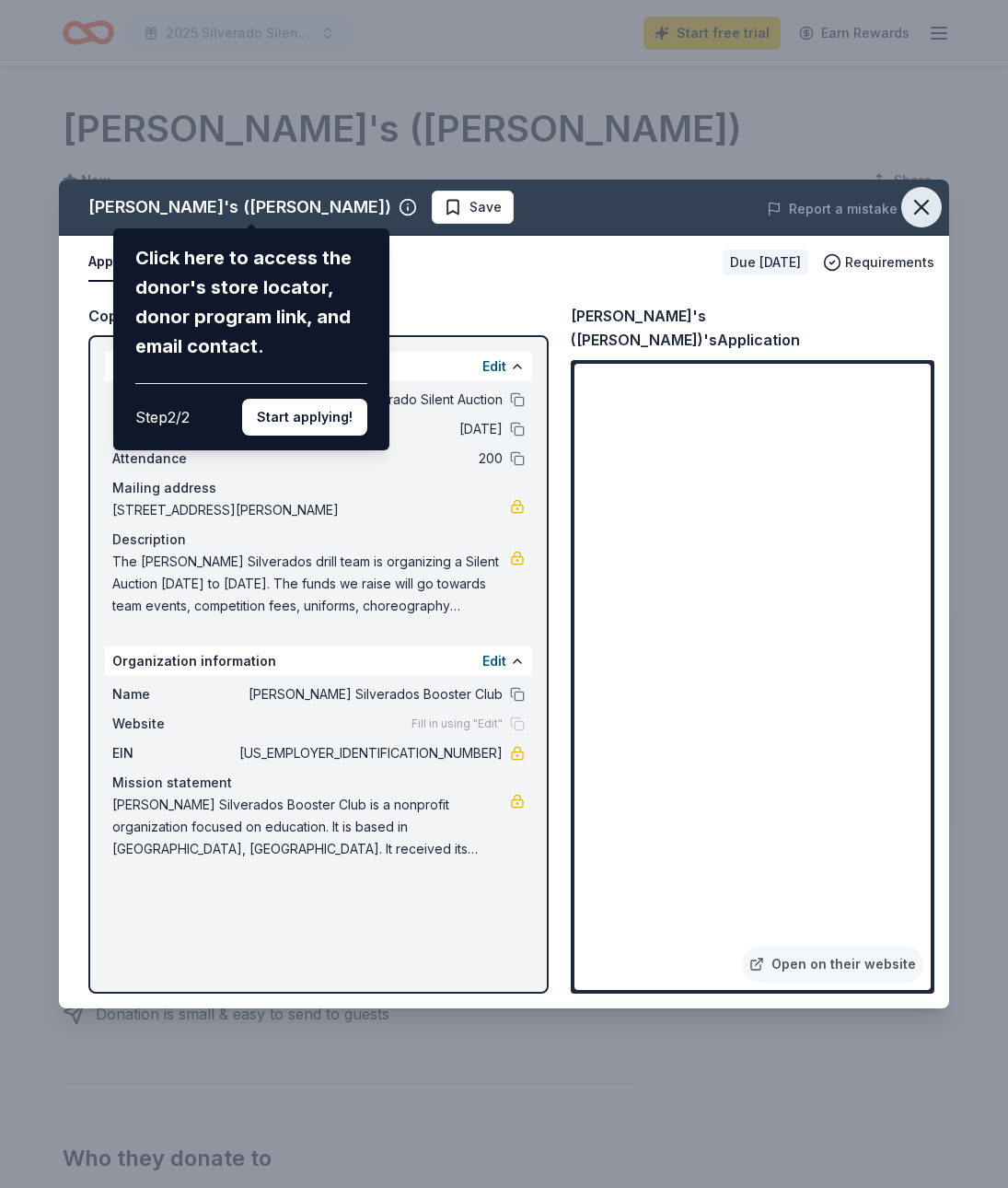
click at [928, 212] on icon "button" at bounding box center [922, 208] width 13 height 13
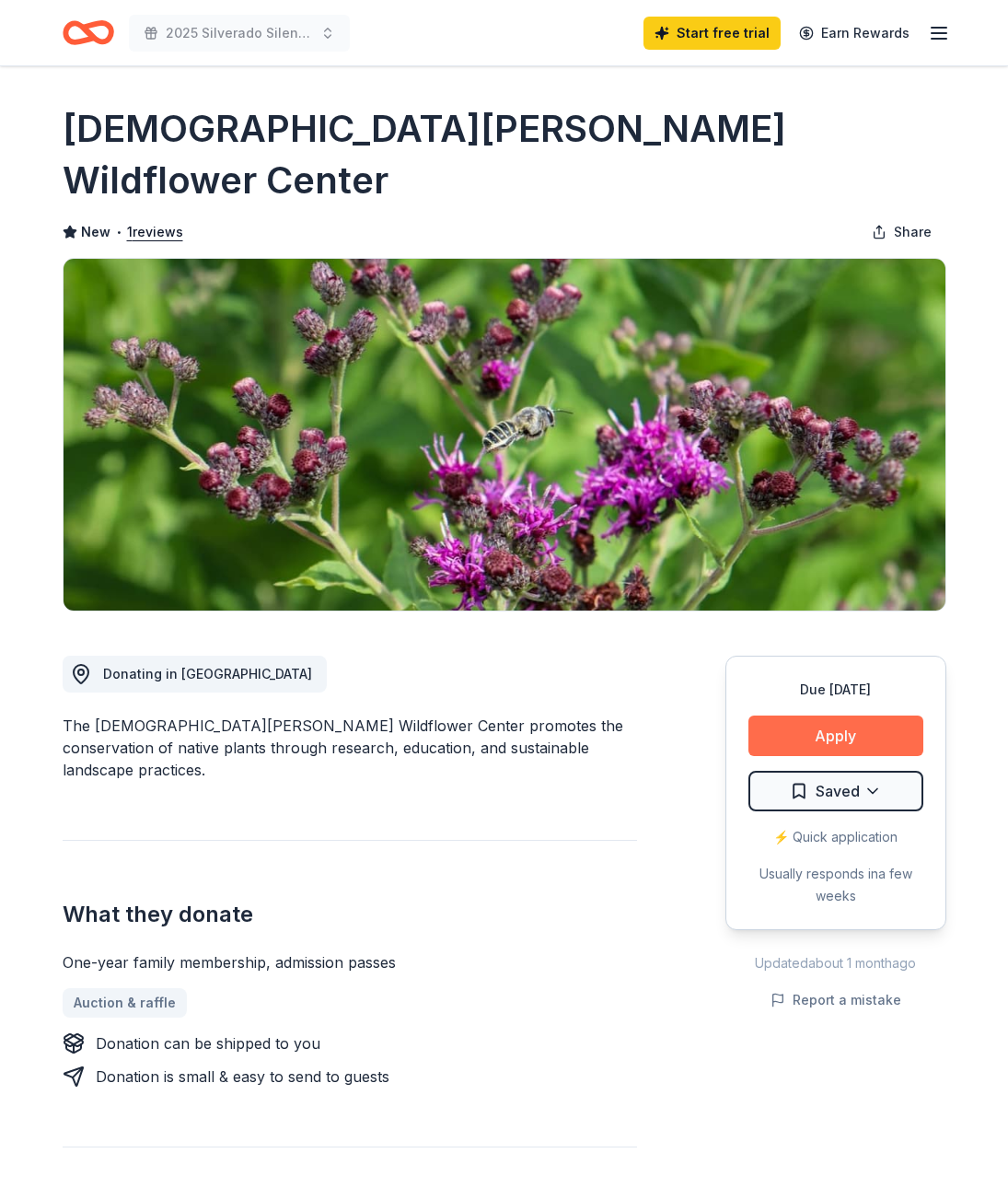
click at [832, 716] on button "Apply" at bounding box center [836, 735] width 175 height 40
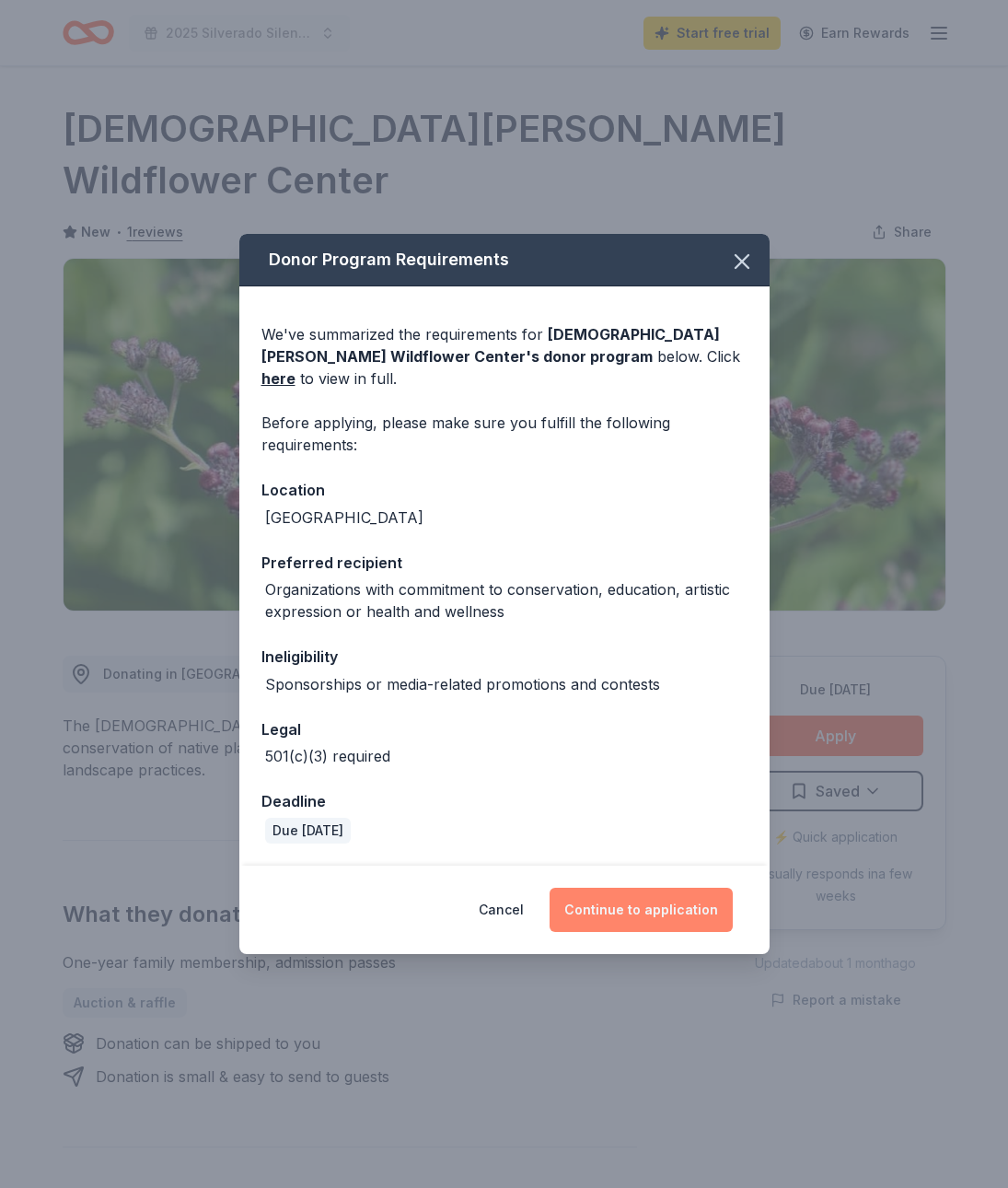
click at [647, 891] on button "Continue to application" at bounding box center [641, 909] width 183 height 44
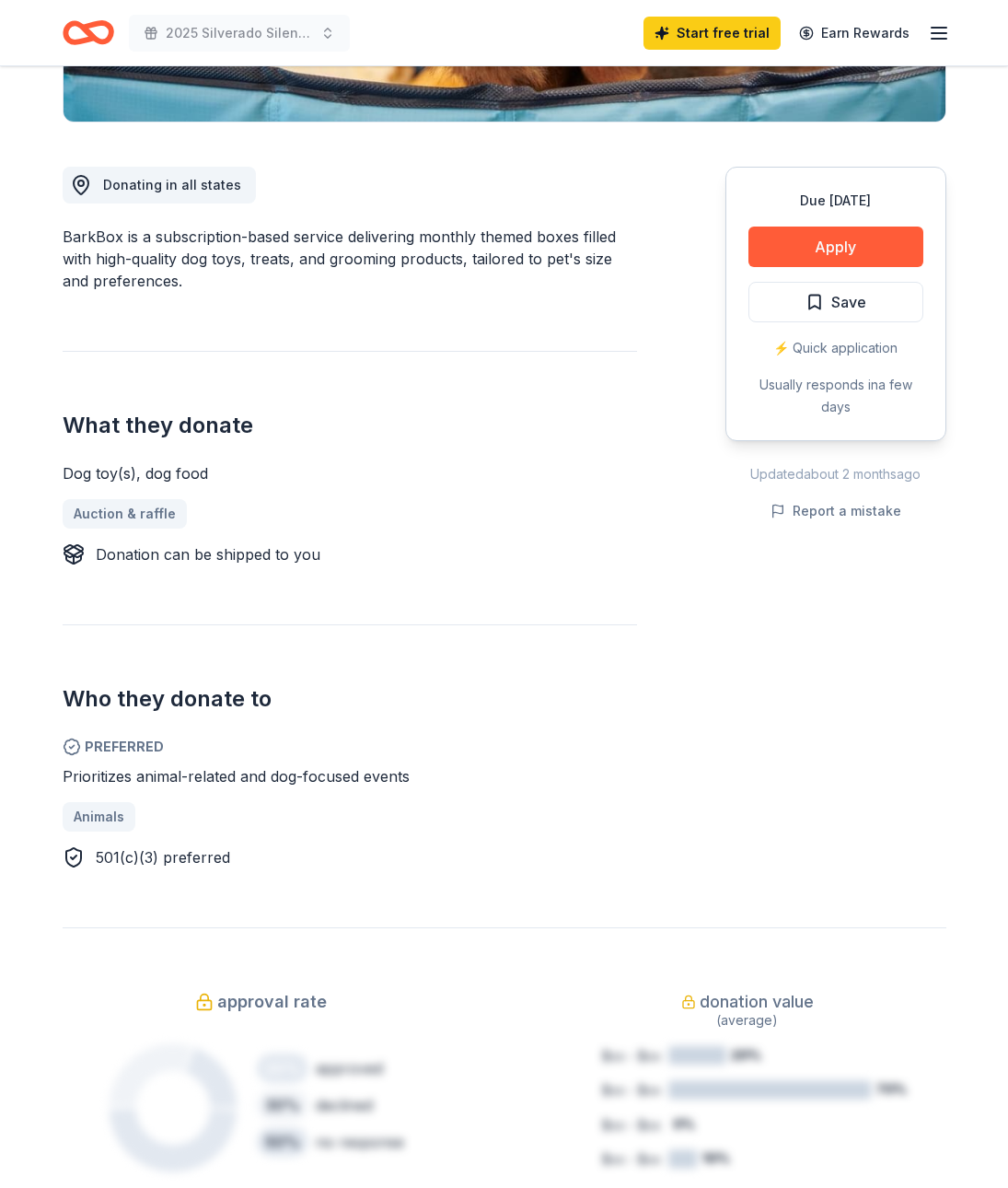
scroll to position [443, 0]
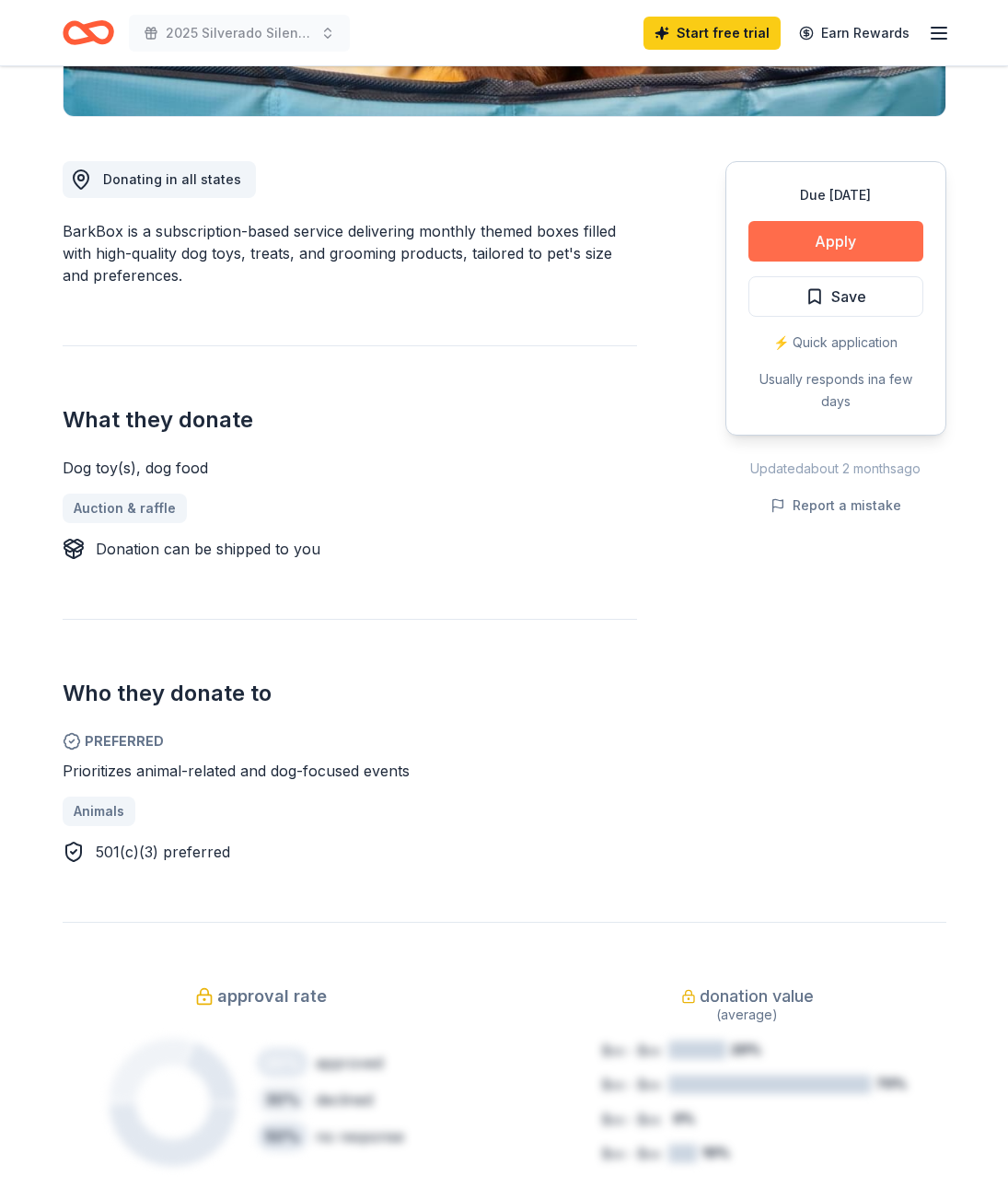
click at [846, 246] on button "Apply" at bounding box center [836, 240] width 175 height 40
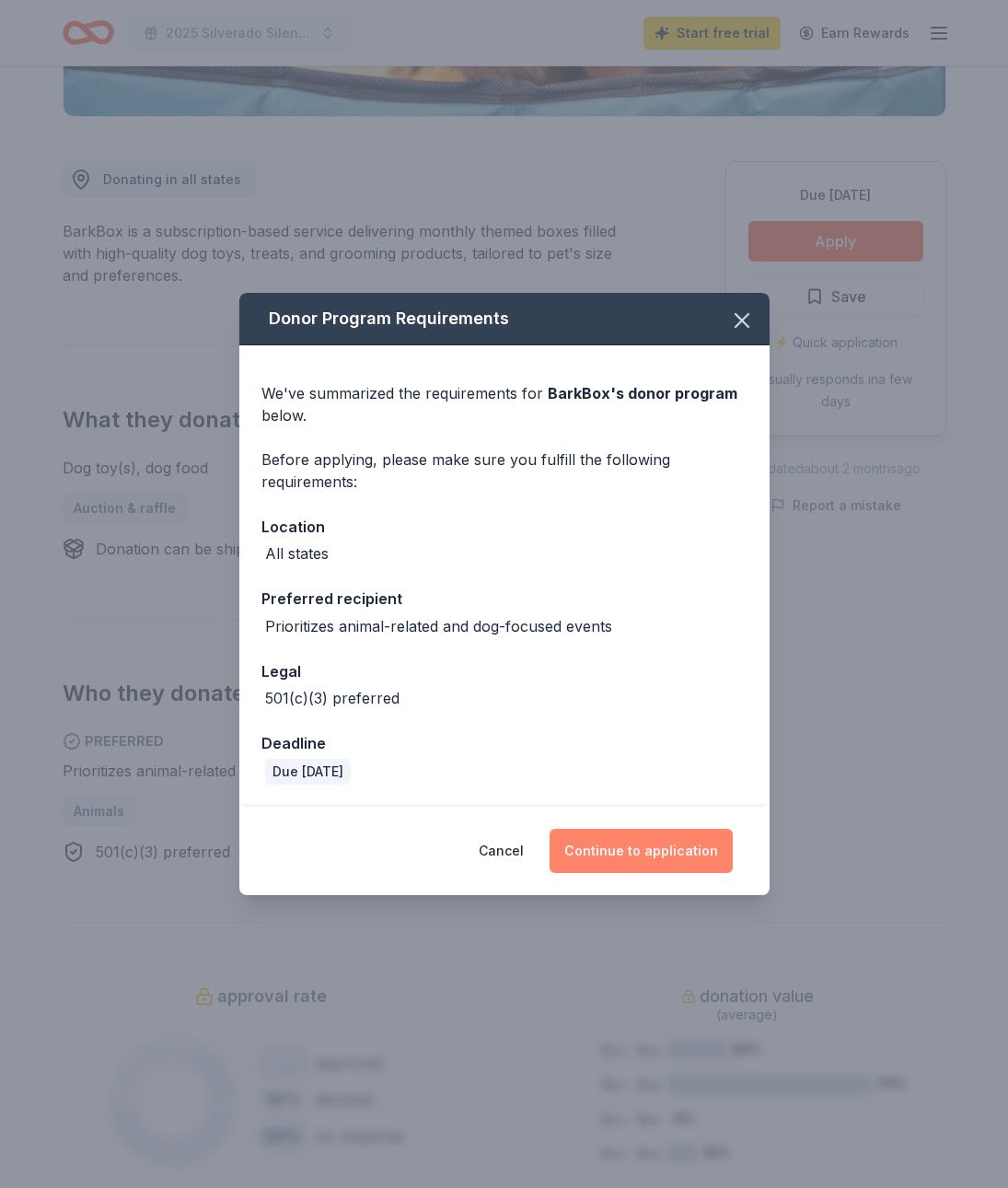
click at [653, 847] on button "Continue to application" at bounding box center [641, 850] width 183 height 44
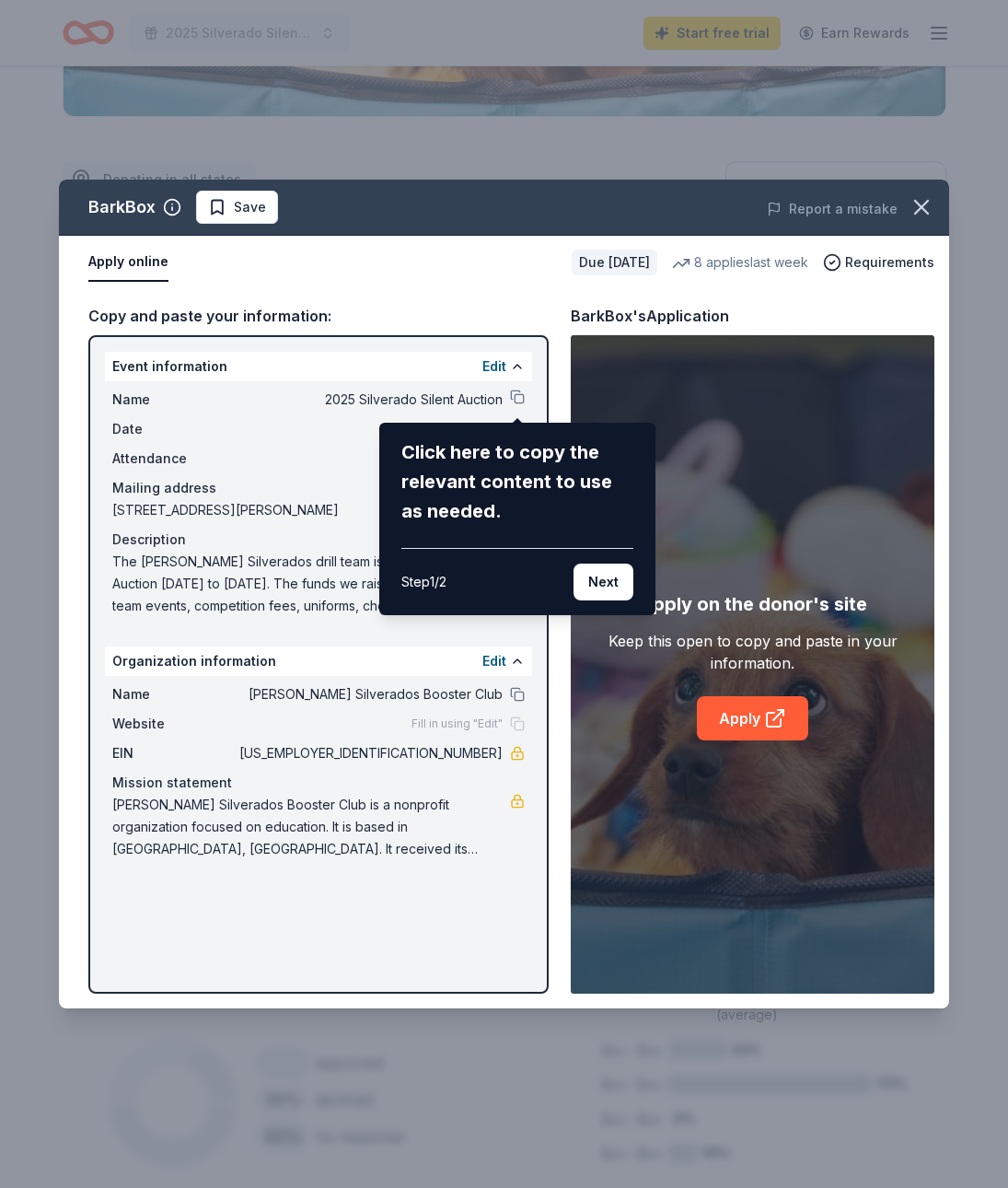
click at [737, 717] on div "BarkBox Save Report a mistake Apply online Due in 45 days 8 applies last week R…" at bounding box center [504, 594] width 890 height 829
click at [799, 728] on div "BarkBox Save Report a mistake Apply online Due in 45 days 8 applies last week R…" at bounding box center [504, 594] width 890 height 829
click at [931, 209] on icon "button" at bounding box center [922, 208] width 26 height 26
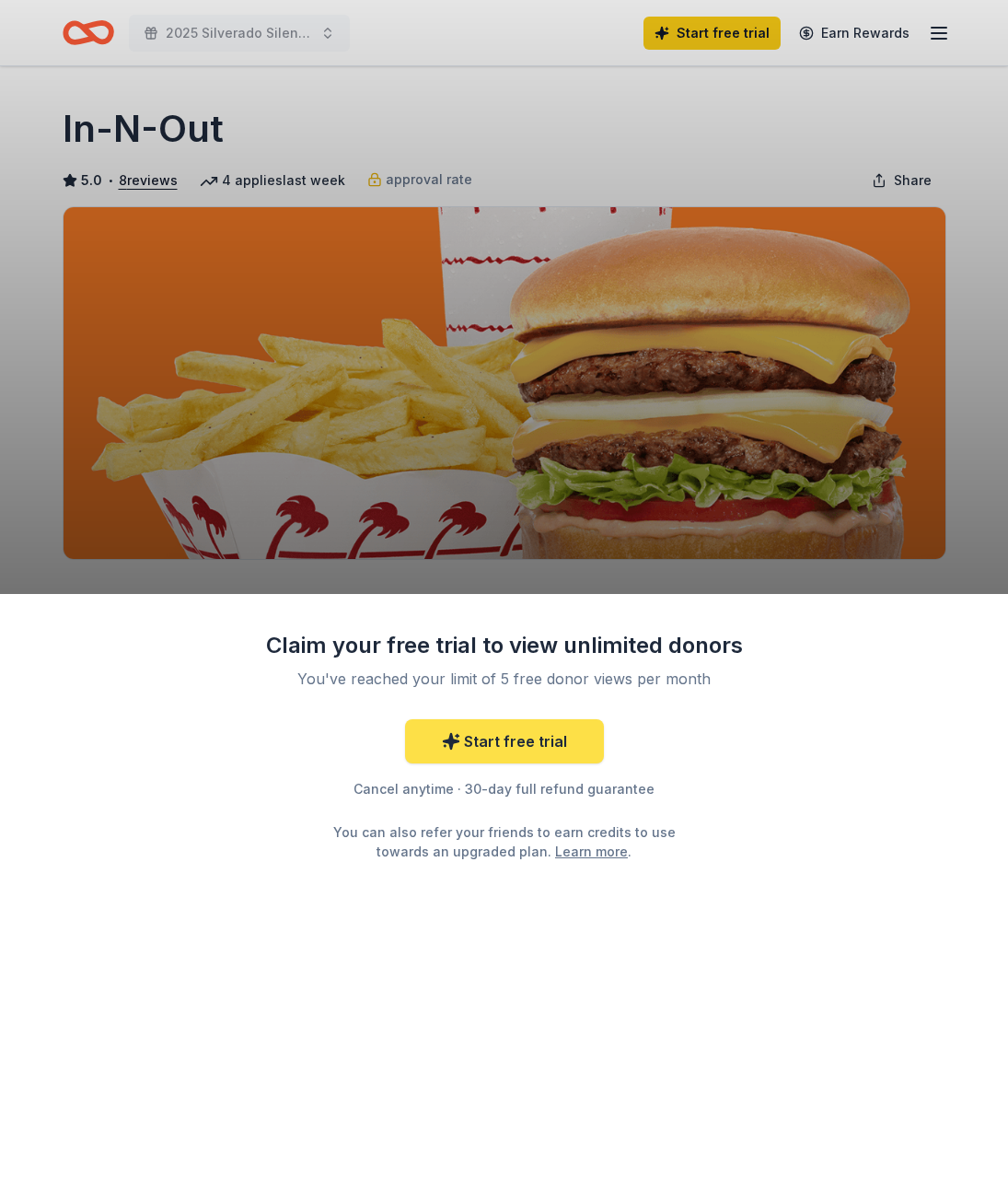
click at [501, 737] on link "Start free trial" at bounding box center [504, 741] width 199 height 44
click at [540, 739] on link "Start free trial" at bounding box center [504, 741] width 199 height 44
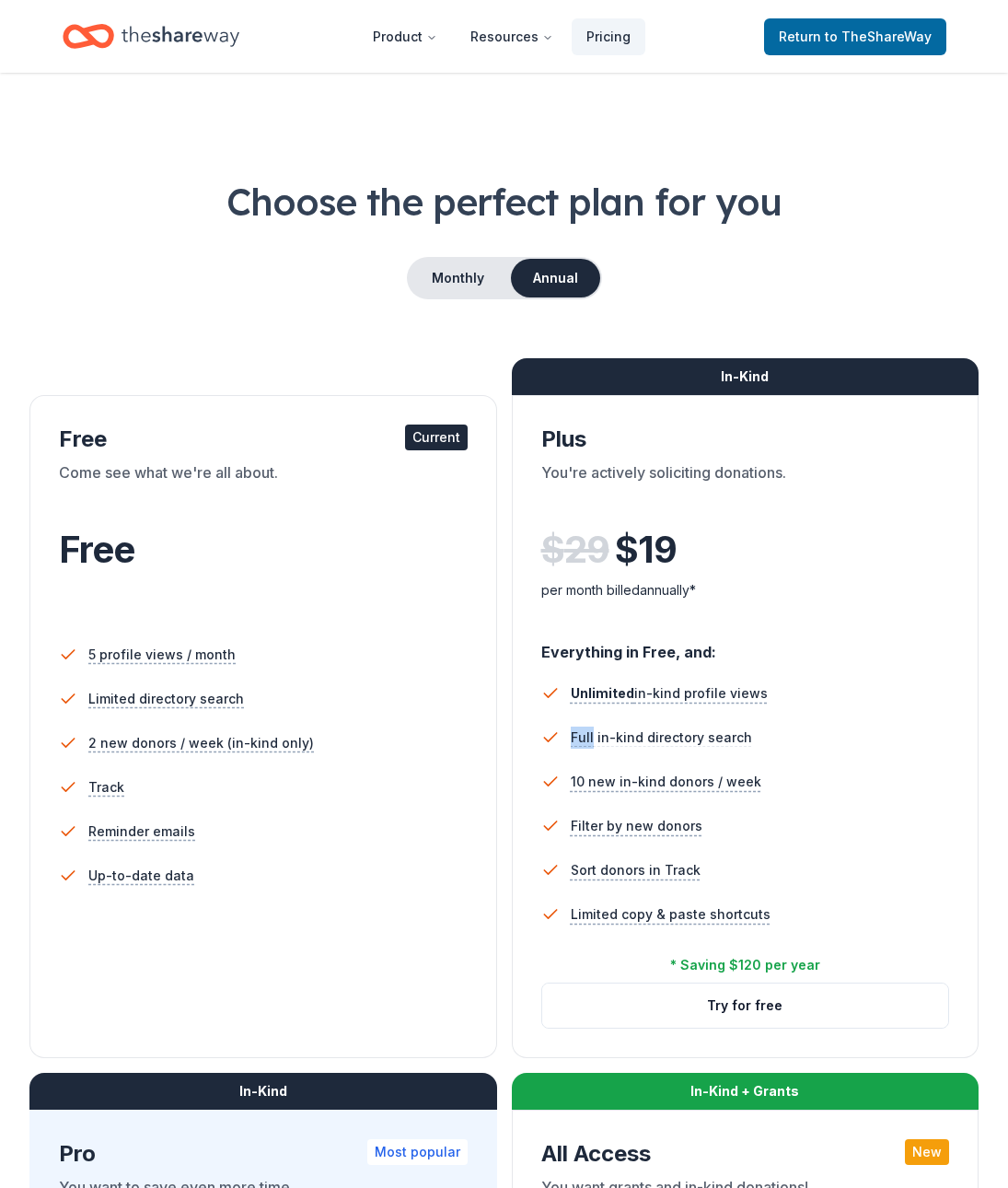
click at [541, 738] on icon at bounding box center [551, 738] width 19 height 19
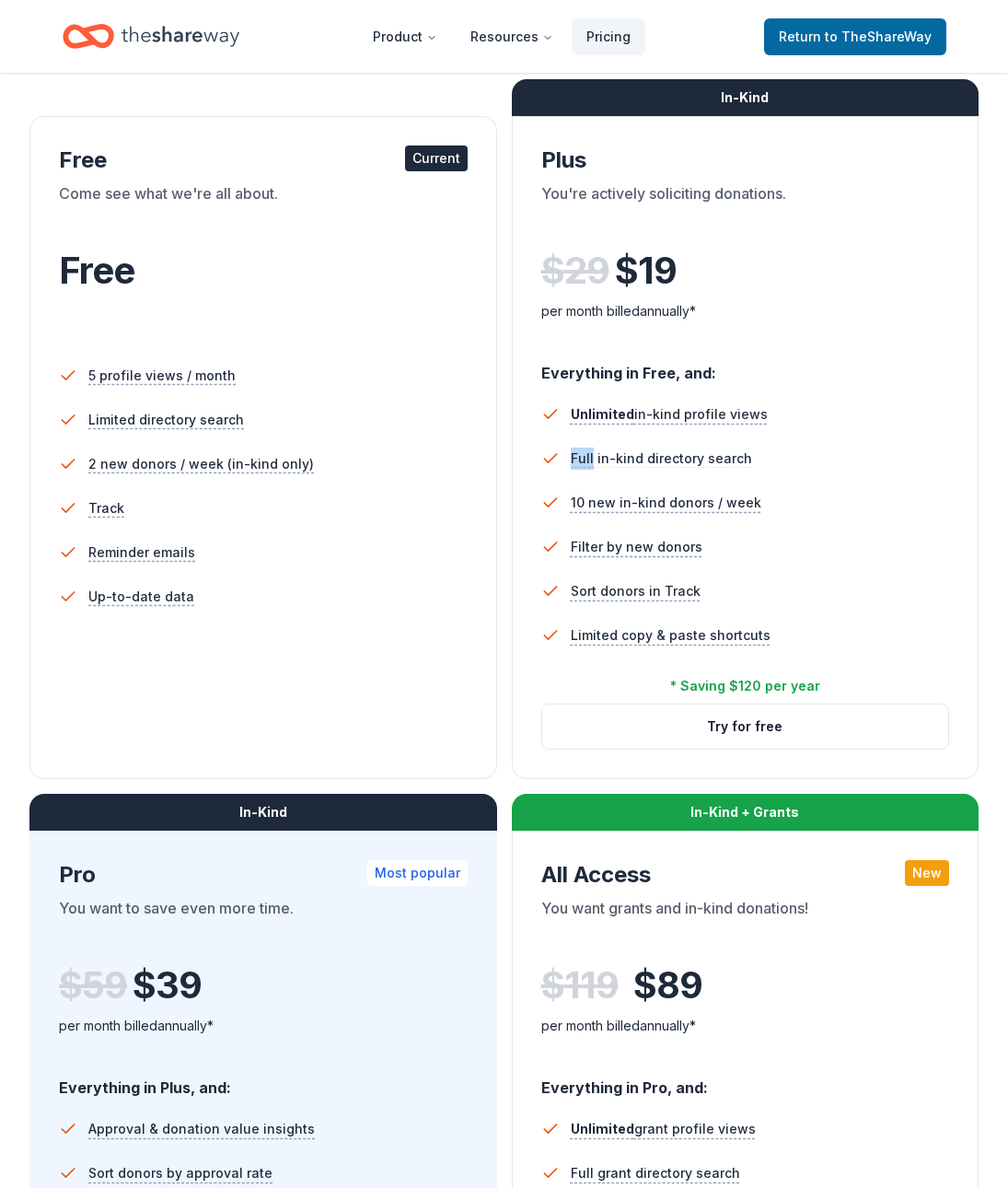
scroll to position [278, 0]
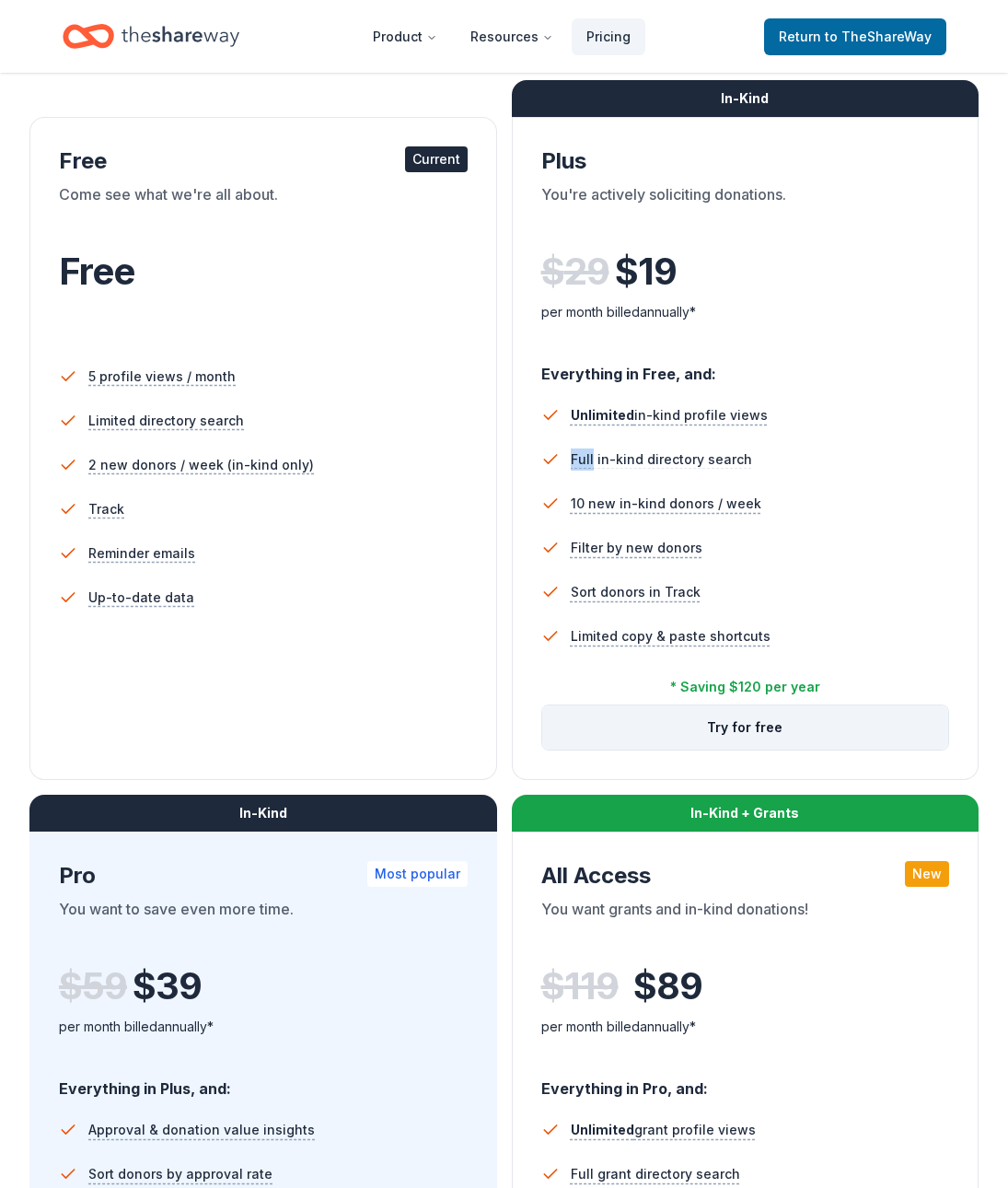
click at [765, 733] on button "Try for free" at bounding box center [745, 727] width 407 height 44
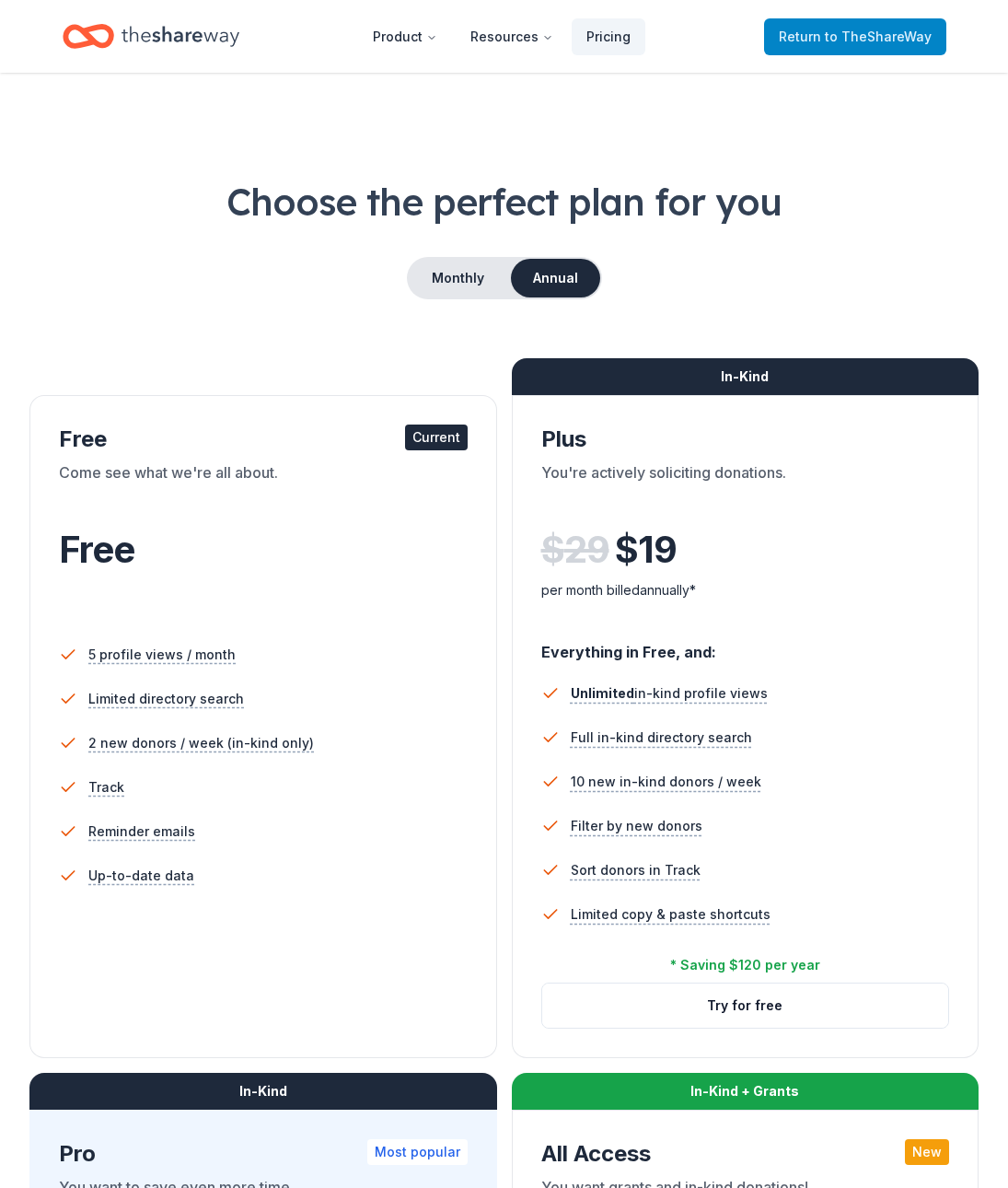
click at [863, 52] on link "Return to TheShareWay" at bounding box center [855, 36] width 182 height 36
click at [862, 35] on span "to TheShareWay" at bounding box center [878, 36] width 107 height 16
